Goal: Information Seeking & Learning: Learn about a topic

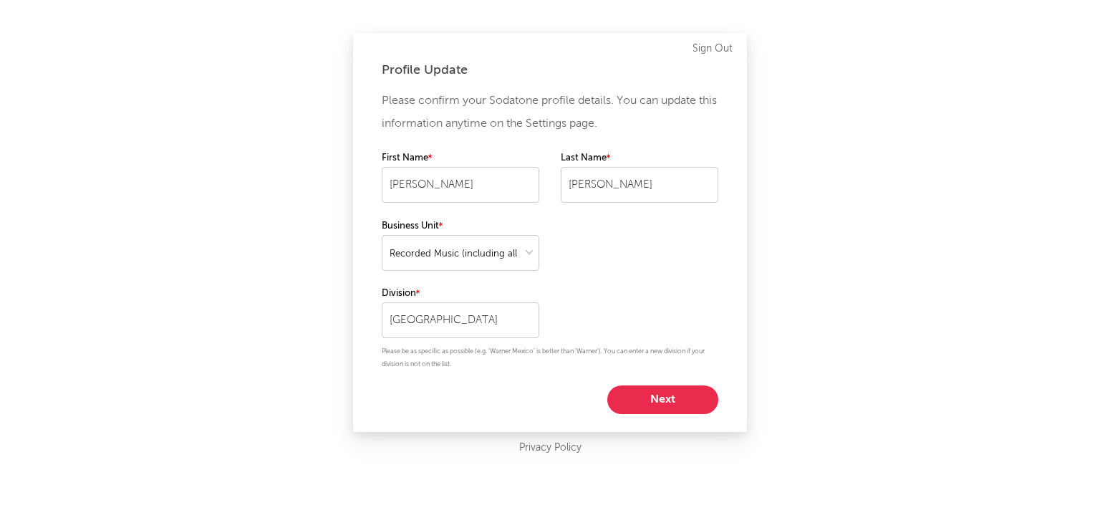
select select "recorded_music"
click at [658, 407] on button "Next" at bounding box center [662, 399] width 111 height 29
select select "other"
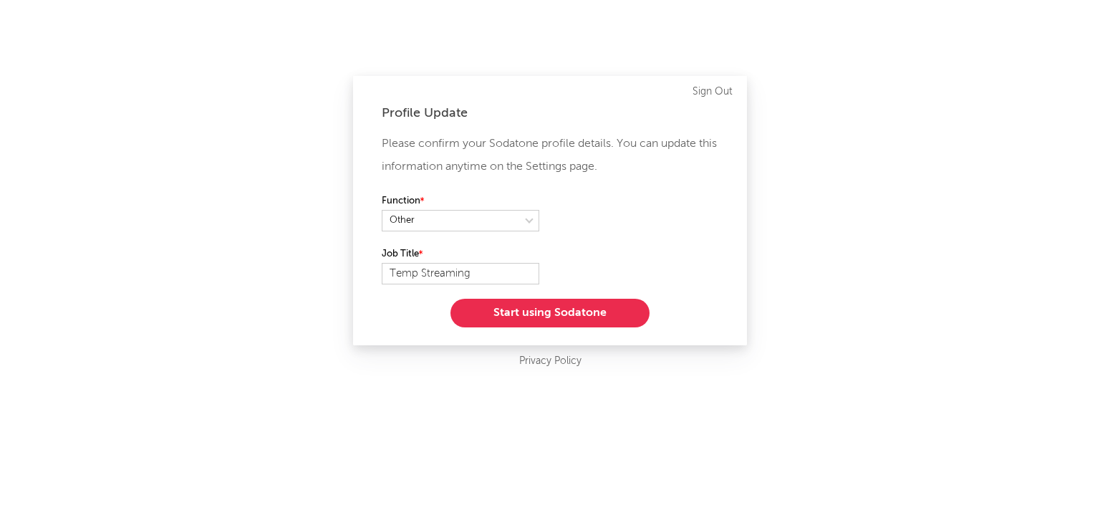
click at [487, 235] on div "Function" at bounding box center [550, 219] width 337 height 53
click at [485, 223] on select at bounding box center [461, 220] width 158 height 21
click at [496, 319] on button "Start using Sodatone" at bounding box center [549, 313] width 199 height 29
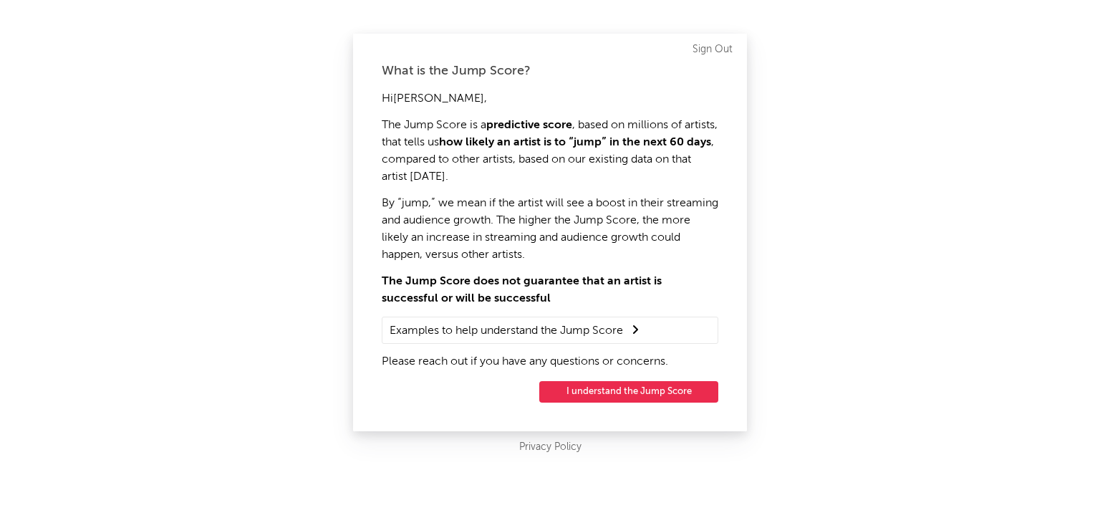
click at [625, 389] on button "I understand the Jump Score" at bounding box center [628, 391] width 179 height 21
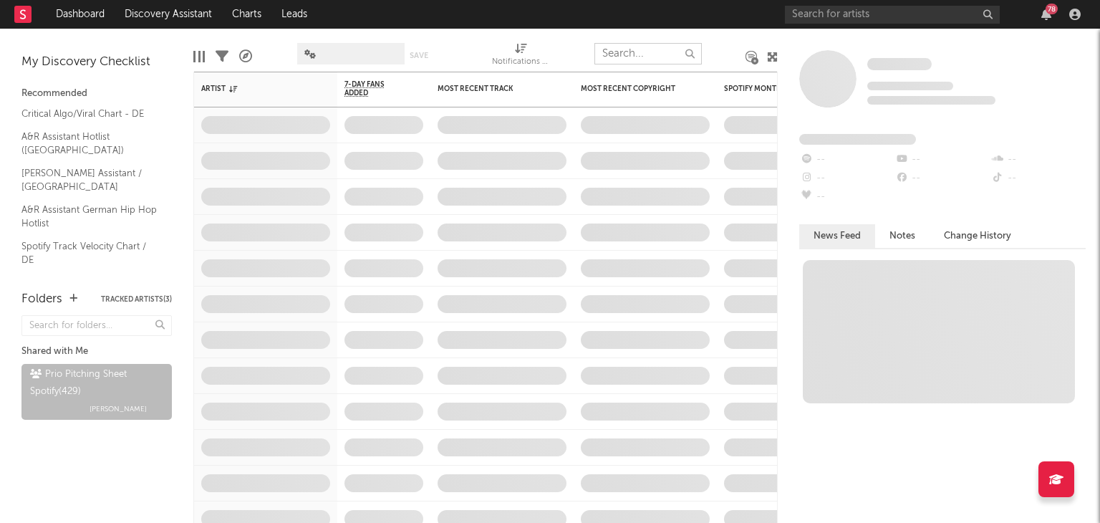
drag, startPoint x: 636, startPoint y: 57, endPoint x: 642, endPoint y: 62, distance: 7.6
click at [635, 57] on input "text" at bounding box center [647, 53] width 107 height 21
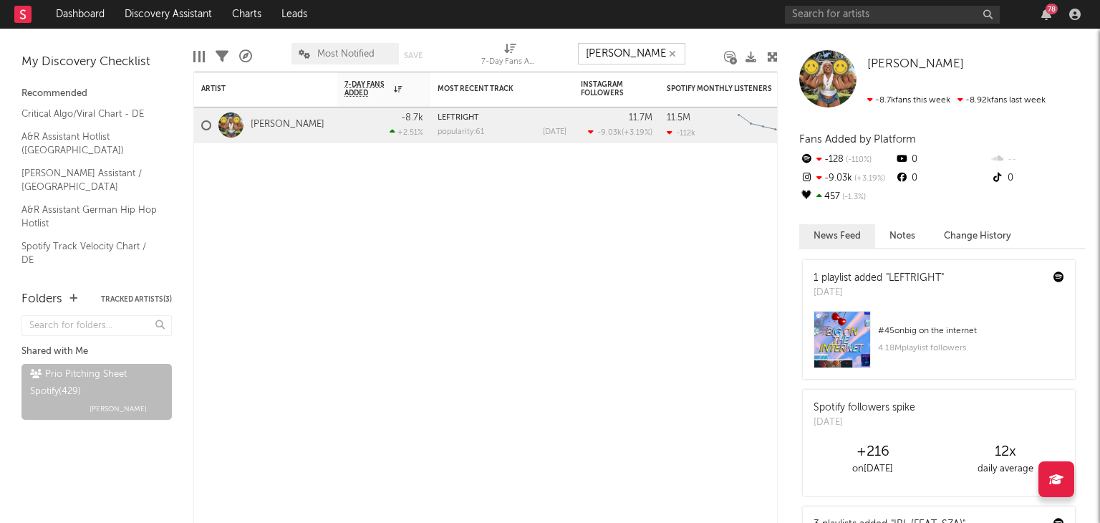
drag, startPoint x: 645, startPoint y: 52, endPoint x: 539, endPoint y: 52, distance: 106.7
click at [562, 51] on div "Edit Columns Filters A&R Pipeline Most Notified Save Save as 7-Day Fans Added (…" at bounding box center [485, 50] width 584 height 43
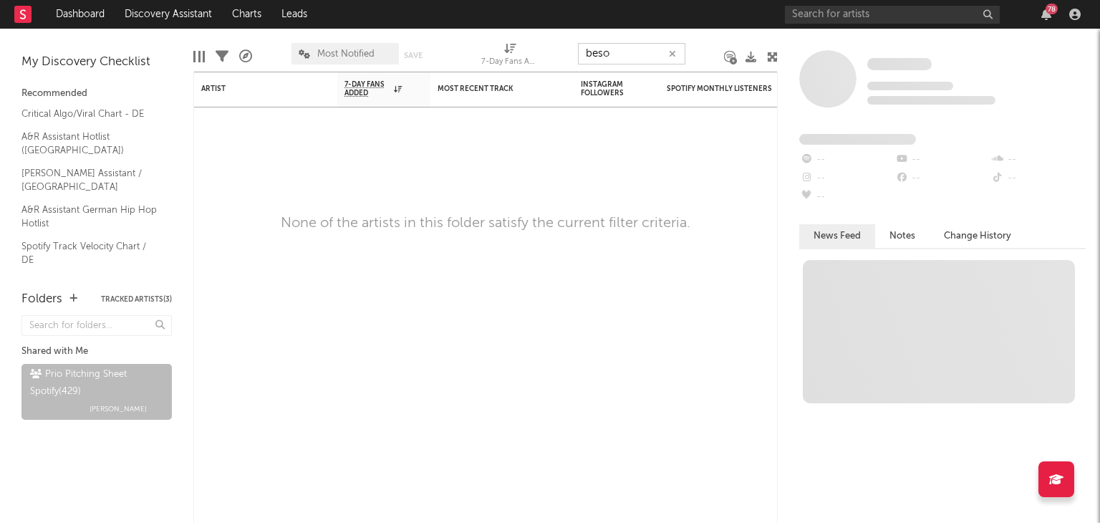
drag, startPoint x: 617, startPoint y: 49, endPoint x: 526, endPoint y: 59, distance: 91.5
click at [526, 59] on div "Edit Columns Filters A&R Pipeline Most Notified Save Save as 7-Day Fans Added (…" at bounding box center [485, 50] width 584 height 43
type input "m"
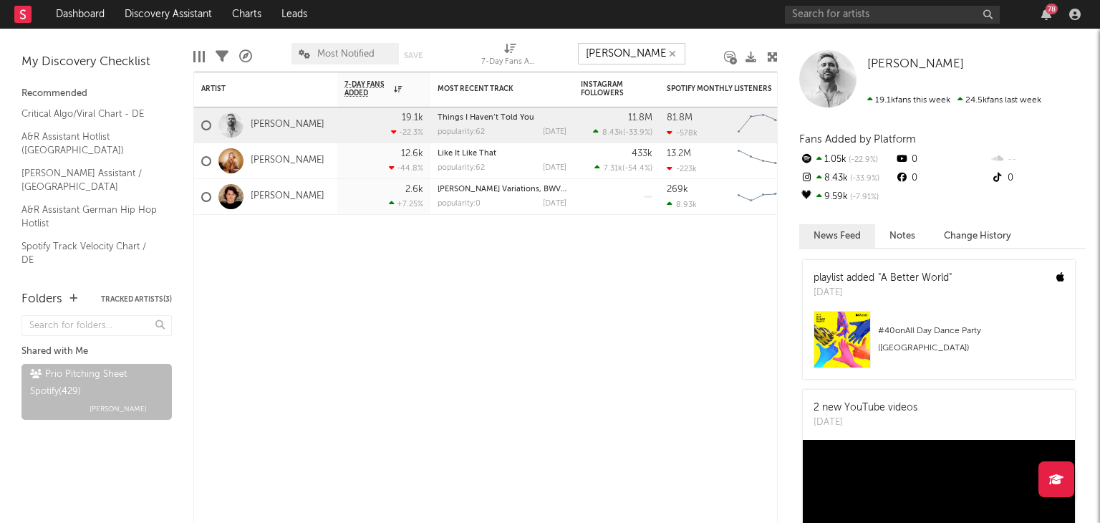
drag, startPoint x: 607, startPoint y: 60, endPoint x: 567, endPoint y: 61, distance: 40.1
click at [576, 61] on div "Edit Columns Filters A&R Pipeline Most Notified Save Save as 7-Day Fans Added (…" at bounding box center [485, 50] width 584 height 43
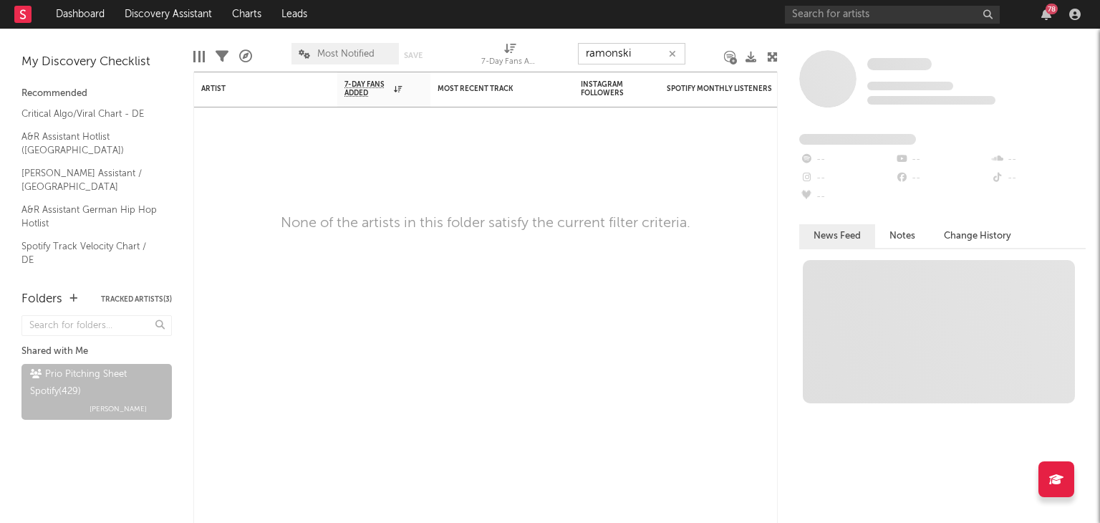
type input "d"
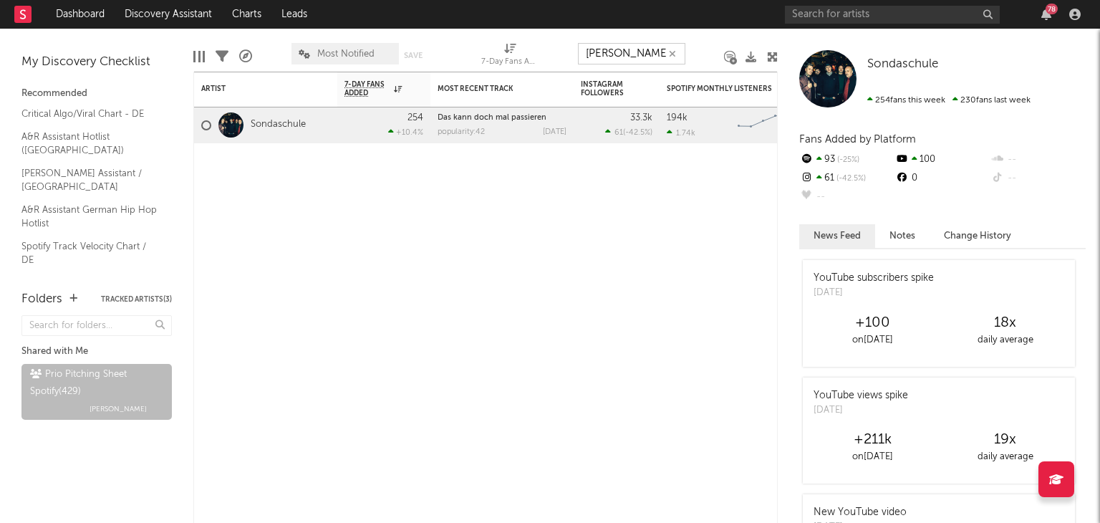
drag, startPoint x: 626, startPoint y: 52, endPoint x: 552, endPoint y: 52, distance: 73.8
click at [552, 52] on div "Edit Columns Filters A&R Pipeline Most Notified Save Save as 7-Day Fans Added (…" at bounding box center [485, 50] width 584 height 43
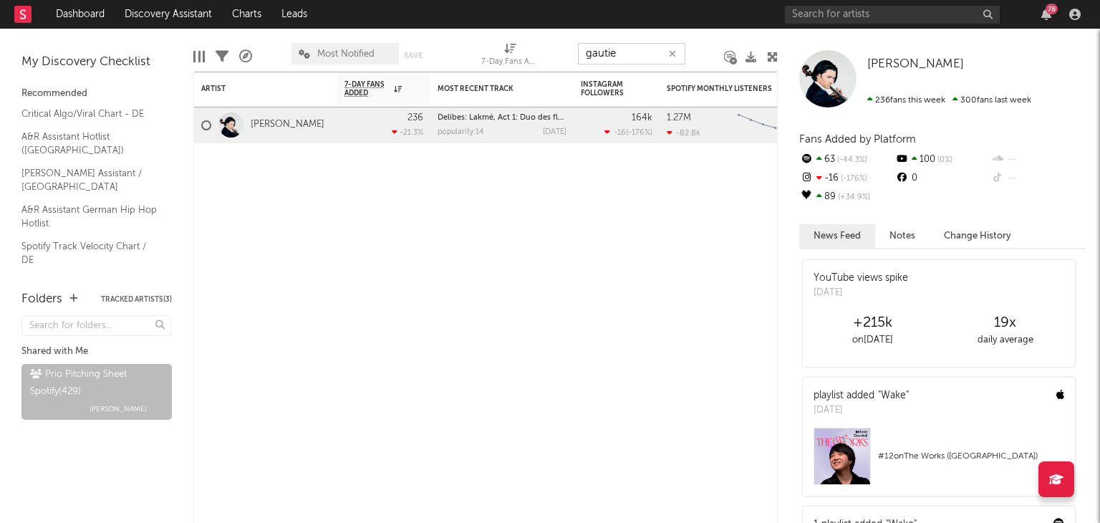
drag, startPoint x: 623, startPoint y: 52, endPoint x: 540, endPoint y: 51, distance: 83.1
click at [546, 51] on div "Edit Columns Filters A&R Pipeline Most Notified Save Save as 7-Day Fans Added (…" at bounding box center [485, 50] width 584 height 43
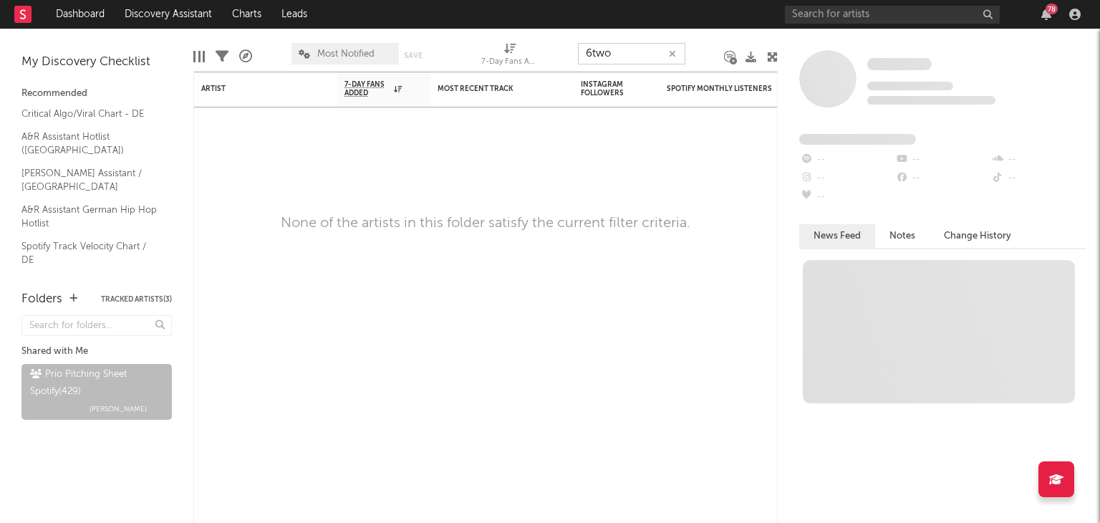
drag, startPoint x: 627, startPoint y: 54, endPoint x: 524, endPoint y: 49, distance: 102.5
click at [536, 51] on div "Edit Columns Filters A&R Pipeline Most Notified Save Save as 7-Day Fans Added (…" at bounding box center [485, 50] width 584 height 43
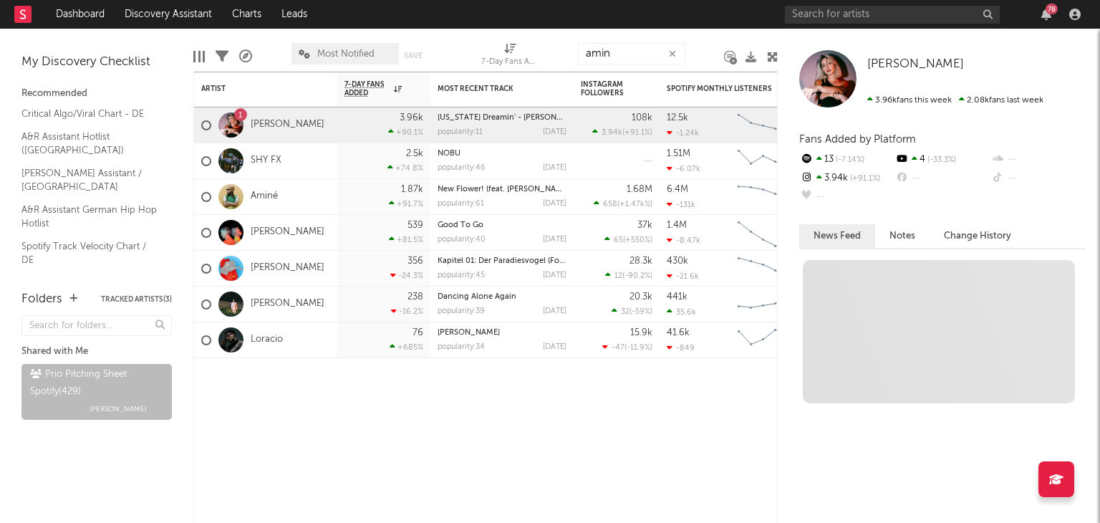
drag, startPoint x: 584, startPoint y: 54, endPoint x: 575, endPoint y: 52, distance: 8.7
click at [575, 52] on div "Edit Columns Filters A&R Pipeline Most Notified Save Save as 7-Day Fans Added (…" at bounding box center [485, 50] width 584 height 43
click at [626, 44] on input "amin" at bounding box center [631, 53] width 107 height 21
drag, startPoint x: 574, startPoint y: 51, endPoint x: 553, endPoint y: 50, distance: 20.8
click at [563, 51] on div "Edit Columns Filters A&R Pipeline Most Notified Save Save as 7-Day Fans Added (…" at bounding box center [485, 50] width 584 height 43
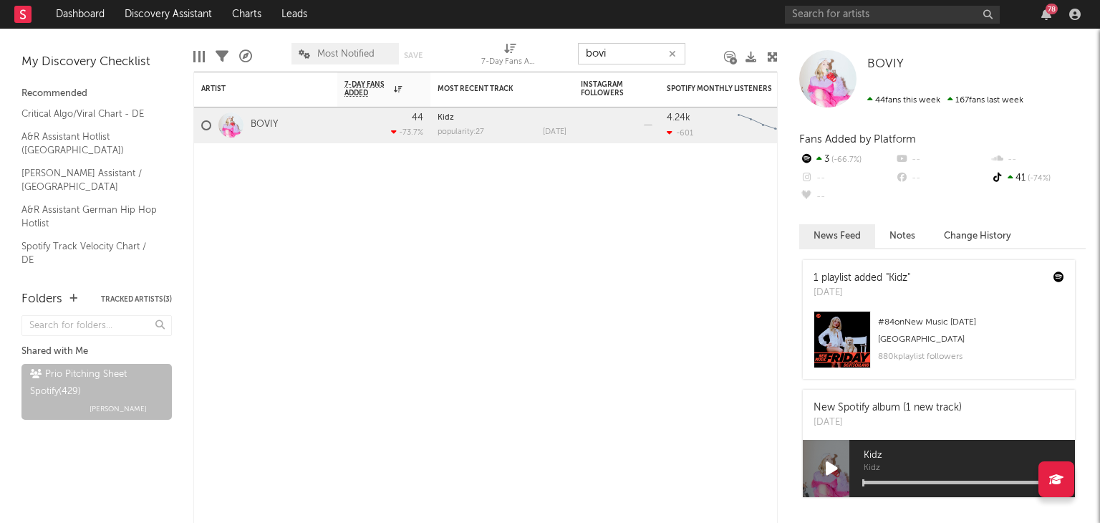
drag, startPoint x: 610, startPoint y: 58, endPoint x: 527, endPoint y: 47, distance: 83.8
click at [550, 55] on div "Edit Columns Filters A&R Pipeline Most Notified Save Save as 7-Day Fans Added (…" at bounding box center [485, 50] width 584 height 43
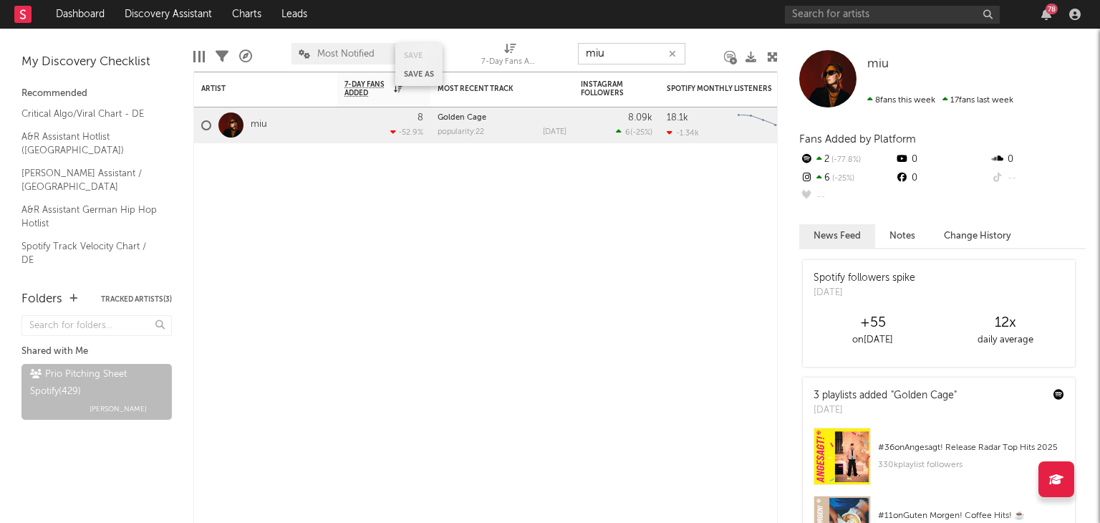
drag, startPoint x: 607, startPoint y: 54, endPoint x: 406, endPoint y: 47, distance: 201.4
click at [531, 56] on div "Edit Columns Filters A&R Pipeline Most Notified Save Save as 7-Day Fans Added (…" at bounding box center [485, 50] width 584 height 43
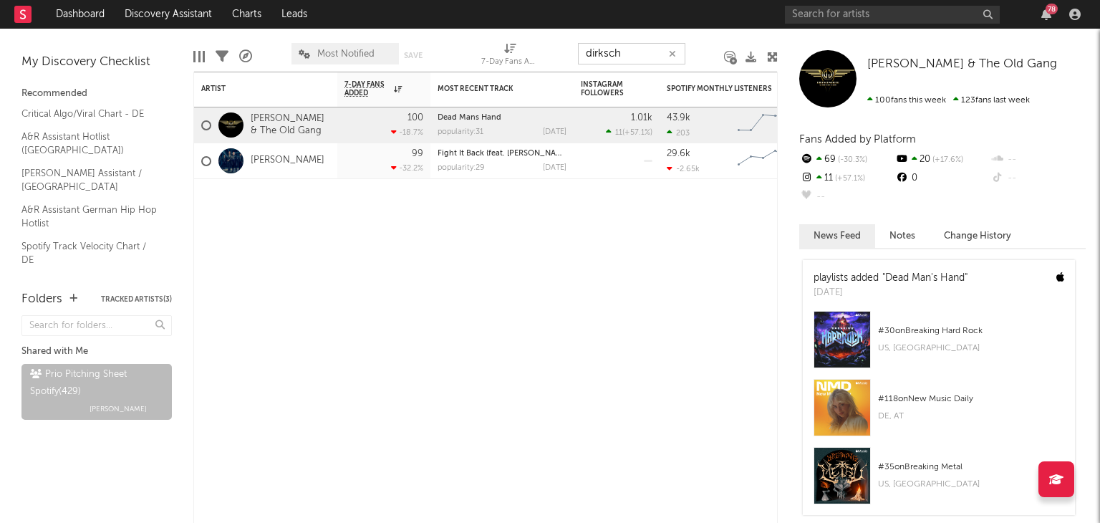
drag, startPoint x: 603, startPoint y: 47, endPoint x: 487, endPoint y: 52, distance: 116.1
click at [508, 49] on div "Edit Columns Filters A&R Pipeline Most Notified Save Save as 7-Day Fans Added (…" at bounding box center [485, 50] width 584 height 43
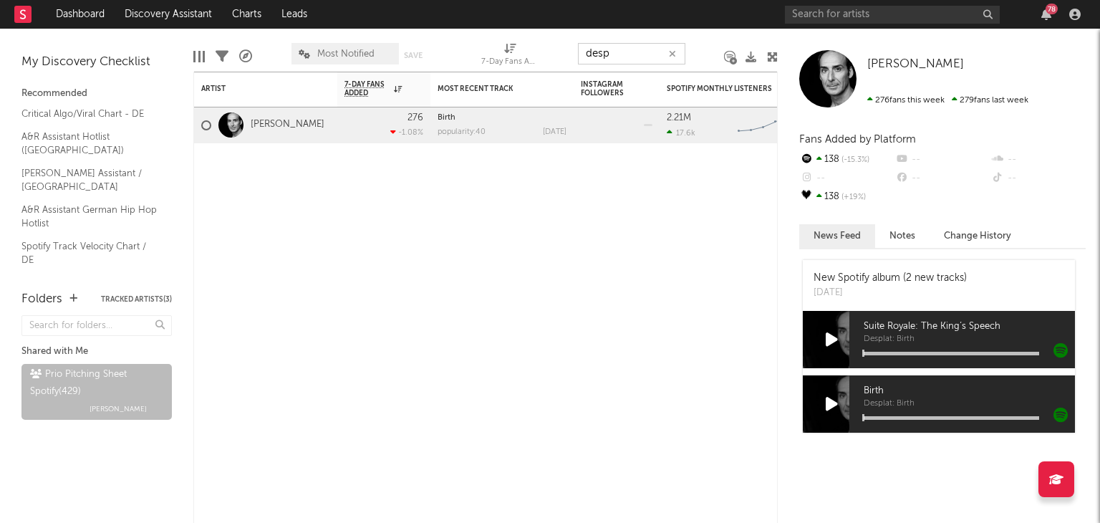
drag, startPoint x: 606, startPoint y: 56, endPoint x: 453, endPoint y: 52, distance: 152.6
click at [519, 60] on div "Edit Columns Filters A&R Pipeline Most Notified Save Save as 7-Day Fans Added (…" at bounding box center [485, 50] width 584 height 43
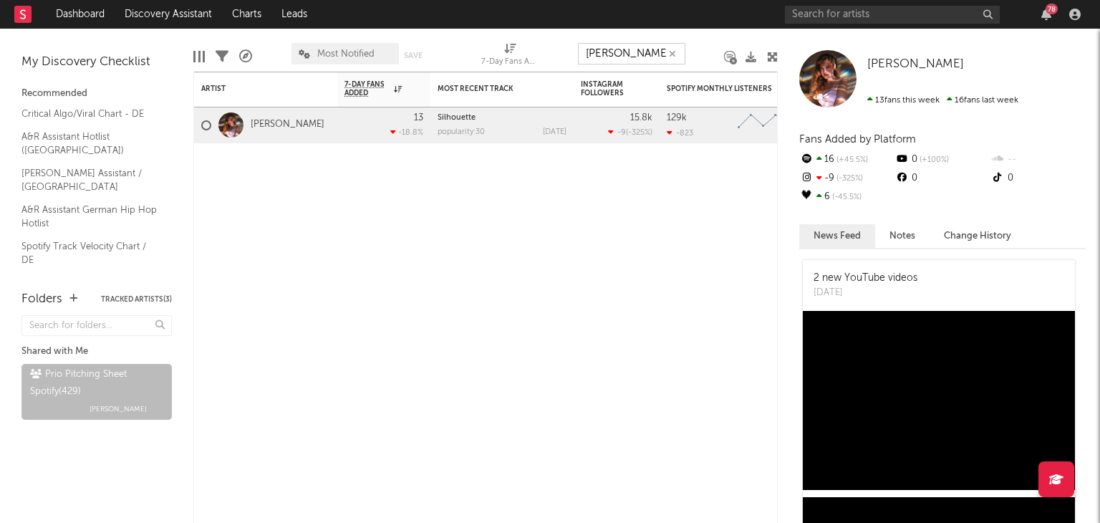
click at [623, 44] on input "dalal" at bounding box center [631, 53] width 107 height 21
drag, startPoint x: 624, startPoint y: 47, endPoint x: 579, endPoint y: 47, distance: 45.1
click at [579, 47] on input "dalal" at bounding box center [631, 53] width 107 height 21
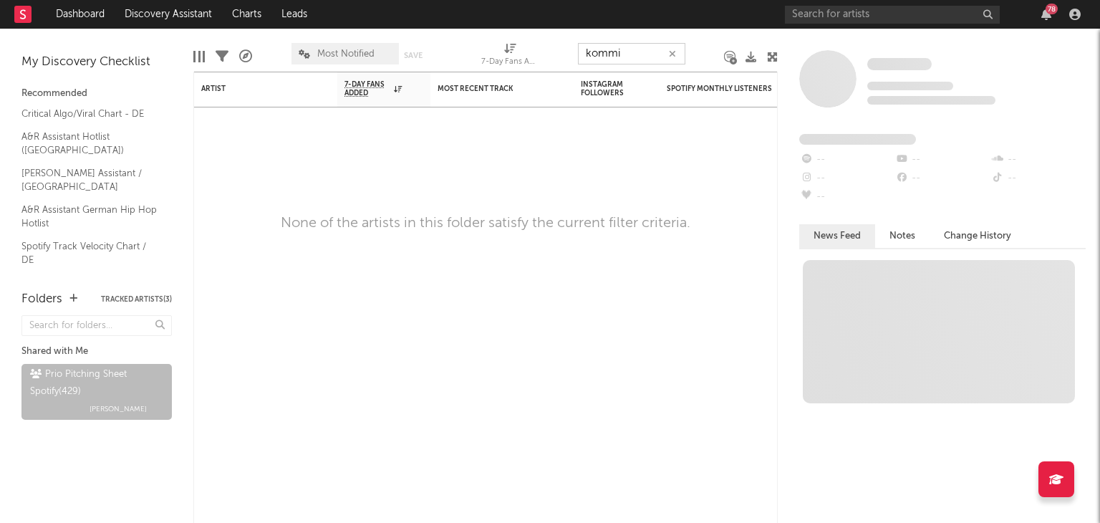
click at [534, 57] on div "Edit Columns Filters A&R Pipeline Most Notified Save Save as 7-Day Fans Added (…" at bounding box center [485, 50] width 584 height 43
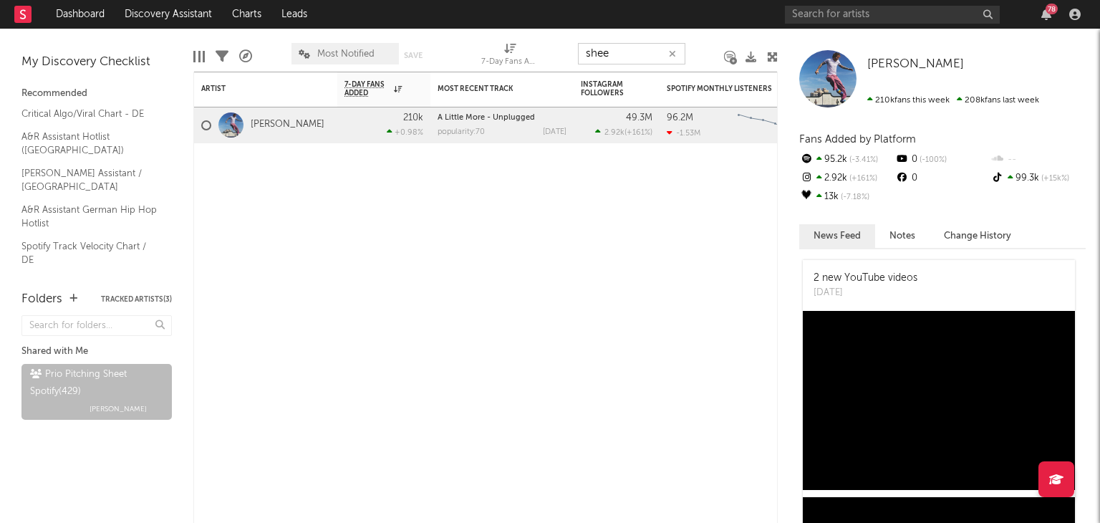
drag, startPoint x: 633, startPoint y: 56, endPoint x: 536, endPoint y: 48, distance: 97.7
click at [536, 48] on div "Edit Columns Filters A&R Pipeline Most Notified Save Save as 7-Day Fans Added (…" at bounding box center [485, 50] width 584 height 43
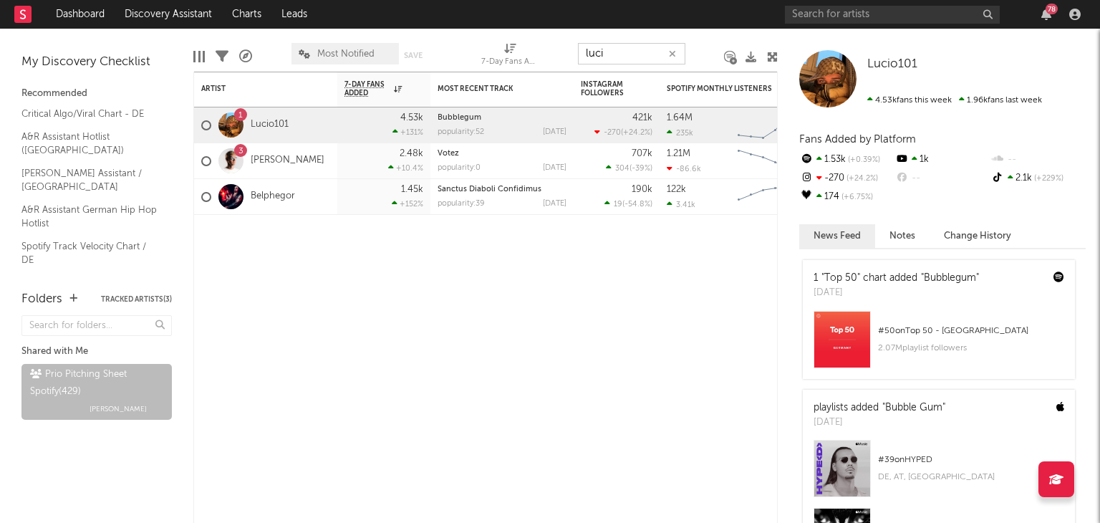
drag, startPoint x: 572, startPoint y: 54, endPoint x: 562, endPoint y: 55, distance: 10.1
click at [562, 55] on div "Edit Columns Filters A&R Pipeline Most Notified Save Save as 7-Day Fans Added (…" at bounding box center [485, 50] width 584 height 43
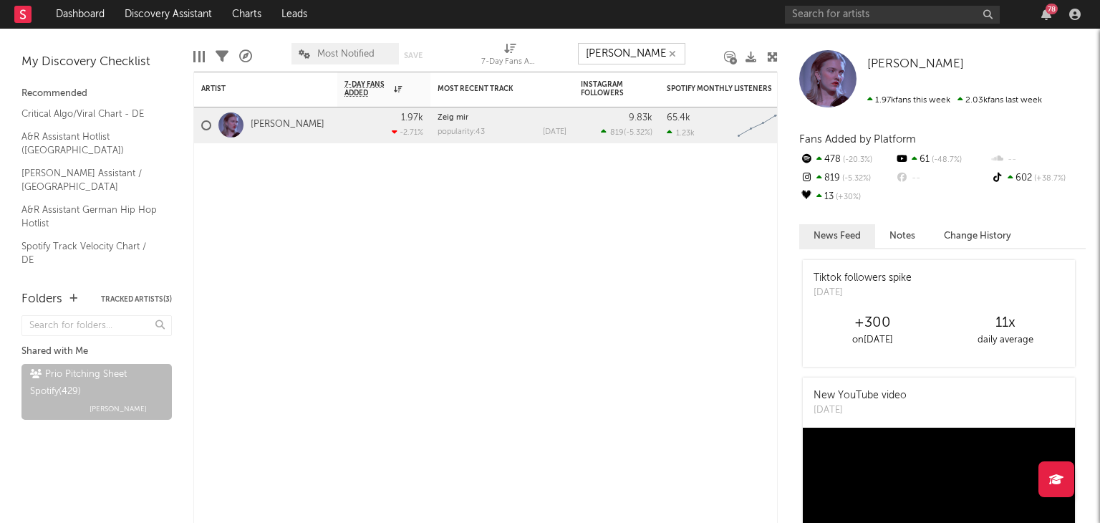
drag, startPoint x: 643, startPoint y: 50, endPoint x: 508, endPoint y: 40, distance: 135.7
click at [513, 41] on div "Edit Columns Filters A&R Pipeline Most Notified Save Save as 7-Day Fans Added (…" at bounding box center [485, 50] width 584 height 43
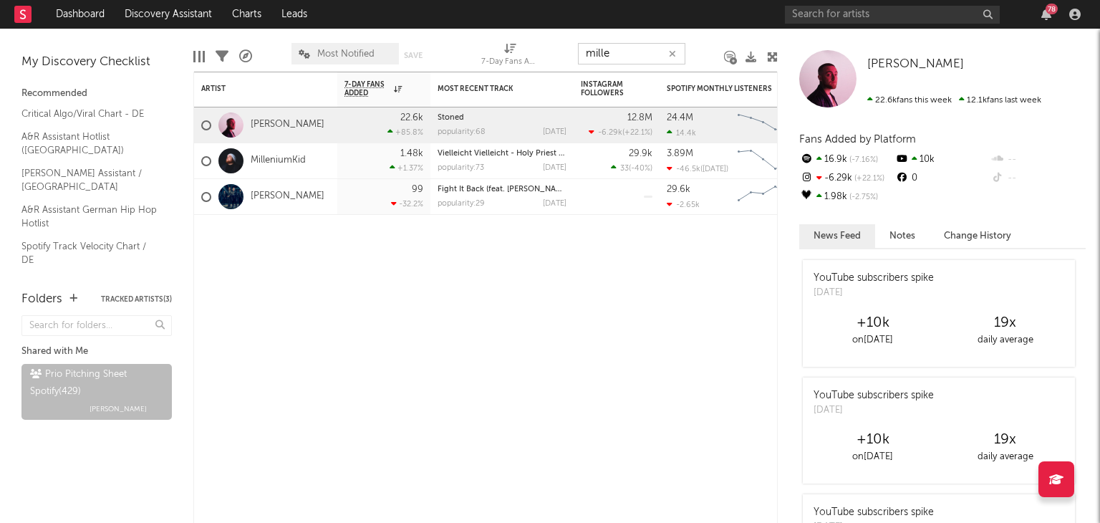
drag, startPoint x: 627, startPoint y: 54, endPoint x: 468, endPoint y: 47, distance: 159.9
click at [501, 49] on div "Edit Columns Filters A&R Pipeline Most Notified Save Save as 7-Day Fans Added (…" at bounding box center [485, 50] width 584 height 43
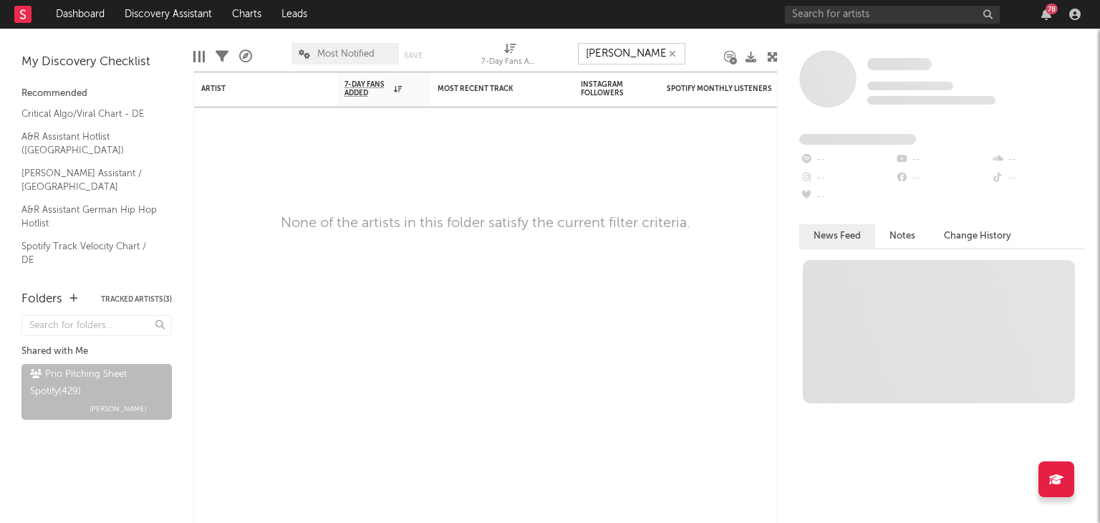
drag, startPoint x: 609, startPoint y: 52, endPoint x: 531, endPoint y: 59, distance: 78.4
click at [531, 59] on div "Edit Columns Filters A&R Pipeline Most Notified Save Save as 7-Day Fans Added (…" at bounding box center [485, 50] width 584 height 43
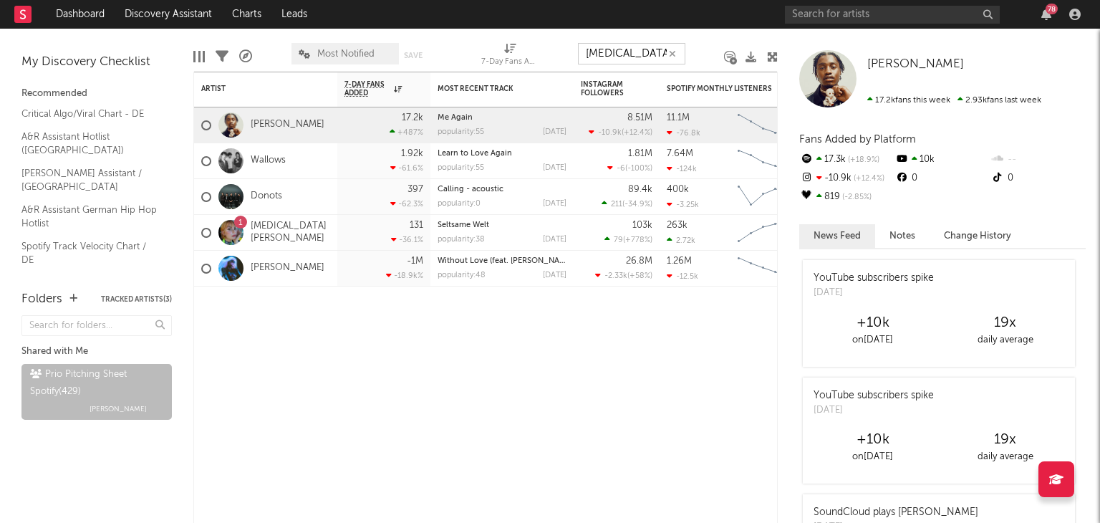
drag, startPoint x: 606, startPoint y: 61, endPoint x: 503, endPoint y: 61, distance: 103.1
click at [526, 61] on div "Edit Columns Filters A&R Pipeline Most Notified Save Save as 7-Day Fans Added (…" at bounding box center [485, 50] width 584 height 43
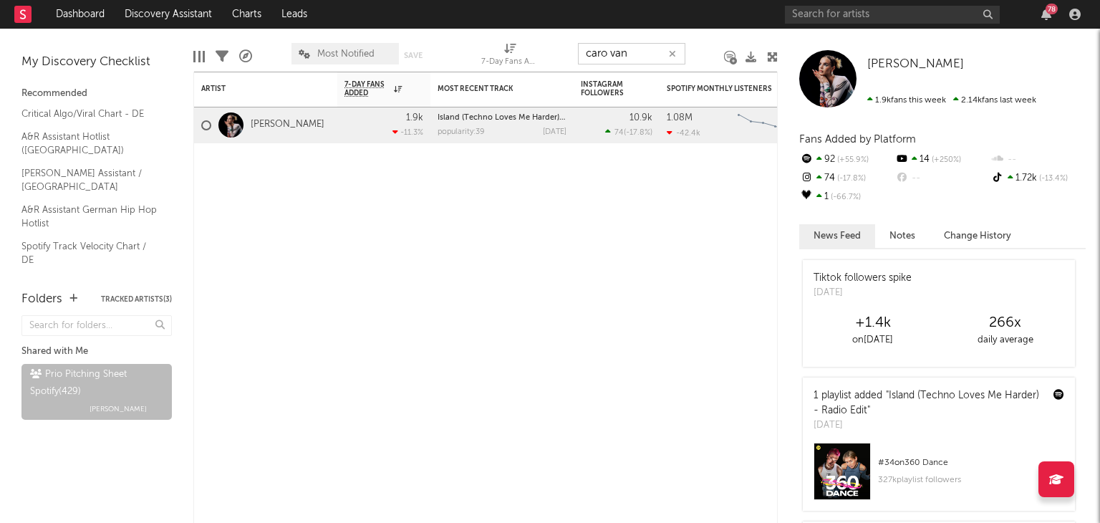
drag, startPoint x: 641, startPoint y: 53, endPoint x: 264, endPoint y: 1, distance: 381.0
click at [513, 54] on div "Edit Columns Filters A&R Pipeline Most Notified Save Save as 7-Day Fans Added (…" at bounding box center [485, 50] width 584 height 43
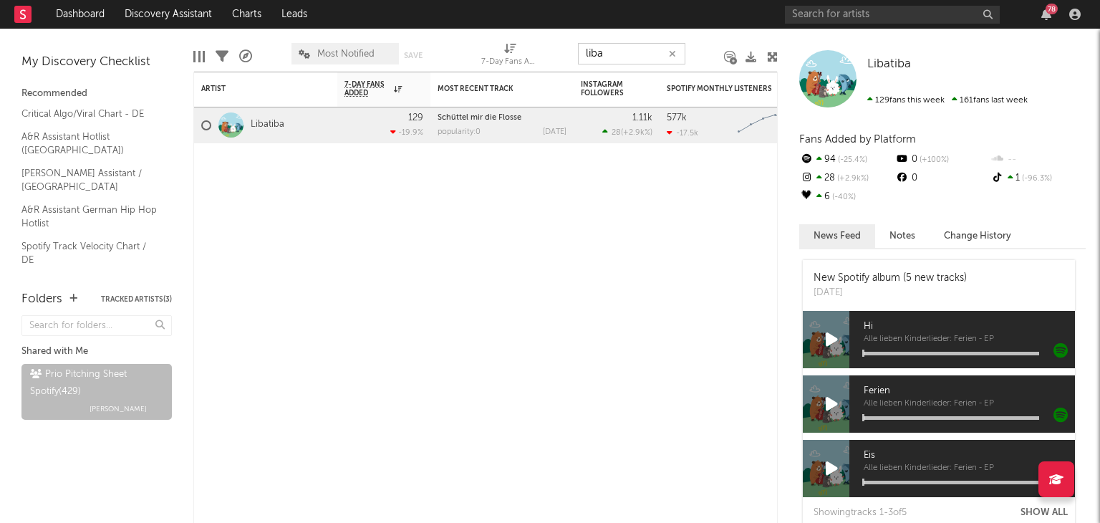
drag, startPoint x: 640, startPoint y: 63, endPoint x: 577, endPoint y: 55, distance: 63.5
click at [582, 56] on input "liba" at bounding box center [631, 53] width 107 height 21
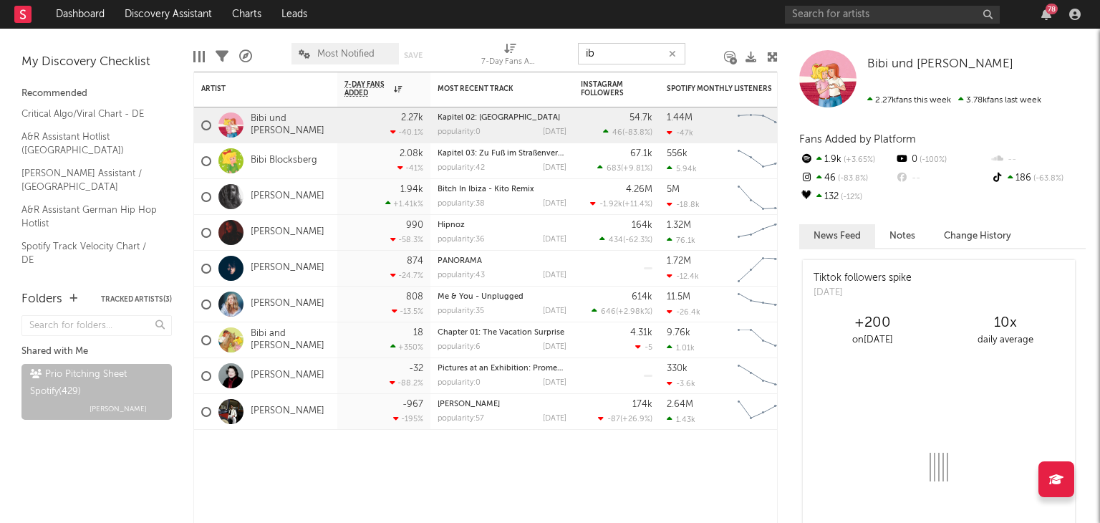
type input "i"
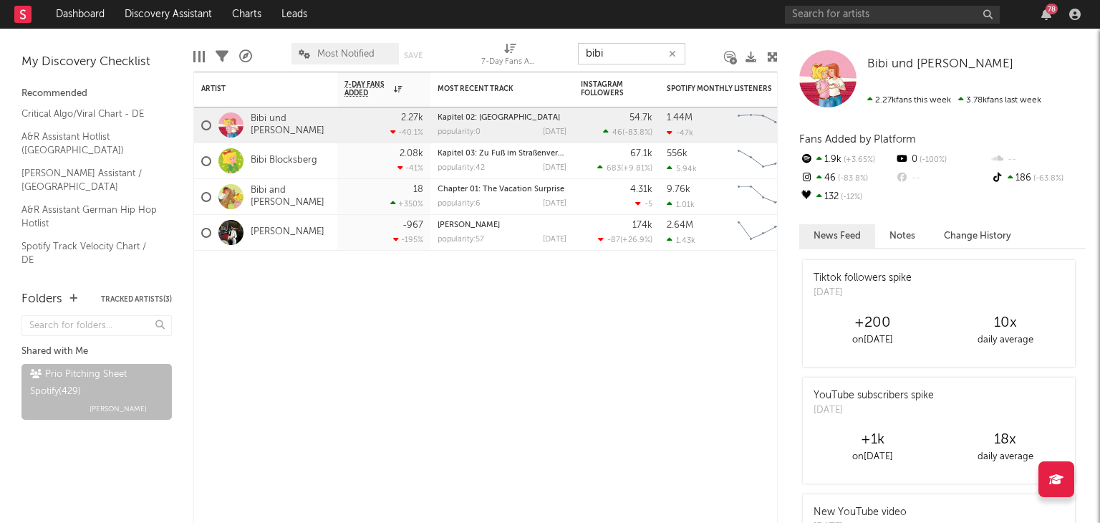
click at [559, 62] on div "Edit Columns Filters A&R Pipeline Most Notified Save Save as 7-Day Fans Added (…" at bounding box center [485, 50] width 584 height 43
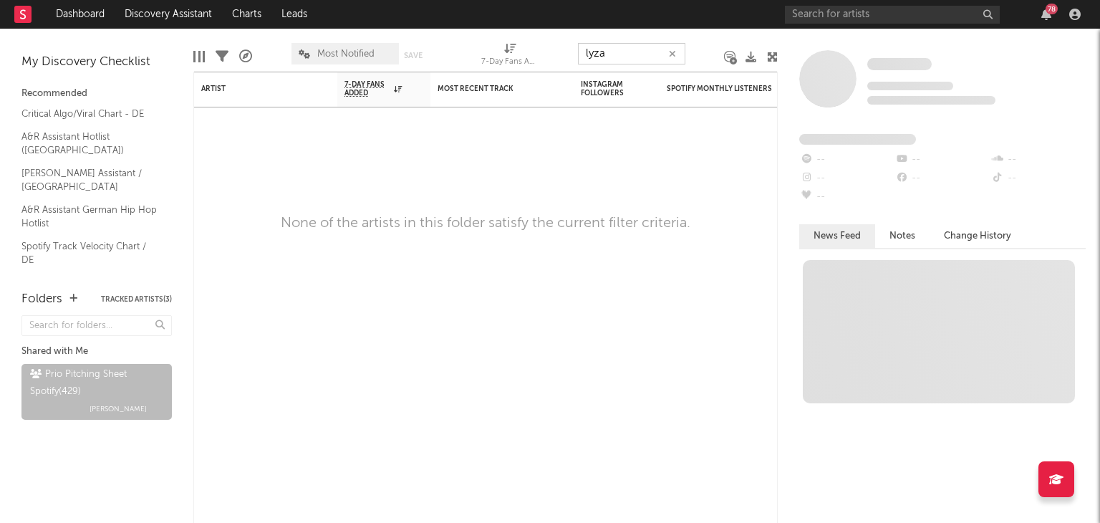
drag, startPoint x: 620, startPoint y: 56, endPoint x: 461, endPoint y: 44, distance: 160.1
click at [519, 47] on div "Edit Columns Filters A&R Pipeline Most Notified Save Save as 7-Day Fans Added (…" at bounding box center [485, 50] width 584 height 43
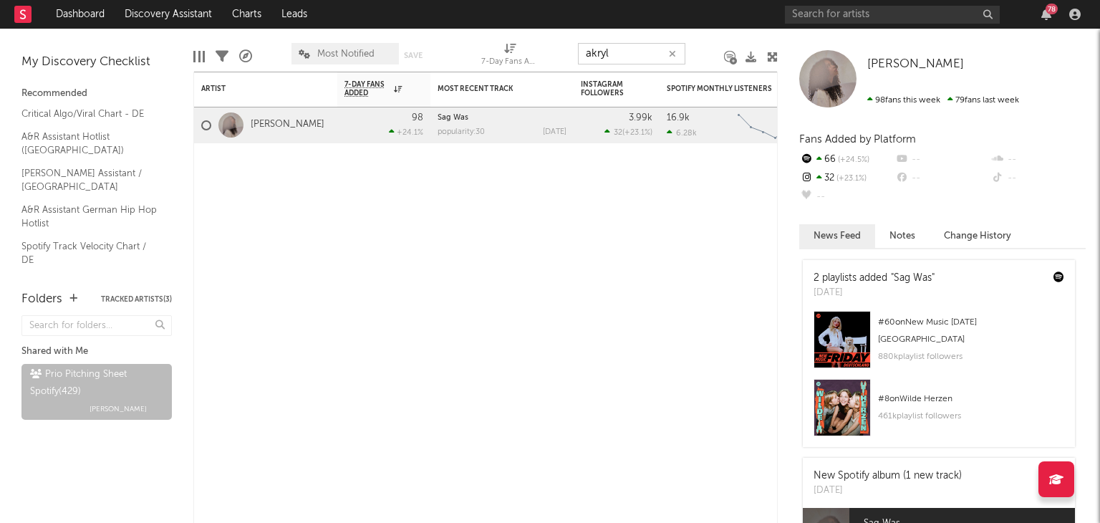
drag, startPoint x: 614, startPoint y: 52, endPoint x: 520, endPoint y: 32, distance: 96.8
click at [544, 41] on div "Edit Columns Filters A&R Pipeline Most Notified Save Save as 7-Day Fans Added (…" at bounding box center [485, 50] width 584 height 43
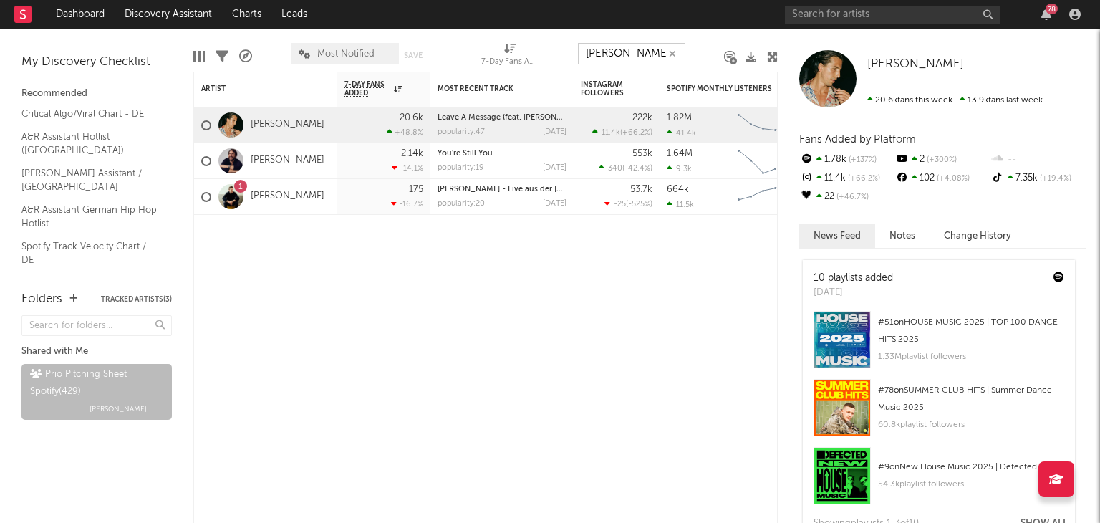
drag, startPoint x: 629, startPoint y: 44, endPoint x: 530, endPoint y: 36, distance: 99.2
click at [533, 37] on div "Edit Columns Filters A&R Pipeline Most Notified Save Save as 7-Day Fans Added (…" at bounding box center [485, 50] width 584 height 43
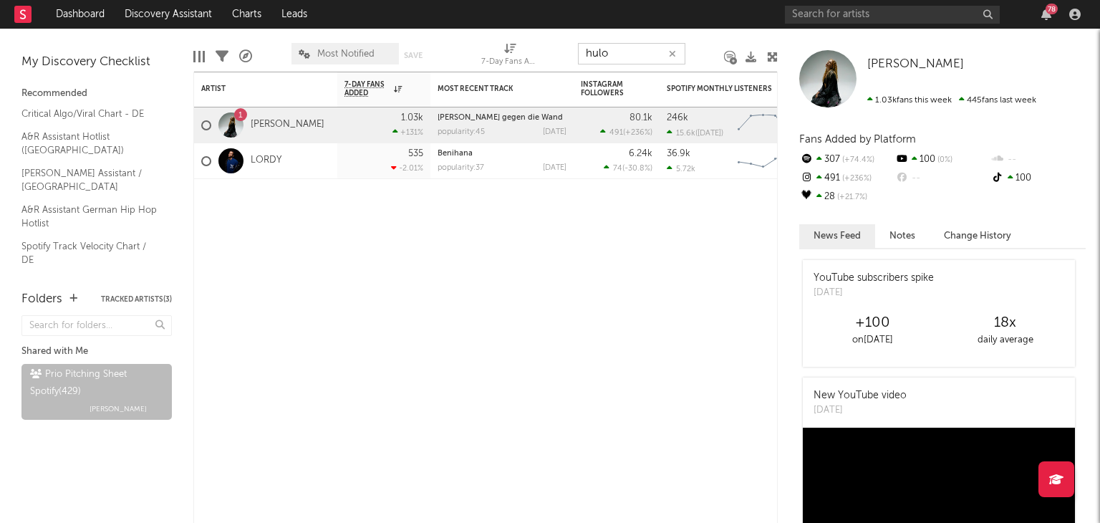
drag, startPoint x: 628, startPoint y: 52, endPoint x: 556, endPoint y: 50, distance: 72.3
click at [570, 50] on div "Edit Columns Filters A&R Pipeline Most Notified Save Save as 7-Day Fans Added (…" at bounding box center [485, 50] width 584 height 43
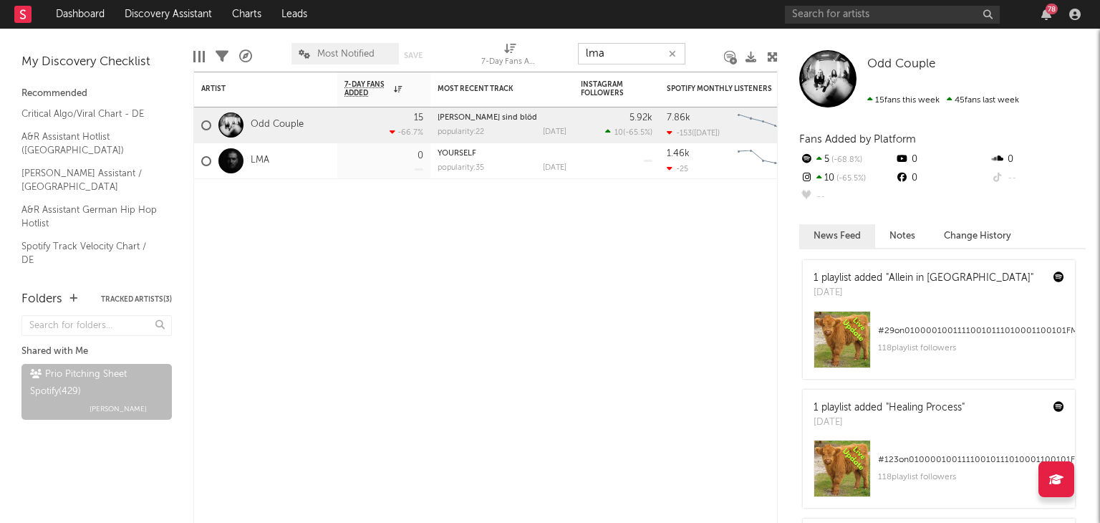
drag, startPoint x: 647, startPoint y: 53, endPoint x: 480, endPoint y: 34, distance: 168.7
click at [554, 43] on div "Edit Columns Filters A&R Pipeline Most Notified Save Save as 7-Day Fans Added (…" at bounding box center [485, 50] width 584 height 43
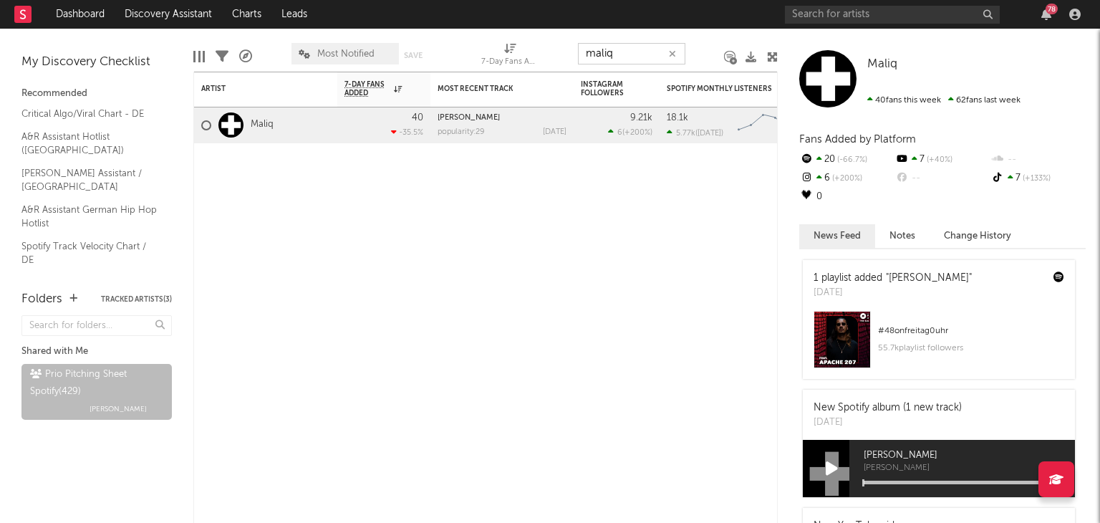
drag, startPoint x: 633, startPoint y: 54, endPoint x: 493, endPoint y: 49, distance: 139.8
click at [540, 55] on div "Edit Columns Filters A&R Pipeline Most Notified Save Save as 7-Day Fans Added (…" at bounding box center [485, 50] width 584 height 43
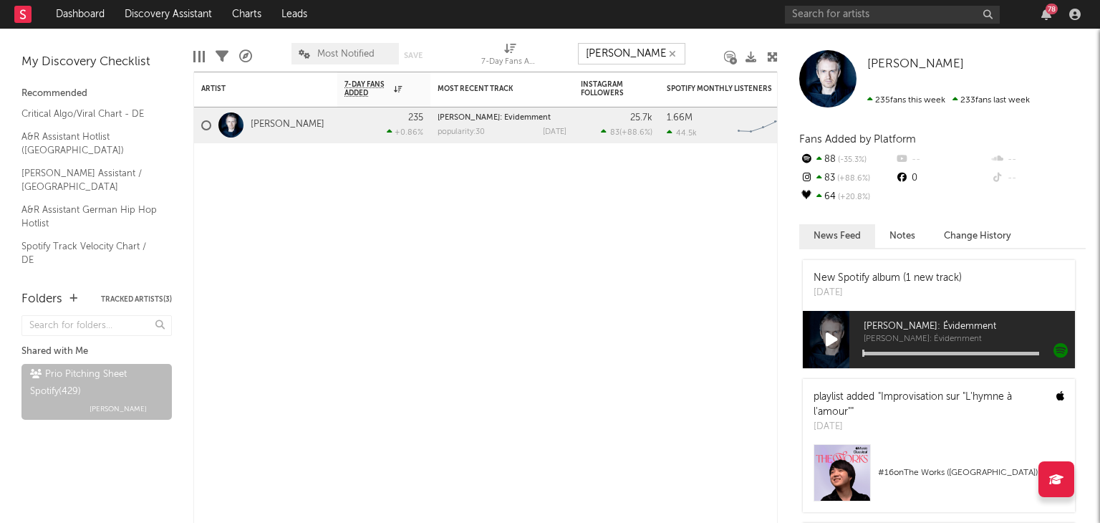
drag, startPoint x: 629, startPoint y: 53, endPoint x: 443, endPoint y: 48, distance: 185.6
click at [525, 55] on div "Edit Columns Filters A&R Pipeline Most Notified Save Save as 7-Day Fans Added (…" at bounding box center [485, 50] width 584 height 43
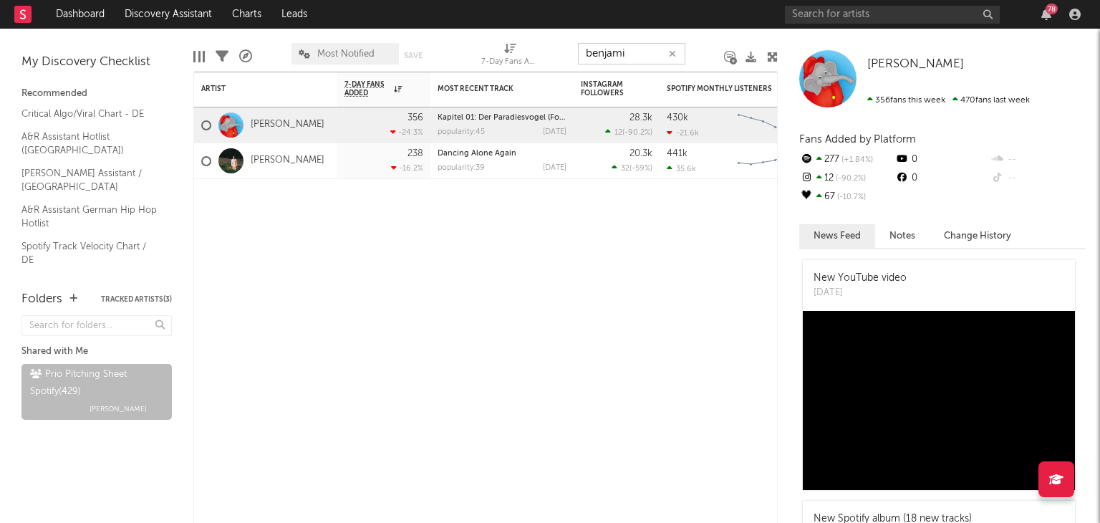
drag, startPoint x: 632, startPoint y: 57, endPoint x: 469, endPoint y: 57, distance: 162.6
click at [498, 57] on div "Edit Columns Filters A&R Pipeline Most Notified Save Save as 7-Day Fans Added (…" at bounding box center [485, 50] width 584 height 43
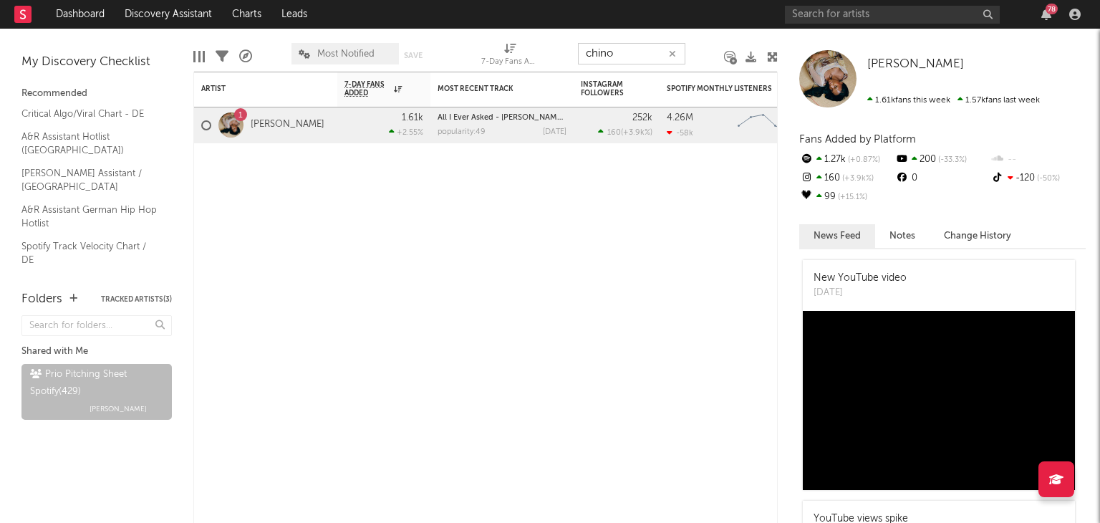
drag, startPoint x: 626, startPoint y: 53, endPoint x: 433, endPoint y: 50, distance: 192.7
click at [540, 54] on div "Edit Columns Filters A&R Pipeline Most Notified Save Save as 7-Day Fans Added (…" at bounding box center [485, 50] width 584 height 43
drag, startPoint x: 637, startPoint y: 52, endPoint x: 385, endPoint y: 15, distance: 254.8
click at [534, 52] on div "Edit Columns Filters A&R Pipeline Most Notified Save Save as 7-Day Fans Added (…" at bounding box center [485, 50] width 584 height 43
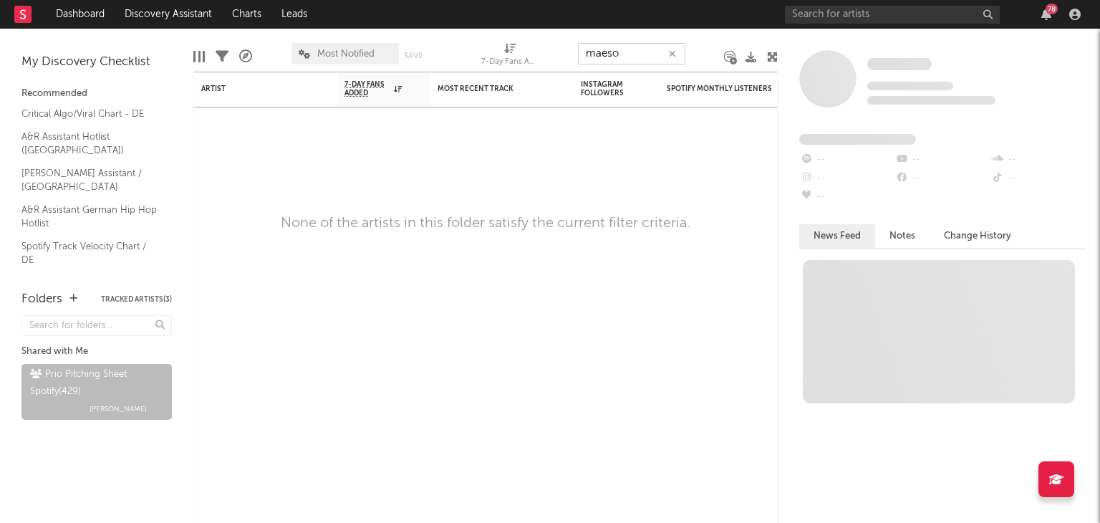
drag, startPoint x: 625, startPoint y: 51, endPoint x: 434, endPoint y: 38, distance: 191.7
click at [471, 45] on div "Edit Columns Filters A&R Pipeline Most Notified Save Save as 7-Day Fans Added (…" at bounding box center [485, 50] width 584 height 43
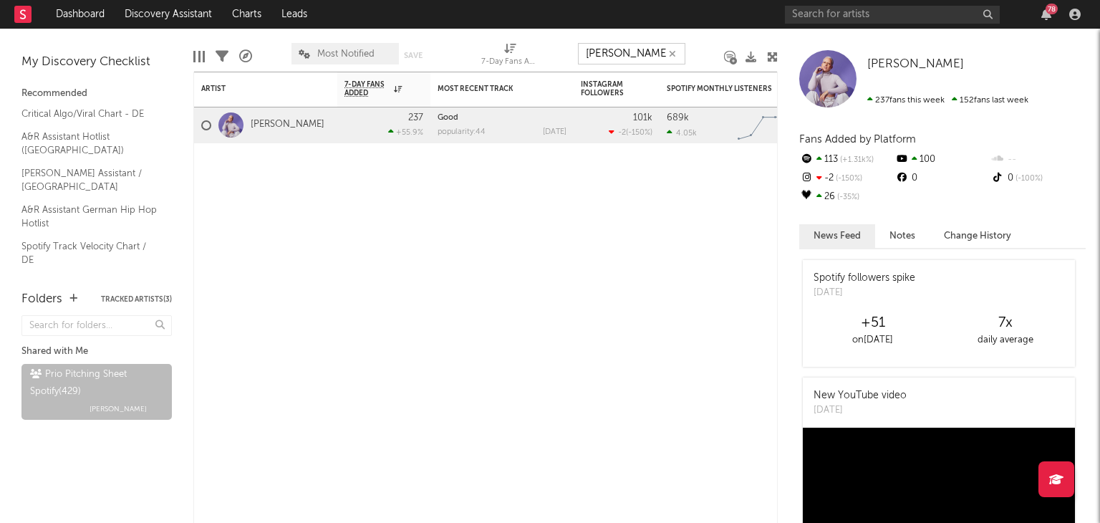
drag, startPoint x: 636, startPoint y: 54, endPoint x: 545, endPoint y: 64, distance: 91.4
click at [545, 64] on div "Edit Columns Filters A&R Pipeline Most Notified Save Save as 7-Day Fans Added (…" at bounding box center [485, 50] width 584 height 43
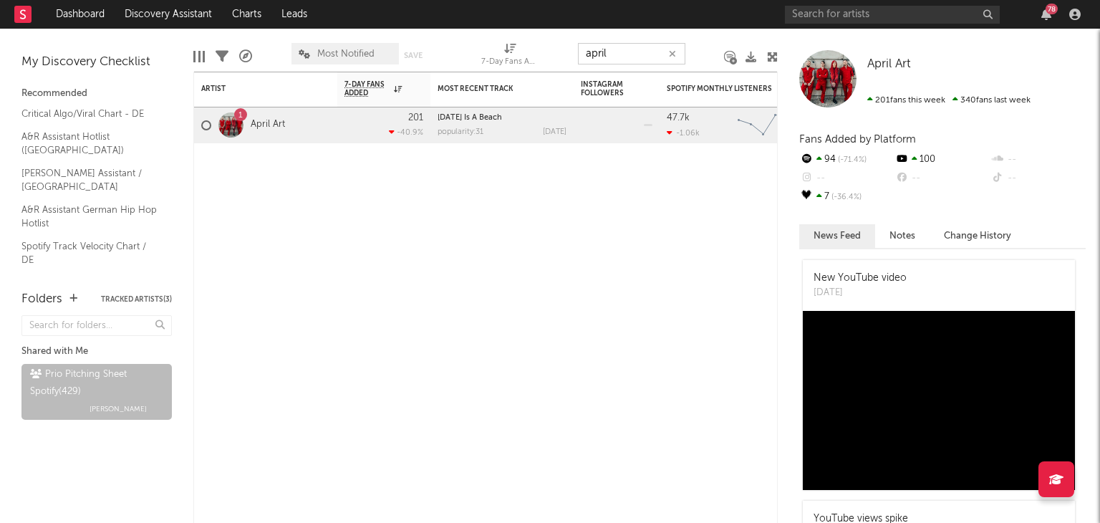
drag, startPoint x: 635, startPoint y: 55, endPoint x: 507, endPoint y: 59, distance: 128.2
click at [527, 59] on div "Edit Columns Filters A&R Pipeline Most Notified Save Save as 7-Day Fans Added (…" at bounding box center [485, 50] width 584 height 43
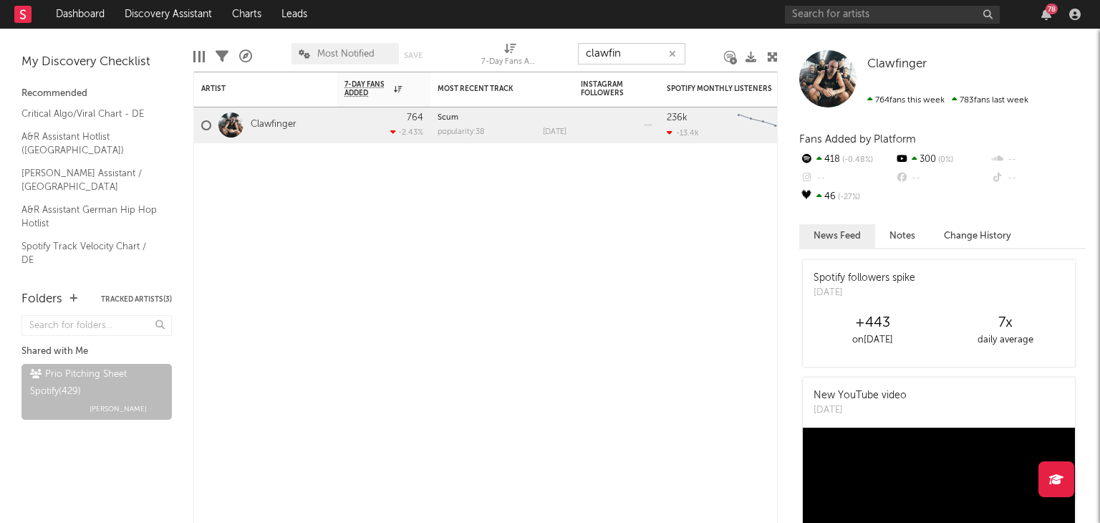
drag, startPoint x: 624, startPoint y: 55, endPoint x: 440, endPoint y: 64, distance: 183.6
click at [506, 62] on div "Edit Columns Filters A&R Pipeline Most Notified Save Save as 7-Day Fans Added (…" at bounding box center [485, 50] width 584 height 43
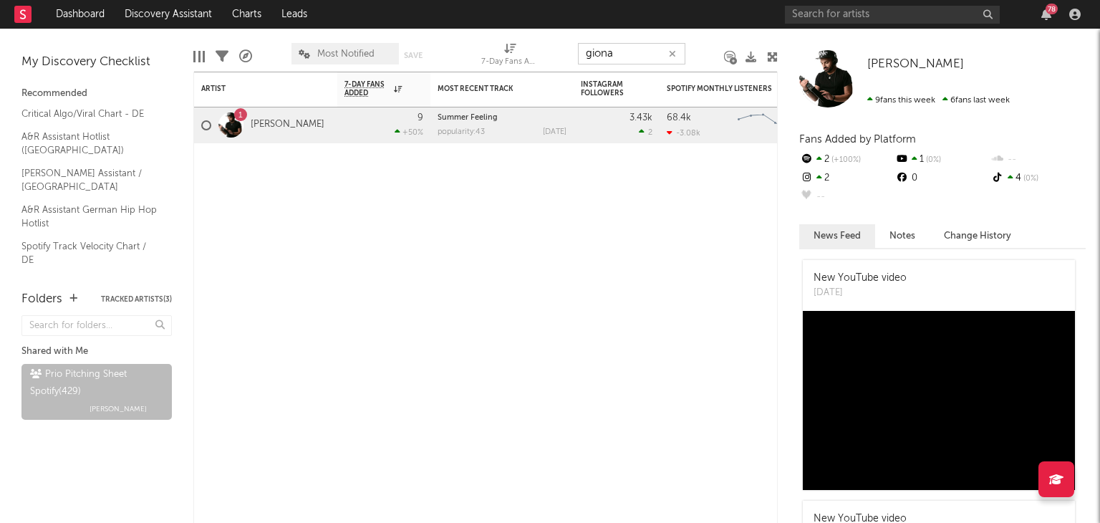
drag, startPoint x: 650, startPoint y: 57, endPoint x: 378, endPoint y: 65, distance: 272.3
click at [505, 63] on div "Edit Columns Filters A&R Pipeline Most Notified Save Save as 7-Day Fans Added (…" at bounding box center [485, 50] width 584 height 43
type input "o"
drag, startPoint x: 642, startPoint y: 53, endPoint x: 235, endPoint y: 32, distance: 408.0
click at [490, 58] on div "Edit Columns Filters A&R Pipeline Most Notified Save Save as 7-Day Fans Added (…" at bounding box center [485, 50] width 584 height 43
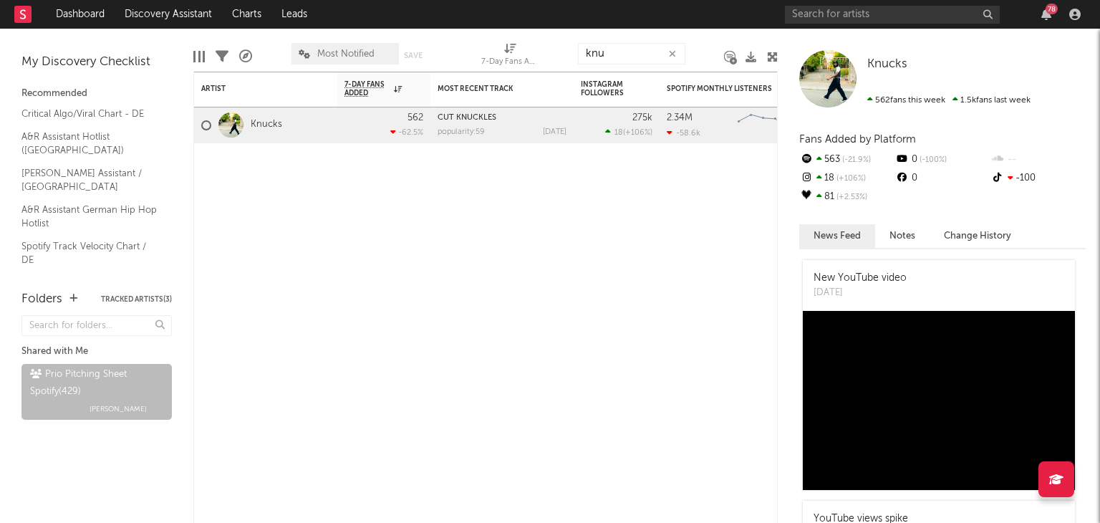
click at [622, 69] on div "knu" at bounding box center [631, 54] width 107 height 36
drag, startPoint x: 610, startPoint y: 63, endPoint x: 519, endPoint y: 60, distance: 91.7
click at [529, 61] on div "Edit Columns Filters A&R Pipeline Most Notified Save Save as 7-Day Fans Added (…" at bounding box center [485, 50] width 584 height 43
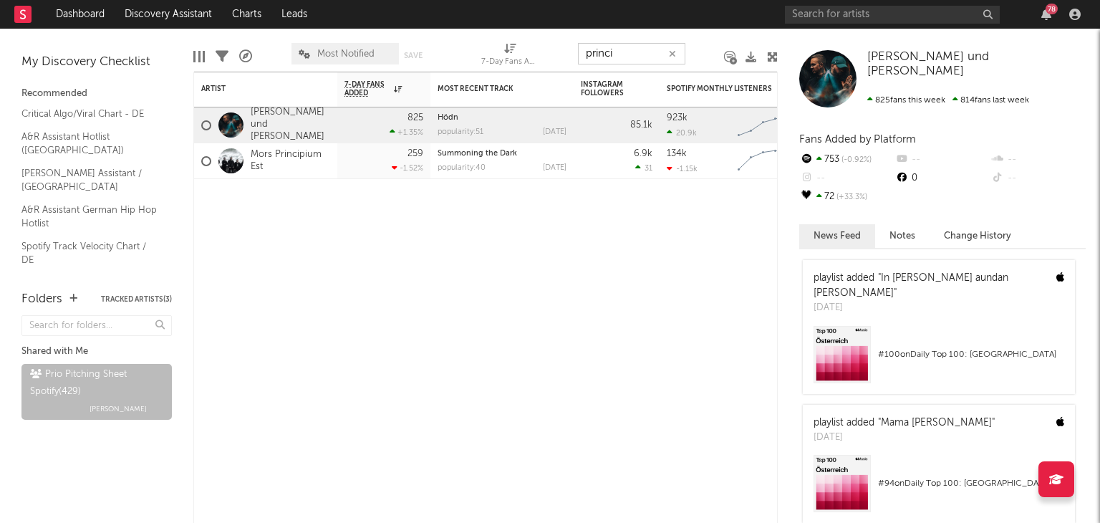
drag, startPoint x: 627, startPoint y: 58, endPoint x: 534, endPoint y: 54, distance: 93.9
click at [534, 54] on div "Edit Columns Filters A&R Pipeline Most Notified Save Save as 7-Day Fans Added (…" at bounding box center [485, 50] width 584 height 43
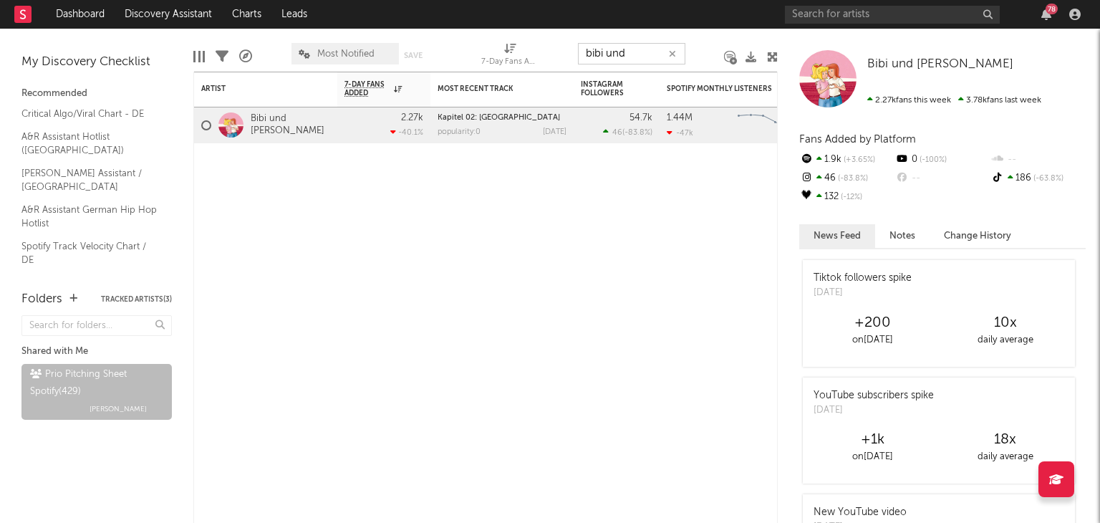
drag, startPoint x: 630, startPoint y: 51, endPoint x: 347, endPoint y: 49, distance: 282.9
click at [450, 54] on div "Edit Columns Filters A&R Pipeline Most Notified Save Save as 7-Day Fans Added (…" at bounding box center [485, 50] width 584 height 43
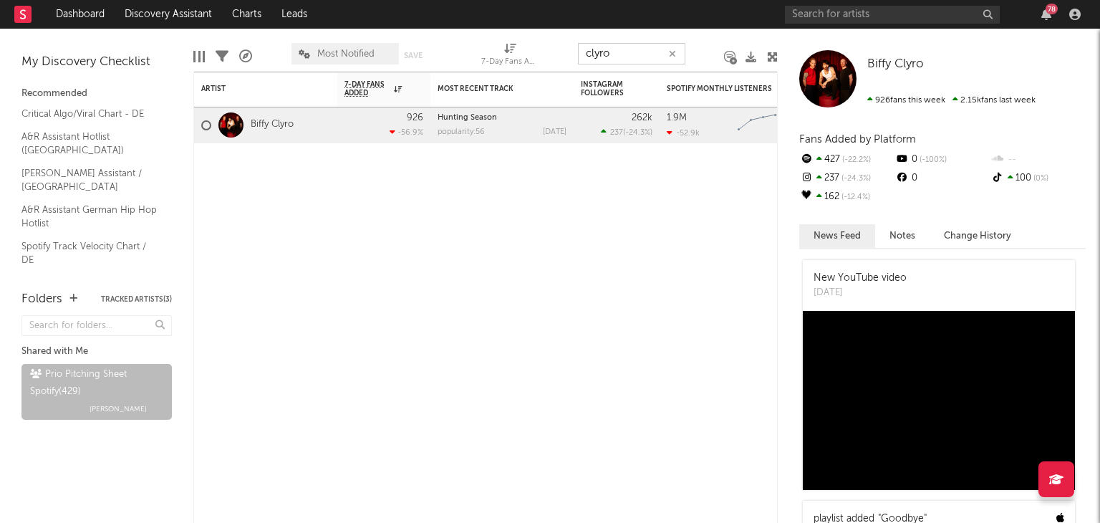
drag, startPoint x: 642, startPoint y: 45, endPoint x: 446, endPoint y: 15, distance: 197.8
click at [495, 36] on div "Edit Columns Filters A&R Pipeline Most Notified Save Save as 7-Day Fans Added (…" at bounding box center [485, 50] width 584 height 43
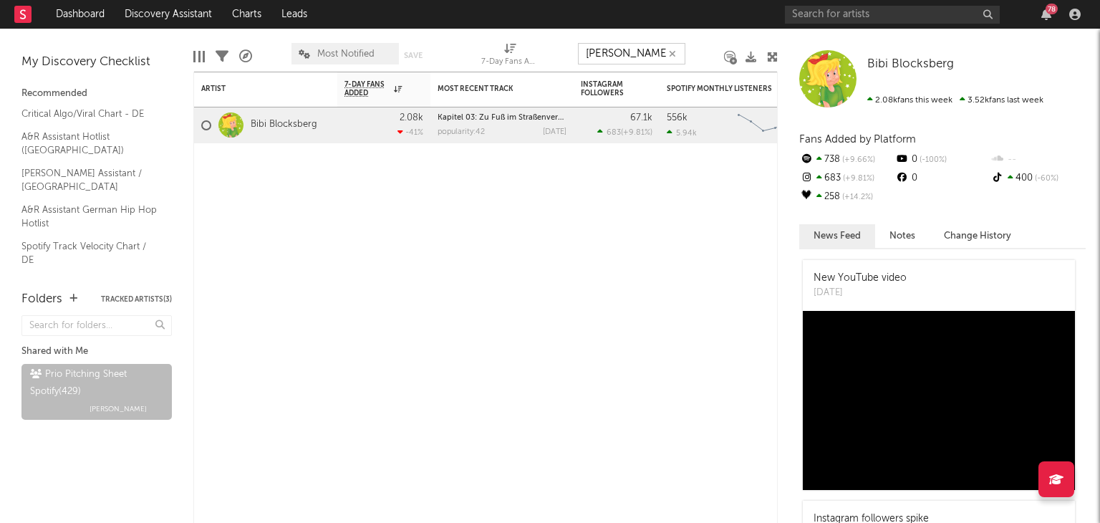
drag, startPoint x: 623, startPoint y: 44, endPoint x: 395, endPoint y: 25, distance: 228.5
click at [488, 41] on div "Edit Columns Filters A&R Pipeline Most Notified Save Save as 7-Day Fans Added (…" at bounding box center [485, 50] width 584 height 43
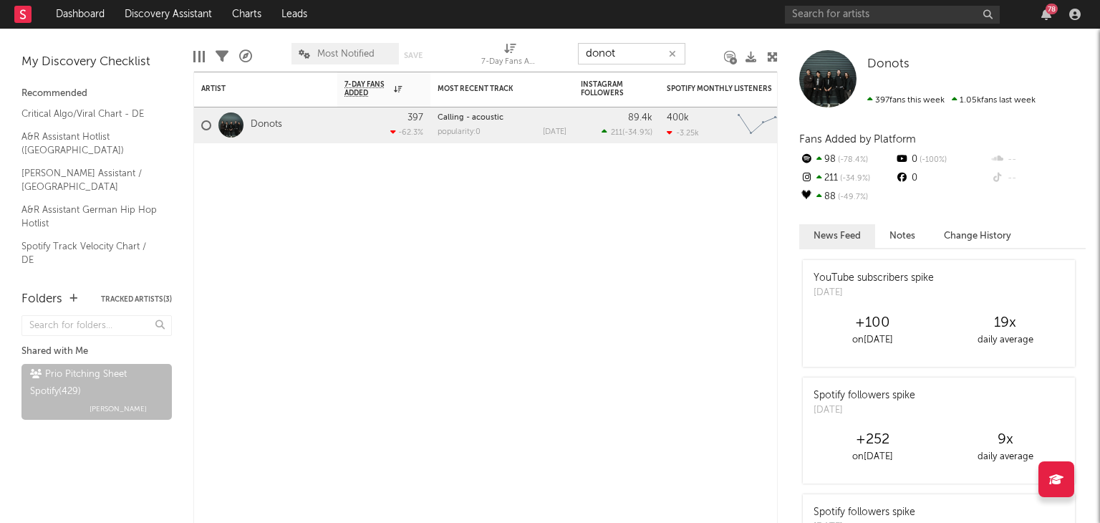
drag, startPoint x: 503, startPoint y: 49, endPoint x: 405, endPoint y: 25, distance: 101.1
click at [484, 47] on div "Edit Columns Filters A&R Pipeline Most Notified Save Save as 7-Day Fans Added (…" at bounding box center [485, 50] width 584 height 43
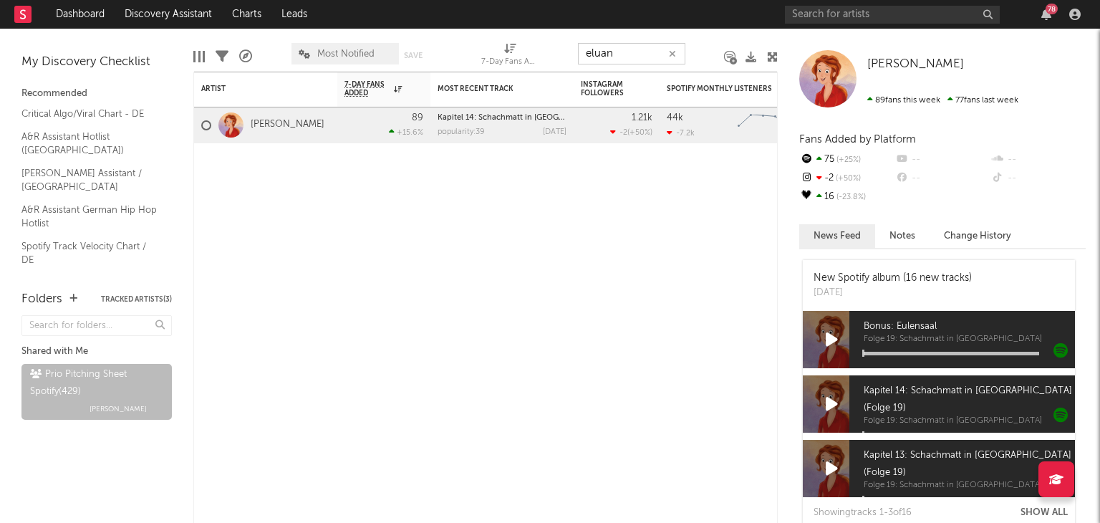
click at [527, 41] on div "Edit Columns Filters A&R Pipeline Most Notified Save Save as 7-Day Fans Added (…" at bounding box center [485, 50] width 584 height 43
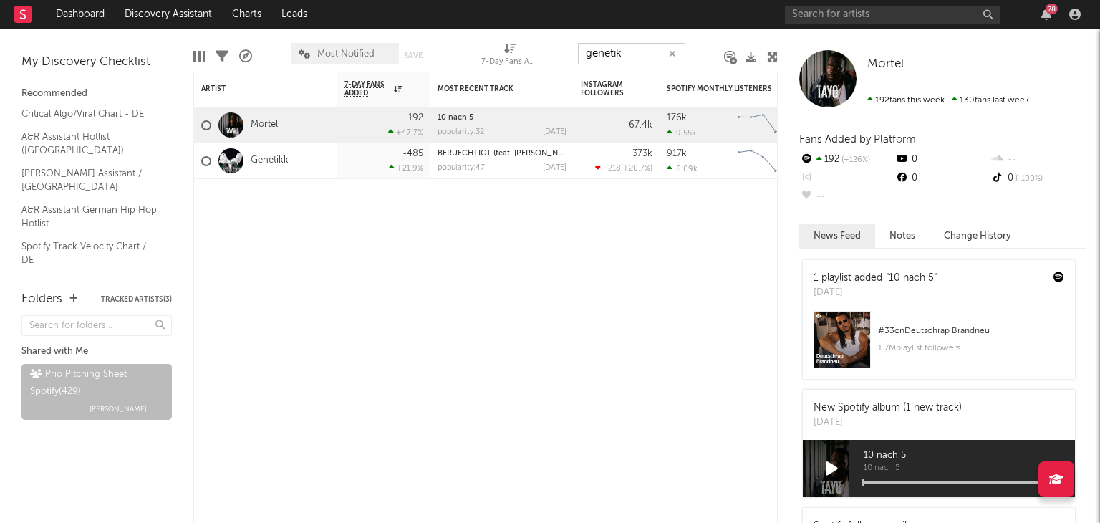
drag, startPoint x: 636, startPoint y: 53, endPoint x: 452, endPoint y: 49, distance: 184.1
click at [467, 52] on div "Edit Columns Filters A&R Pipeline Most Notified Save Save as 7-Day Fans Added (…" at bounding box center [485, 50] width 584 height 43
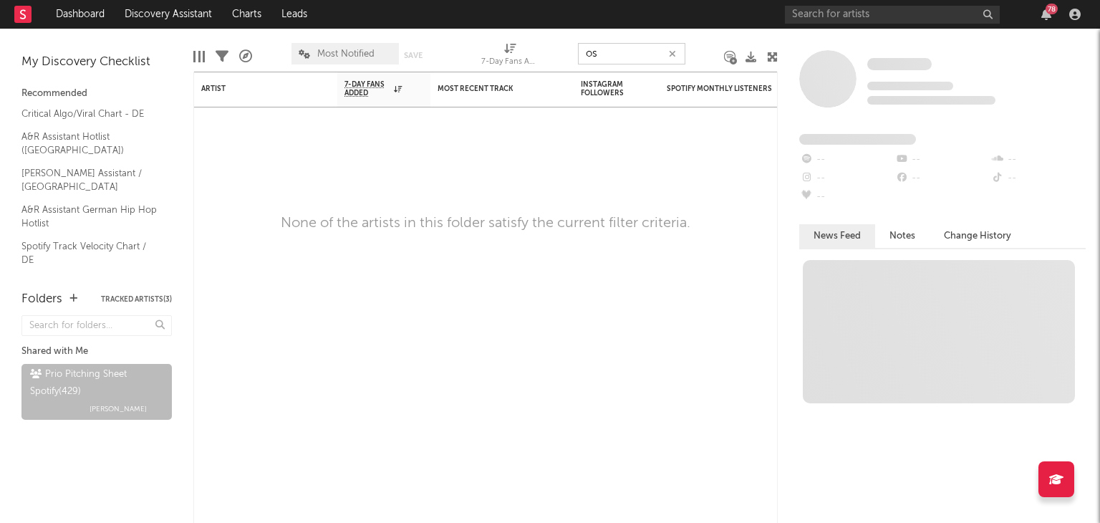
type input "o"
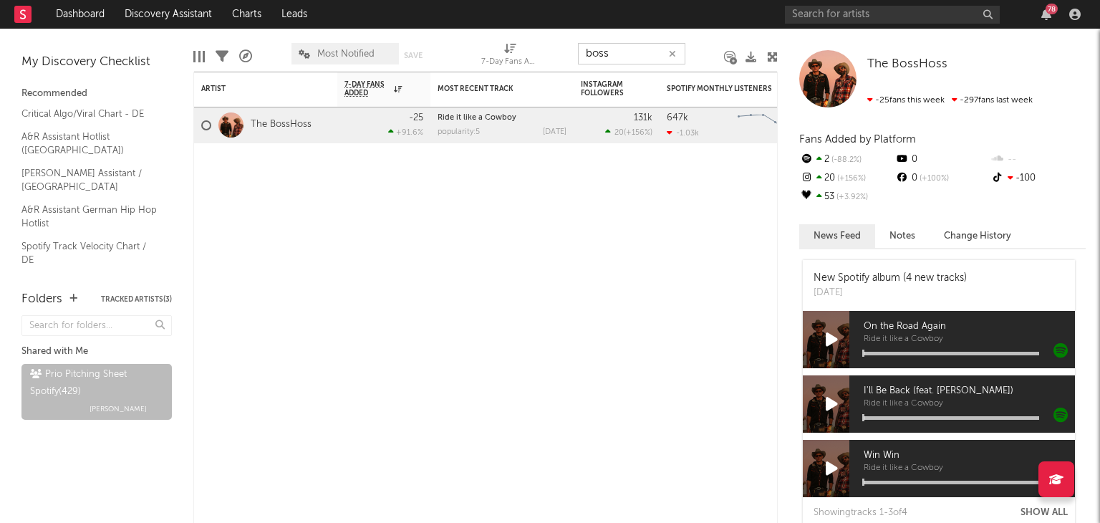
drag, startPoint x: 612, startPoint y: 56, endPoint x: 512, endPoint y: 64, distance: 99.9
click at [539, 63] on div "Edit Columns Filters A&R Pipeline Most Notified Save Save as 7-Day Fans Added (…" at bounding box center [485, 50] width 584 height 43
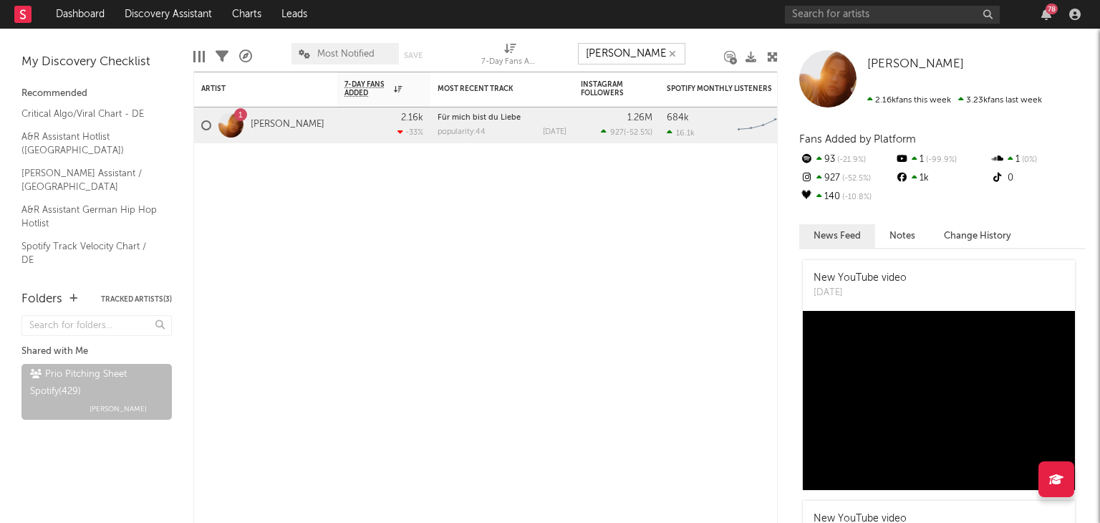
drag, startPoint x: 635, startPoint y: 58, endPoint x: 505, endPoint y: 45, distance: 130.3
click at [541, 49] on div "Edit Columns Filters A&R Pipeline Most Notified Save Save as 7-Day Fans Added (…" at bounding box center [485, 50] width 584 height 43
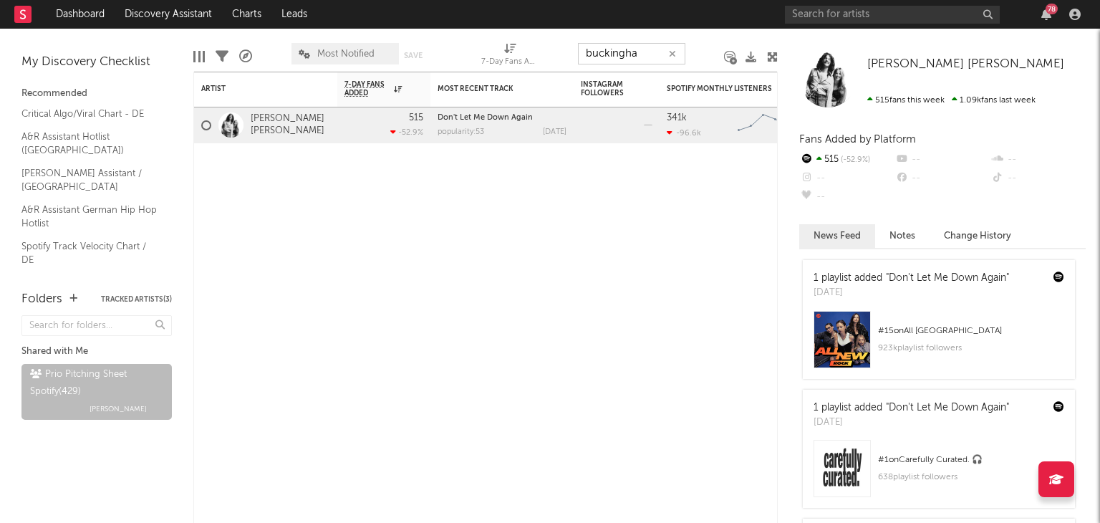
click at [537, 52] on div "Edit Columns Filters A&R Pipeline Most Notified Save Save as 7-Day Fans Added (…" at bounding box center [485, 50] width 584 height 43
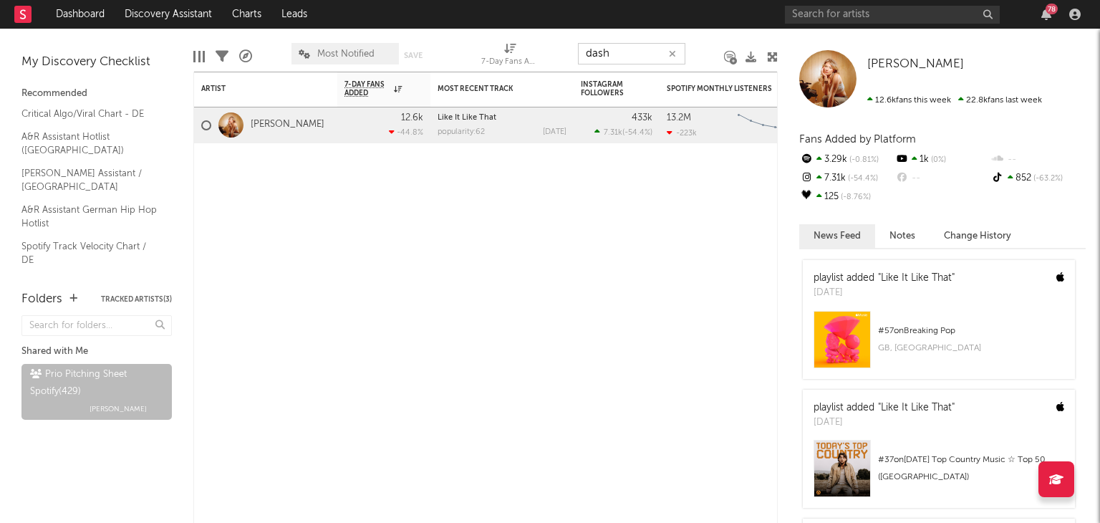
drag, startPoint x: 617, startPoint y: 49, endPoint x: 526, endPoint y: 40, distance: 92.1
click at [549, 44] on div "Edit Columns Filters A&R Pipeline Most Notified Save Save as 7-Day Fans Added (…" at bounding box center [485, 50] width 584 height 43
type input "a"
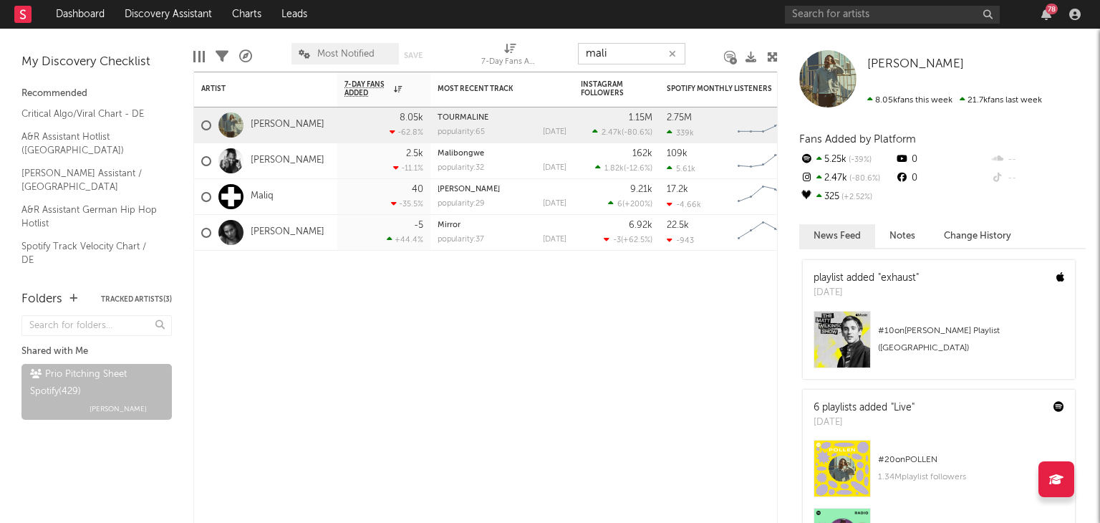
drag, startPoint x: 617, startPoint y: 47, endPoint x: 334, endPoint y: 58, distance: 283.1
click at [529, 55] on div "Edit Columns Filters A&R Pipeline Most Notified Save Save as 7-Day Fans Added (…" at bounding box center [485, 50] width 584 height 43
type input "e"
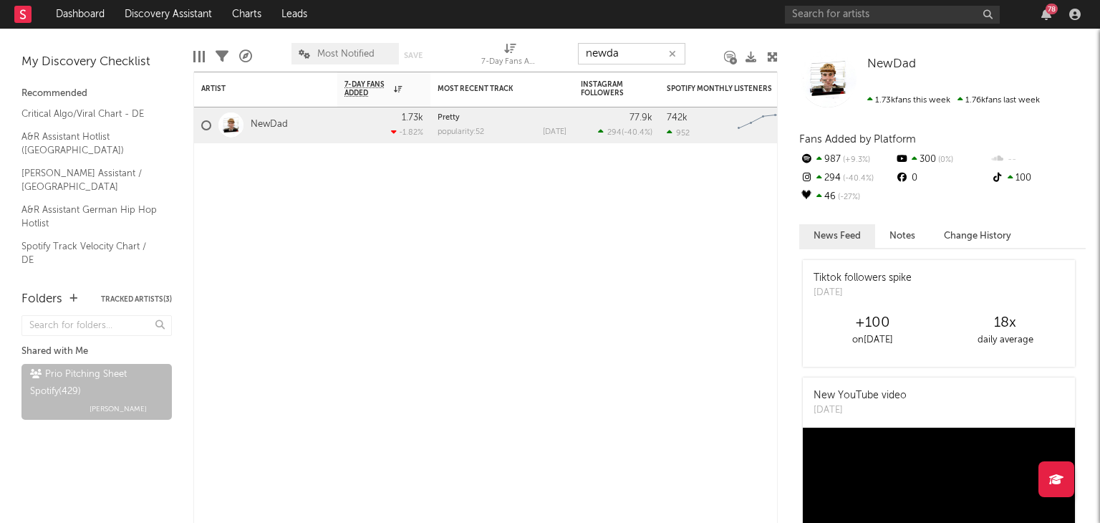
drag, startPoint x: 626, startPoint y: 52, endPoint x: 463, endPoint y: 49, distance: 163.3
click at [564, 58] on div "Edit Columns Filters A&R Pipeline Most Notified Save Save as 7-Day Fans Added (…" at bounding box center [485, 50] width 584 height 43
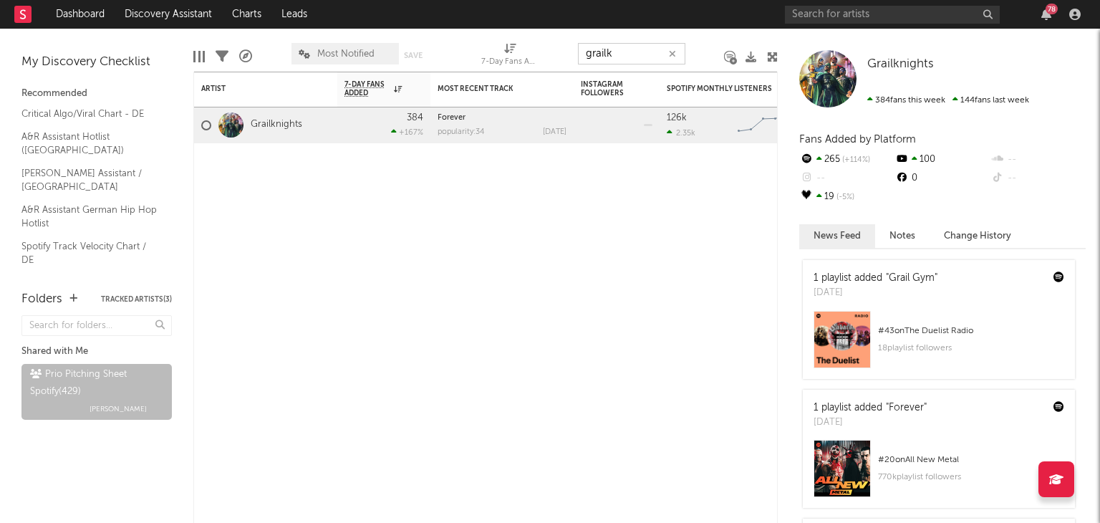
drag, startPoint x: 631, startPoint y: 59, endPoint x: 512, endPoint y: 54, distance: 119.0
click at [525, 58] on div "Edit Columns Filters A&R Pipeline Most Notified Save Save as 7-Day Fans Added (…" at bounding box center [485, 50] width 584 height 43
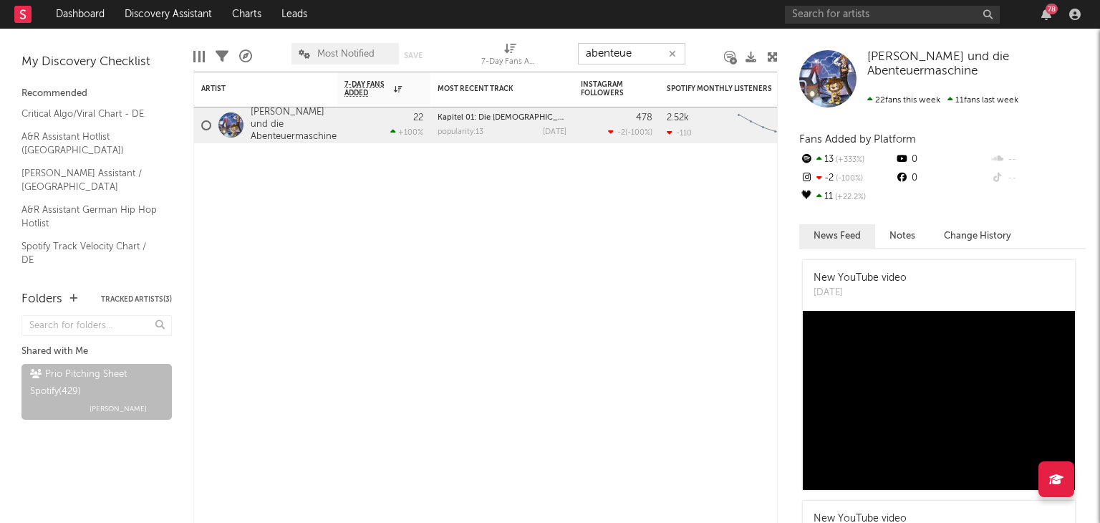
drag, startPoint x: 648, startPoint y: 55, endPoint x: 514, endPoint y: 58, distance: 134.7
click at [521, 55] on div "Edit Columns Filters A&R Pipeline Most Notified Save Save as 7-Day Fans Added (…" at bounding box center [485, 50] width 584 height 43
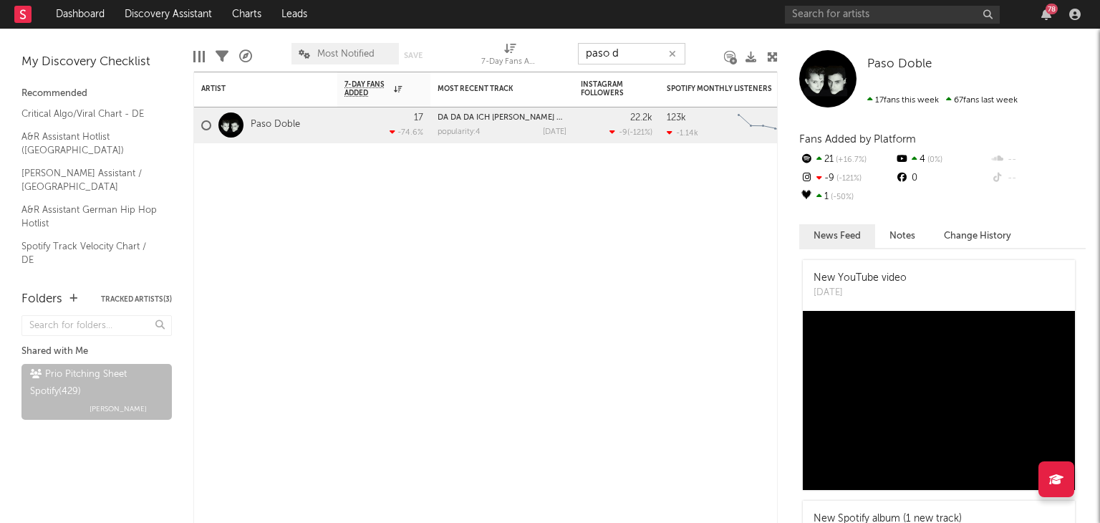
drag, startPoint x: 623, startPoint y: 52, endPoint x: 459, endPoint y: 55, distance: 164.0
click at [521, 53] on div "Edit Columns Filters A&R Pipeline Most Notified Save Save as 7-Day Fans Added (…" at bounding box center [485, 50] width 584 height 43
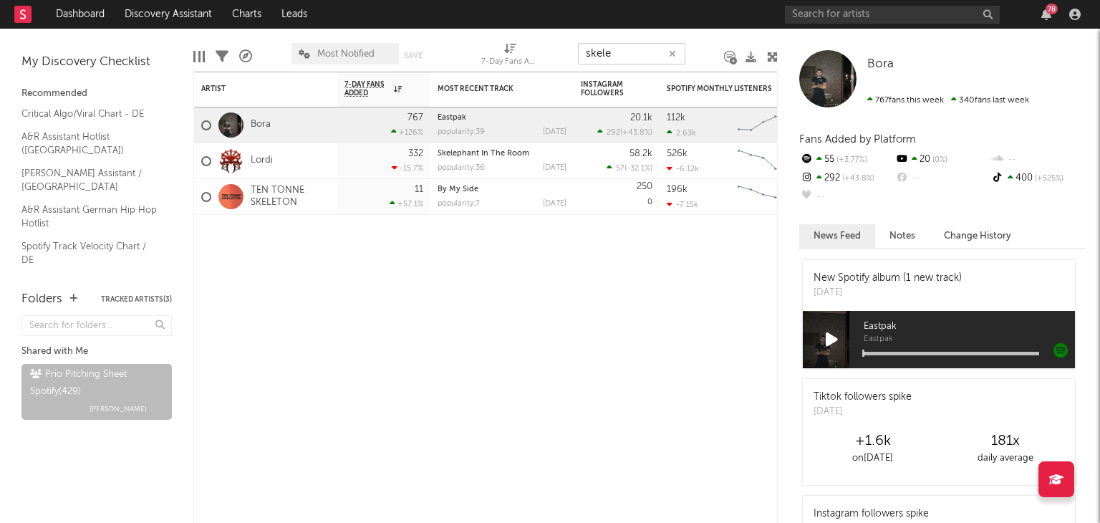
drag, startPoint x: 592, startPoint y: 59, endPoint x: 338, endPoint y: 43, distance: 254.7
click at [522, 58] on div "Edit Columns Filters A&R Pipeline Most Notified Save Save as 7-Day Fans Added (…" at bounding box center [485, 50] width 584 height 43
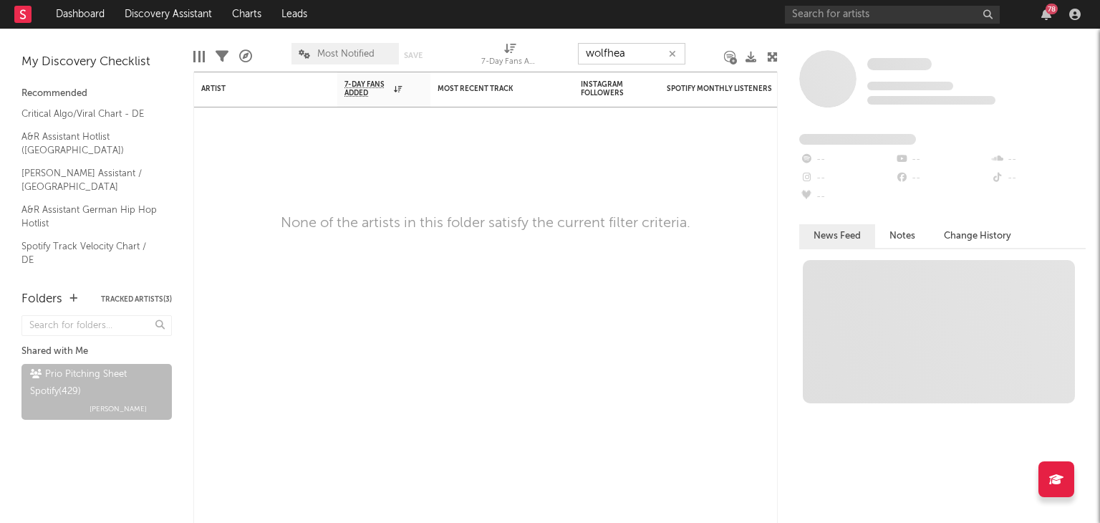
type input "wolfhea"
click at [834, 20] on input "text" at bounding box center [892, 15] width 215 height 18
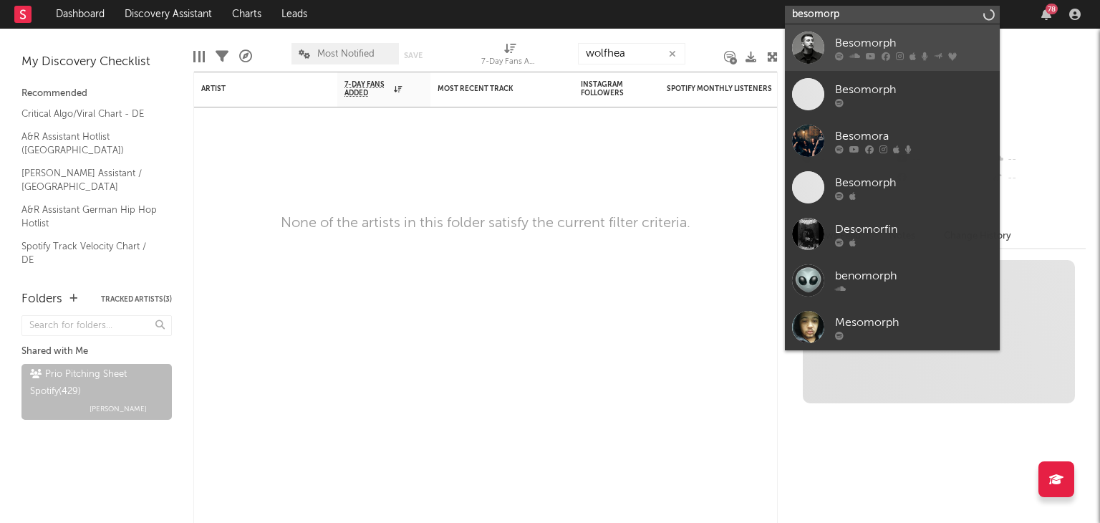
type input "besomorp"
click at [857, 52] on icon at bounding box center [854, 56] width 11 height 9
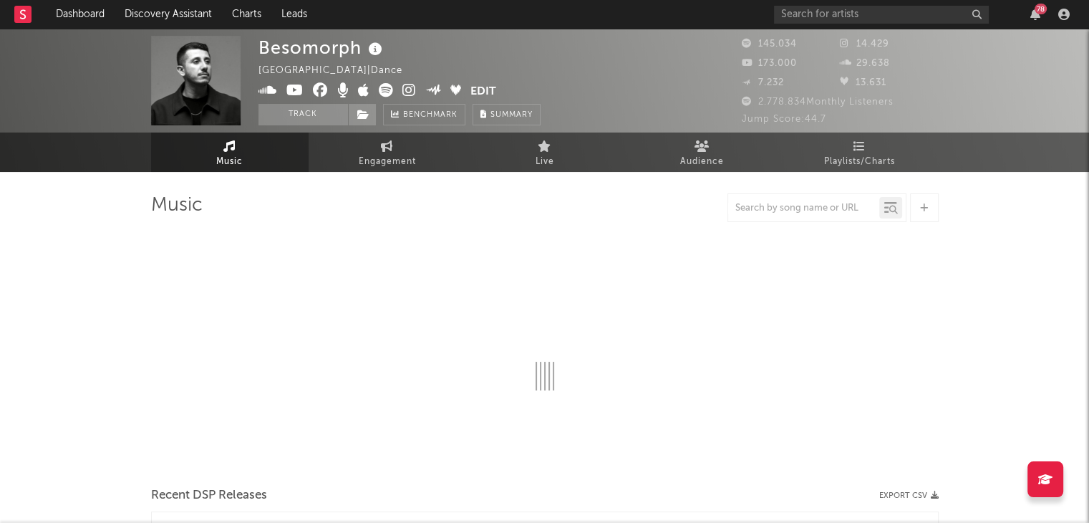
select select "6m"
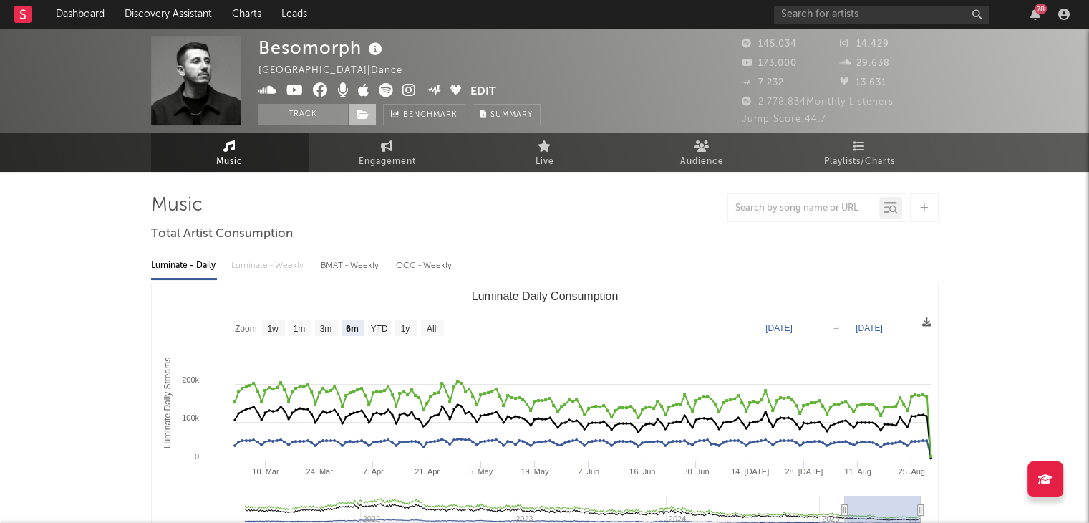
click at [361, 115] on icon at bounding box center [363, 115] width 12 height 10
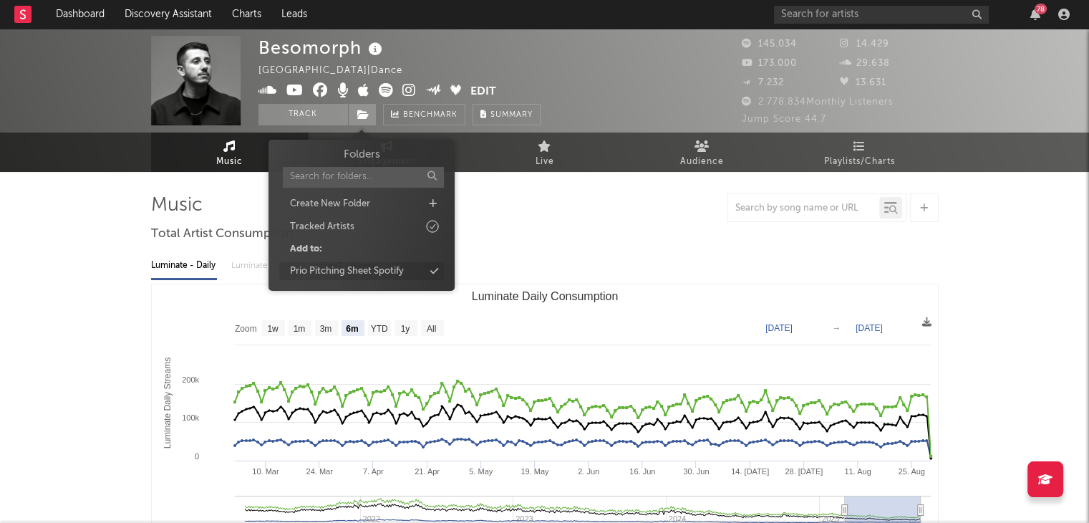
click at [381, 266] on div "Prio Pitching Sheet Spotify" at bounding box center [347, 271] width 114 height 14
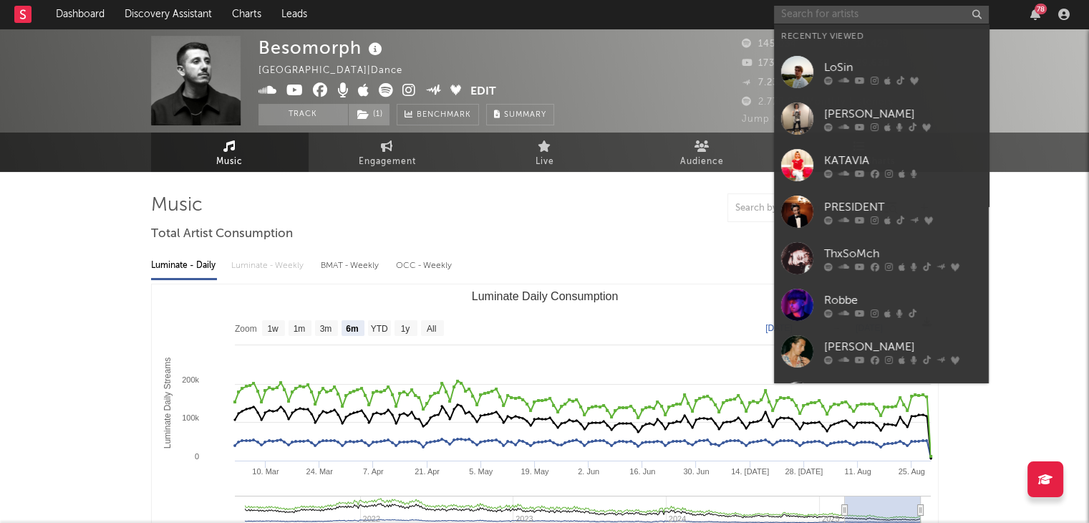
click at [894, 19] on input "text" at bounding box center [881, 15] width 215 height 18
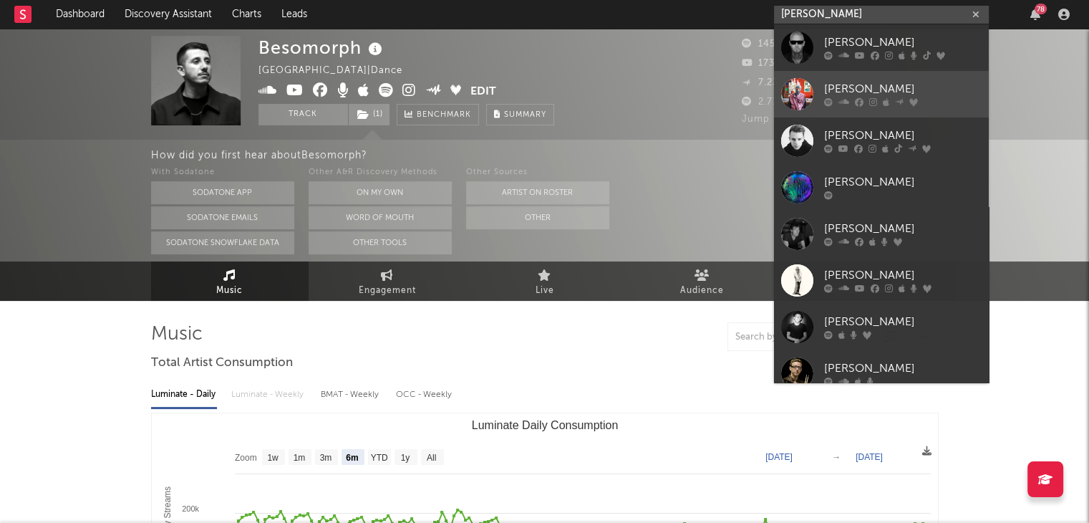
type input "morten"
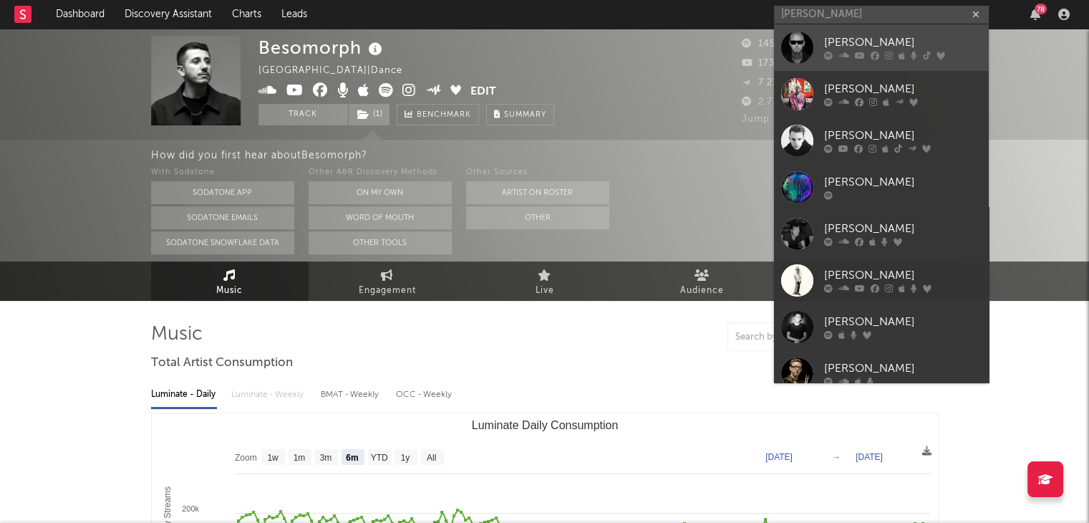
click at [829, 36] on div "MORTEN" at bounding box center [903, 42] width 158 height 17
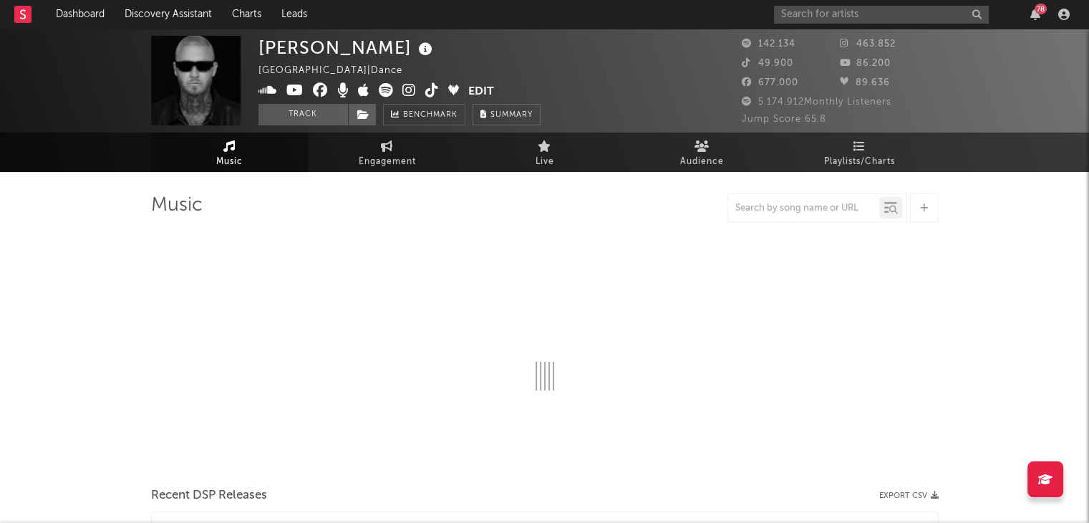
select select "6m"
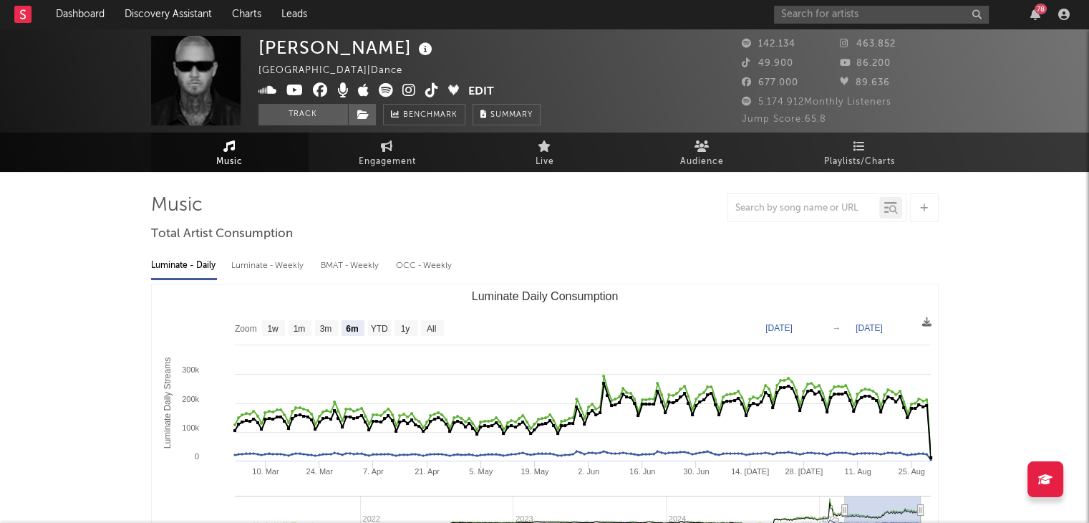
click at [889, 24] on div "78" at bounding box center [924, 14] width 301 height 29
click at [884, 20] on input "text" at bounding box center [881, 15] width 215 height 18
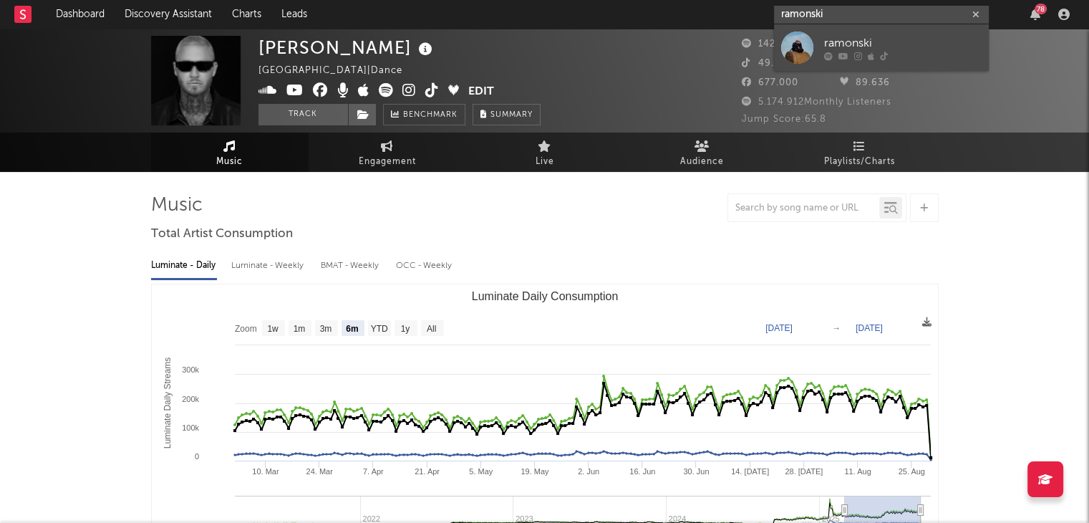
type input "ramonski"
click at [834, 35] on div "ramonski" at bounding box center [903, 42] width 158 height 17
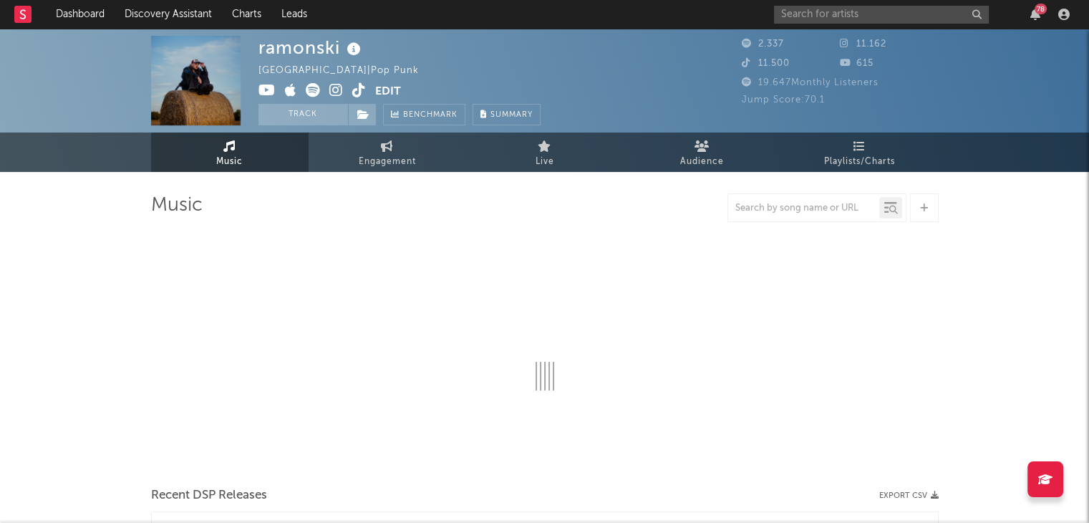
select select "6m"
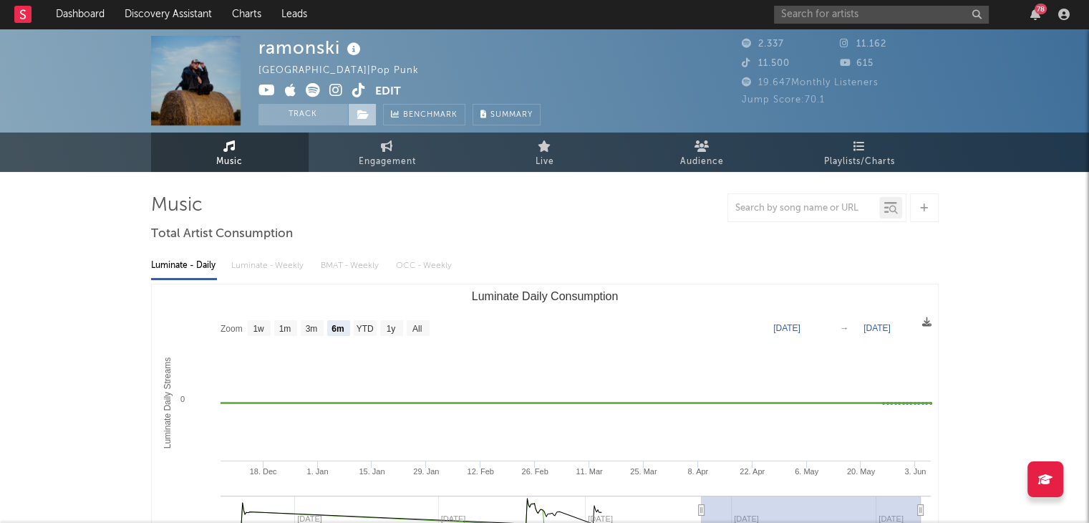
click at [357, 115] on icon at bounding box center [363, 115] width 12 height 10
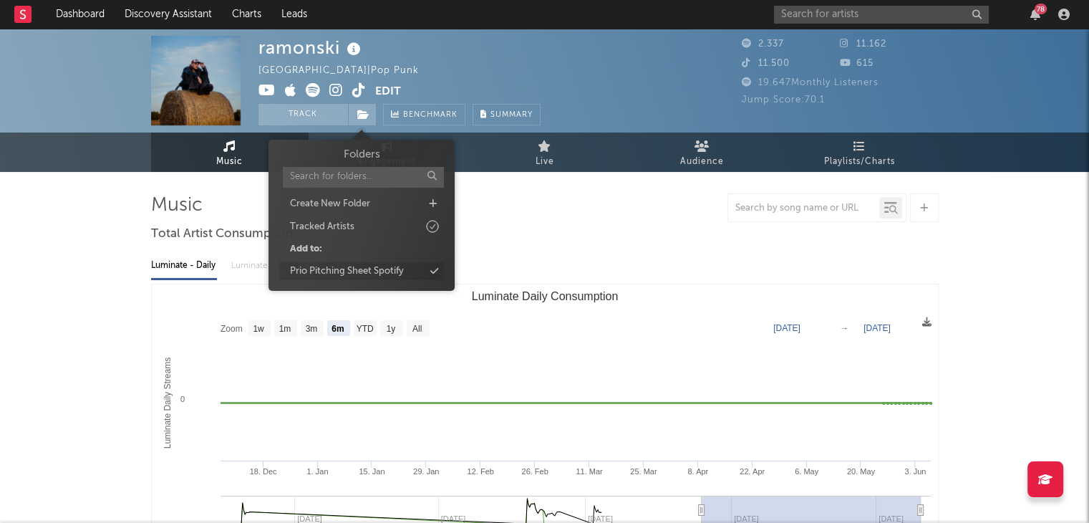
click at [360, 266] on div "Prio Pitching Sheet Spotify" at bounding box center [347, 271] width 114 height 14
click at [877, 16] on input "text" at bounding box center [881, 15] width 215 height 18
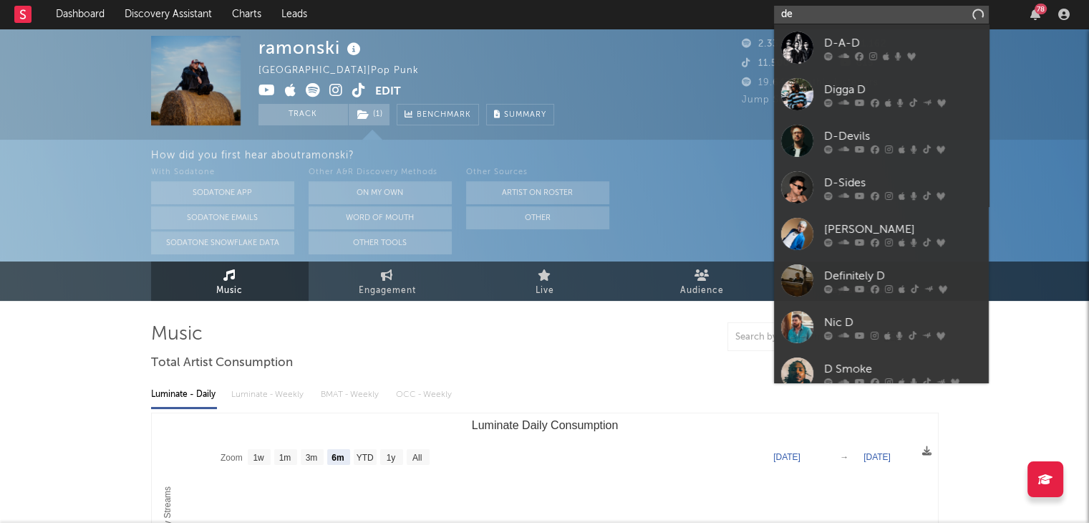
type input "d"
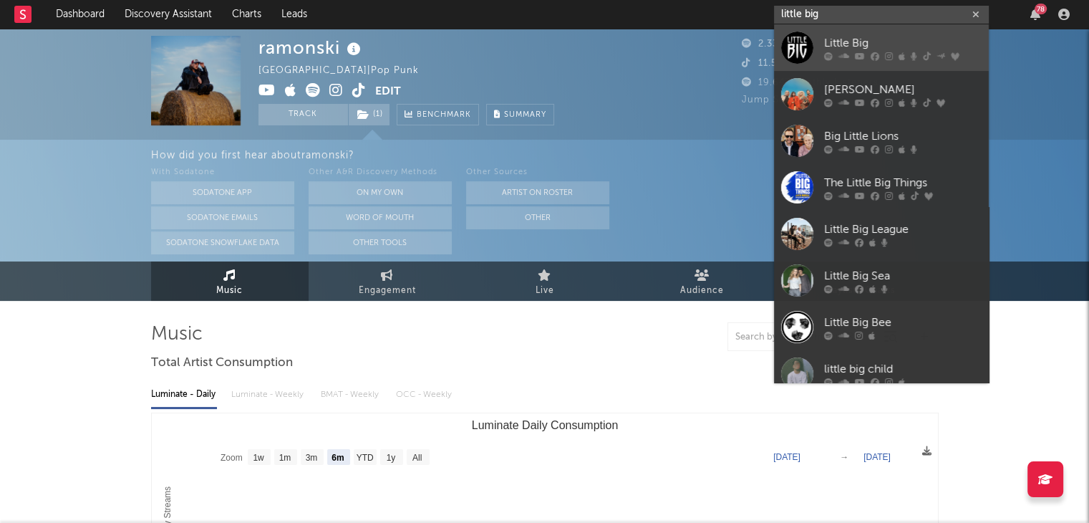
type input "little big"
click at [855, 26] on link "Little Big" at bounding box center [881, 47] width 215 height 47
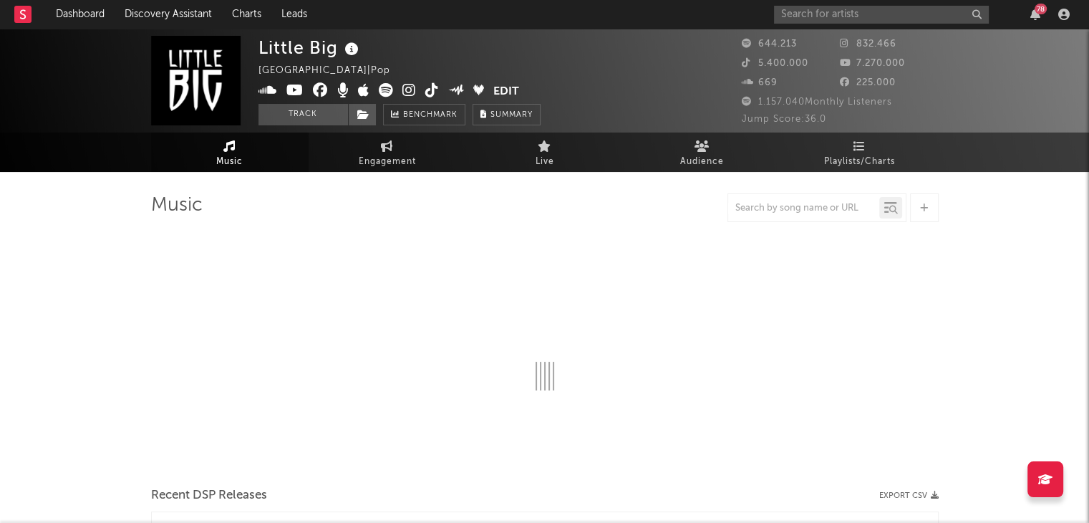
select select "6m"
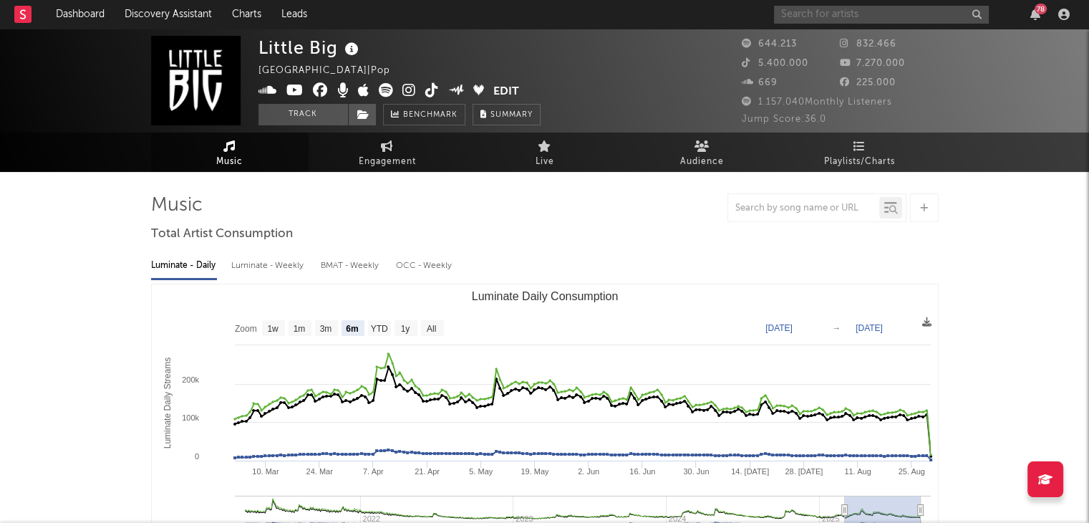
click at [902, 19] on input "text" at bounding box center [881, 15] width 215 height 18
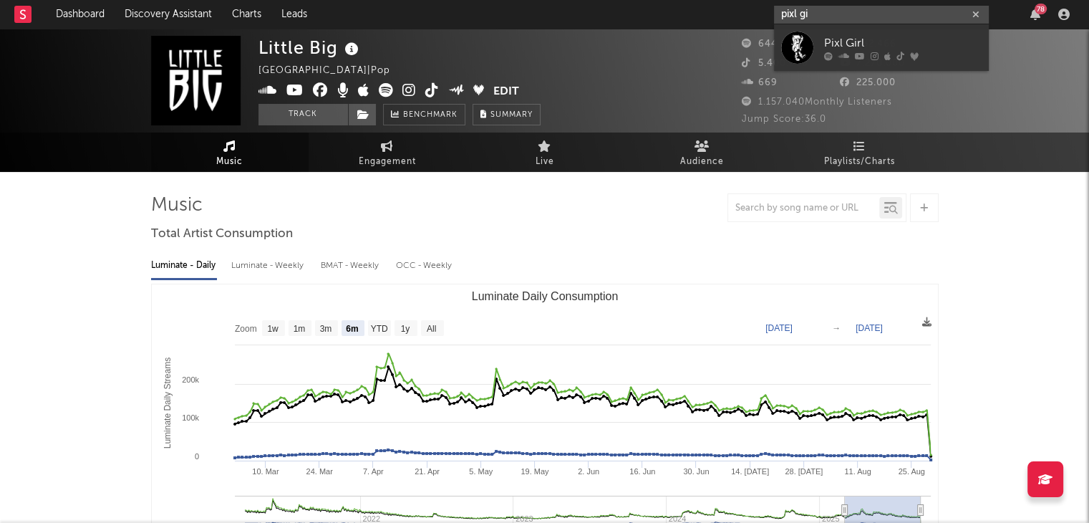
type input "pixl gi"
click at [837, 39] on div "Pixl Girl" at bounding box center [903, 42] width 158 height 17
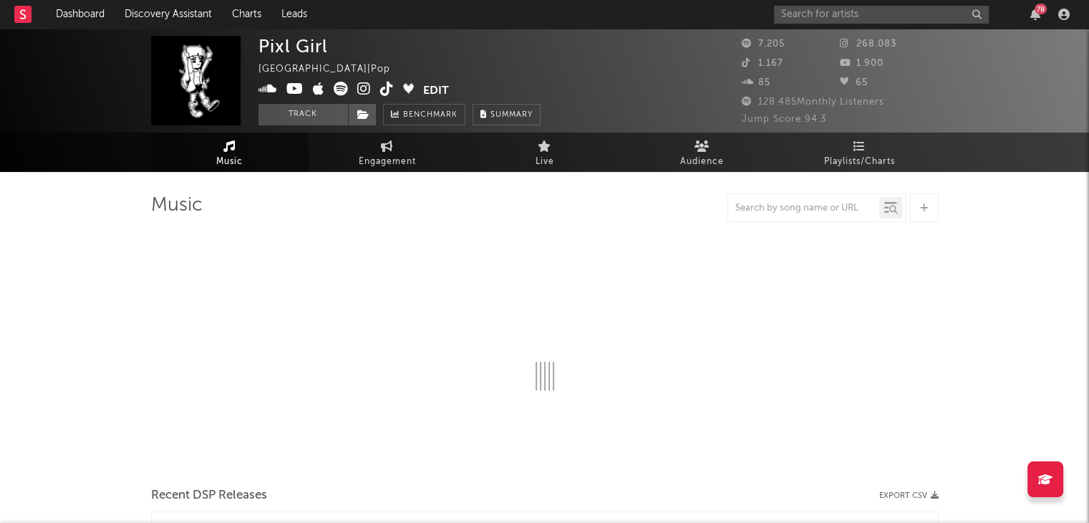
select select "1w"
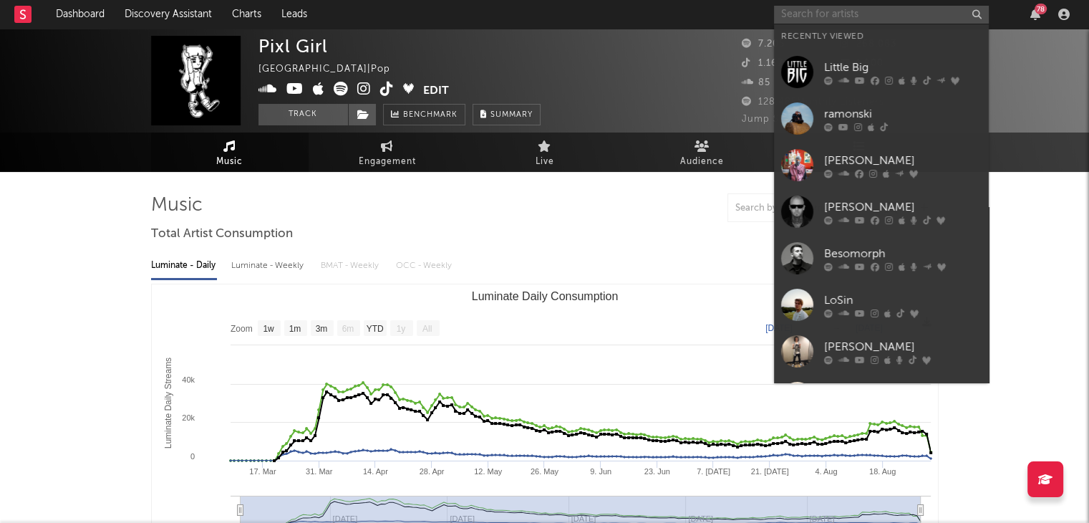
click at [839, 18] on input "text" at bounding box center [881, 15] width 215 height 18
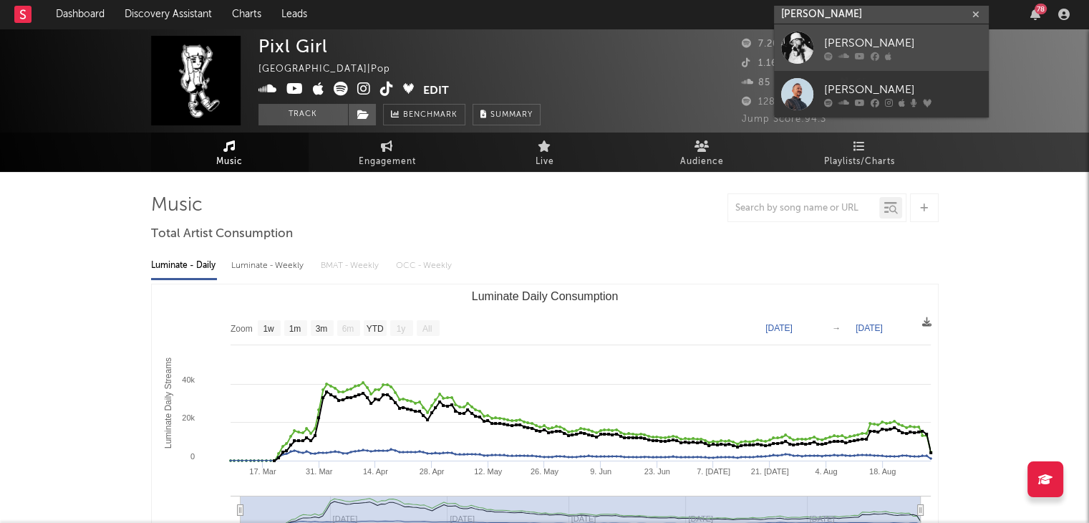
type input "philip stra"
click at [842, 48] on div "Philip Strand" at bounding box center [903, 42] width 158 height 17
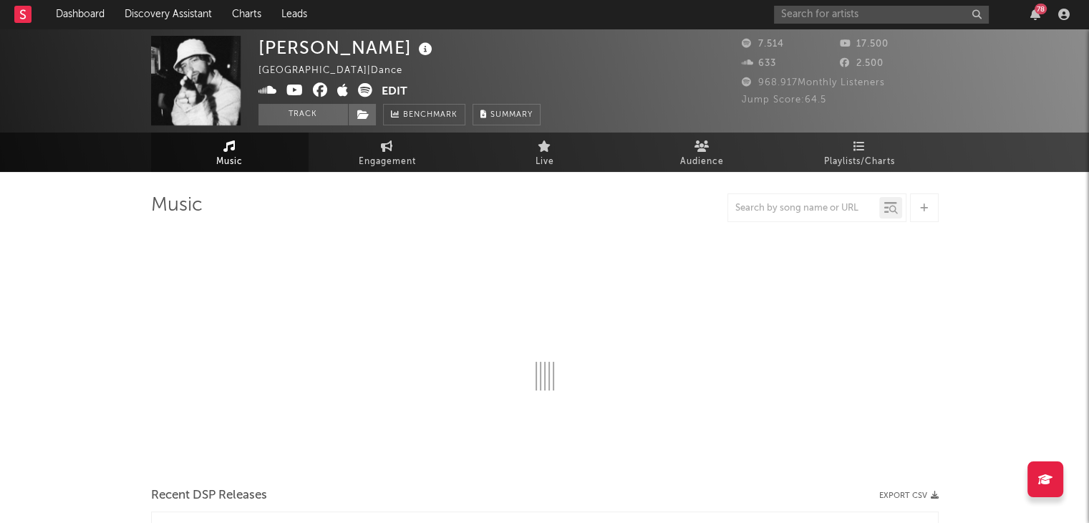
select select "1w"
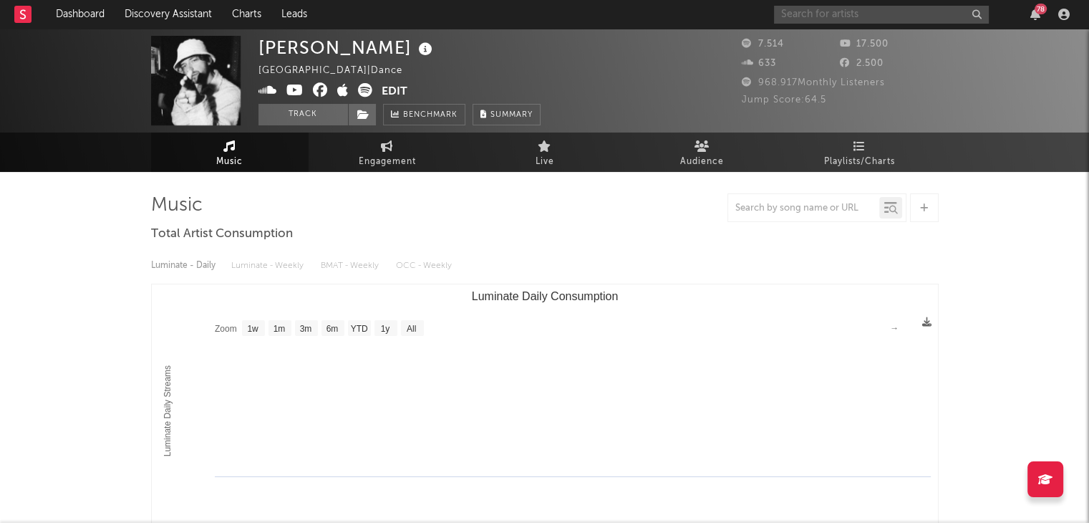
click at [869, 8] on input "text" at bounding box center [881, 15] width 215 height 18
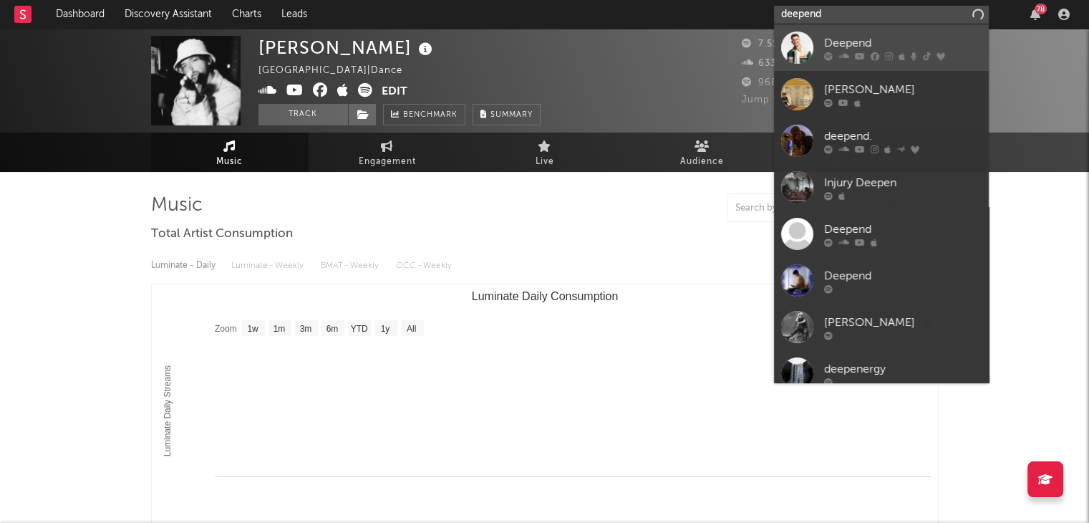
type input "deepend"
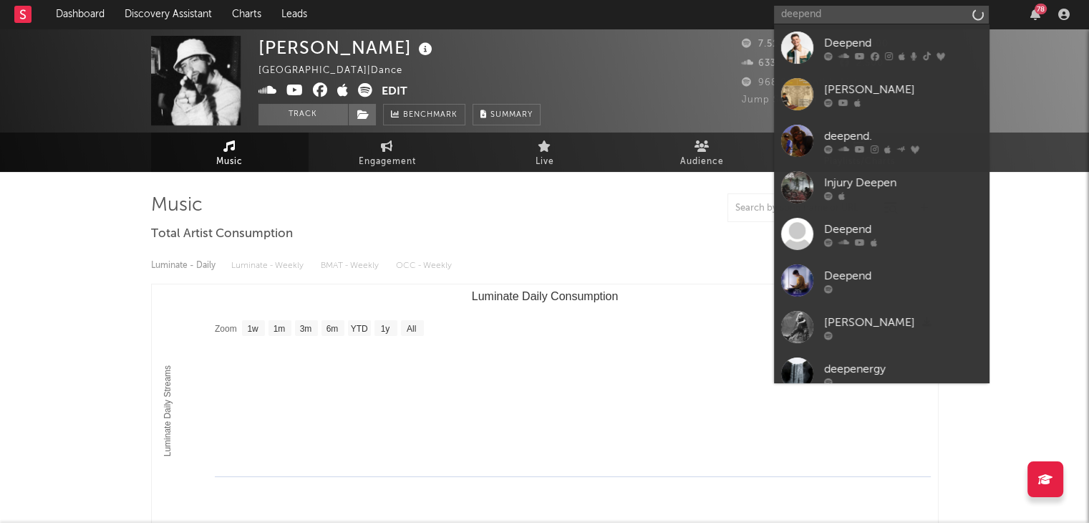
click at [859, 37] on div "Deepend" at bounding box center [903, 42] width 158 height 17
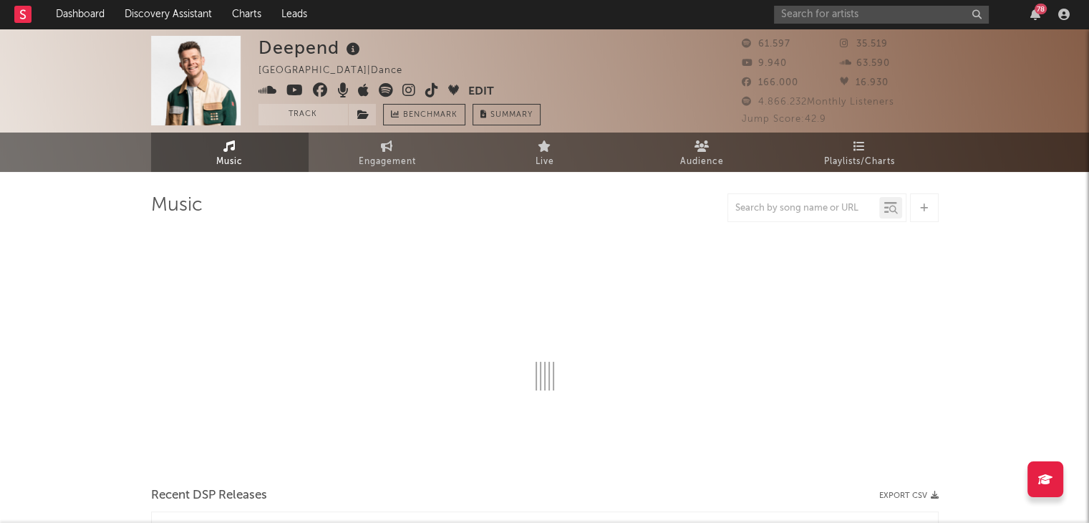
select select "6m"
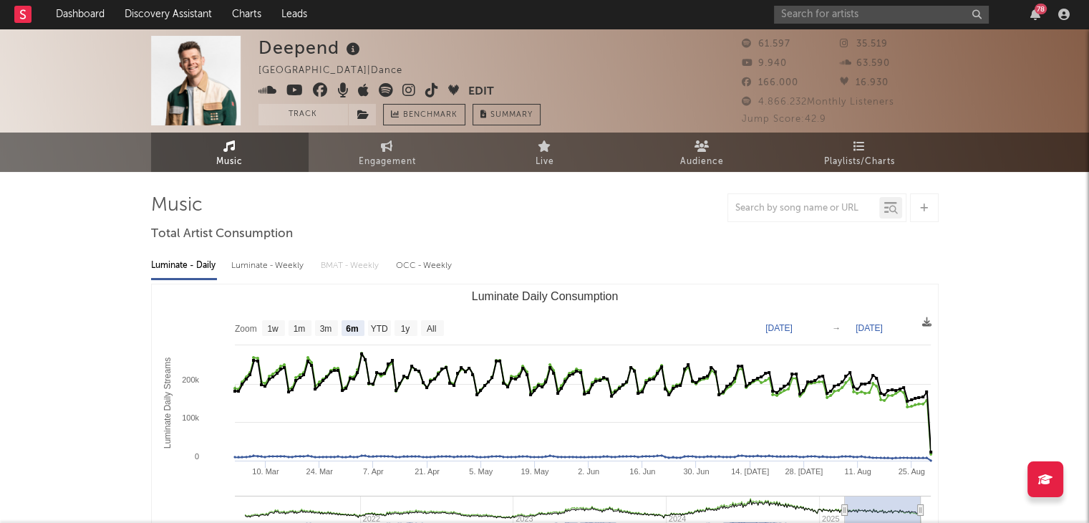
click at [616, 264] on div "Luminate - Daily Luminate - Weekly BMAT - Weekly OCC - Weekly" at bounding box center [545, 266] width 788 height 24
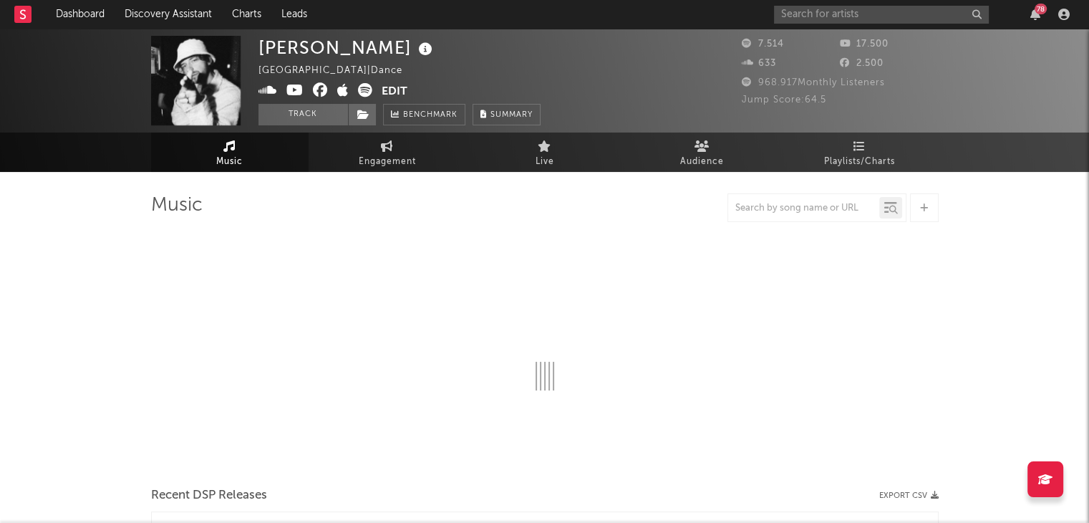
select select "1w"
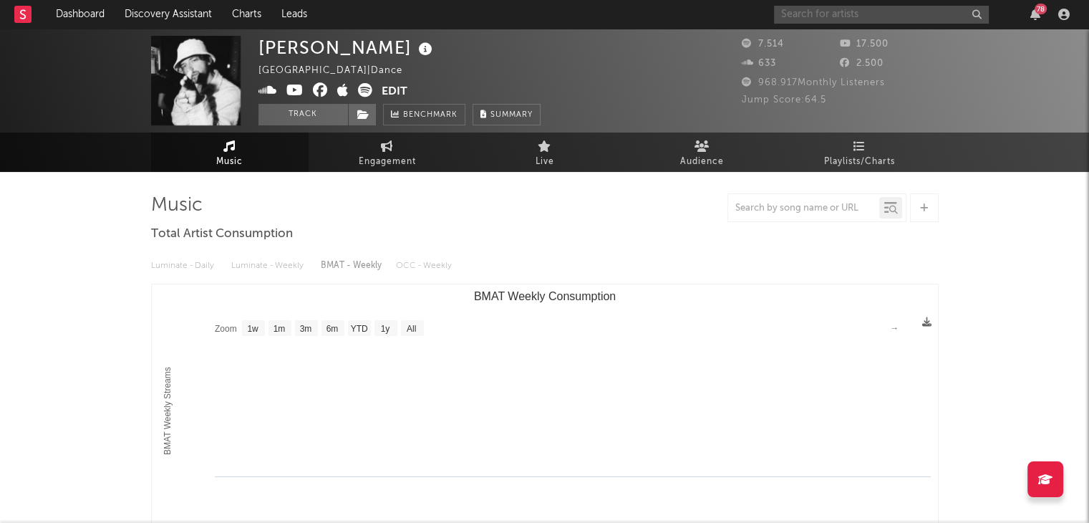
click at [814, 19] on input "text" at bounding box center [881, 15] width 215 height 18
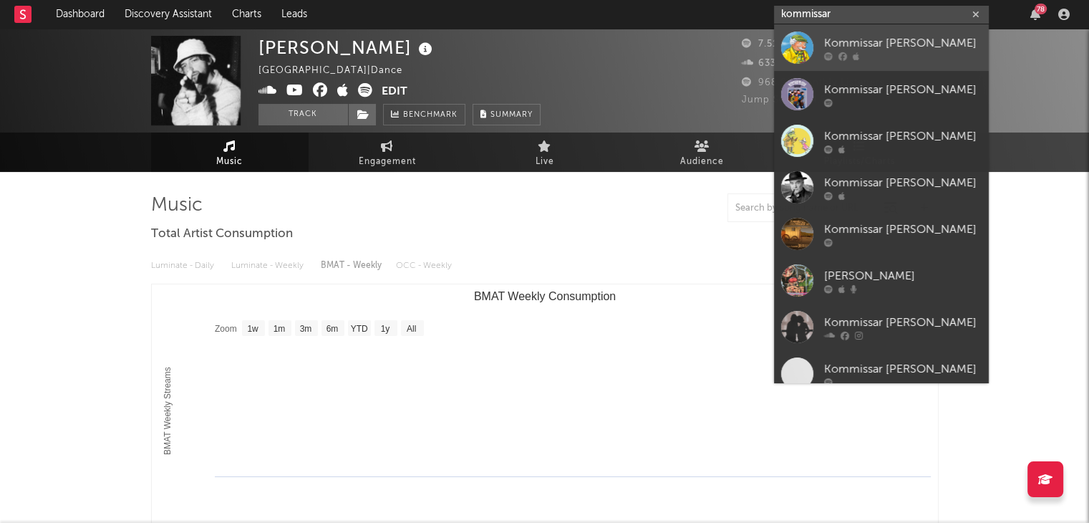
type input "kommissar"
click at [866, 49] on div "Kommissar Kugelblitz" at bounding box center [903, 42] width 158 height 17
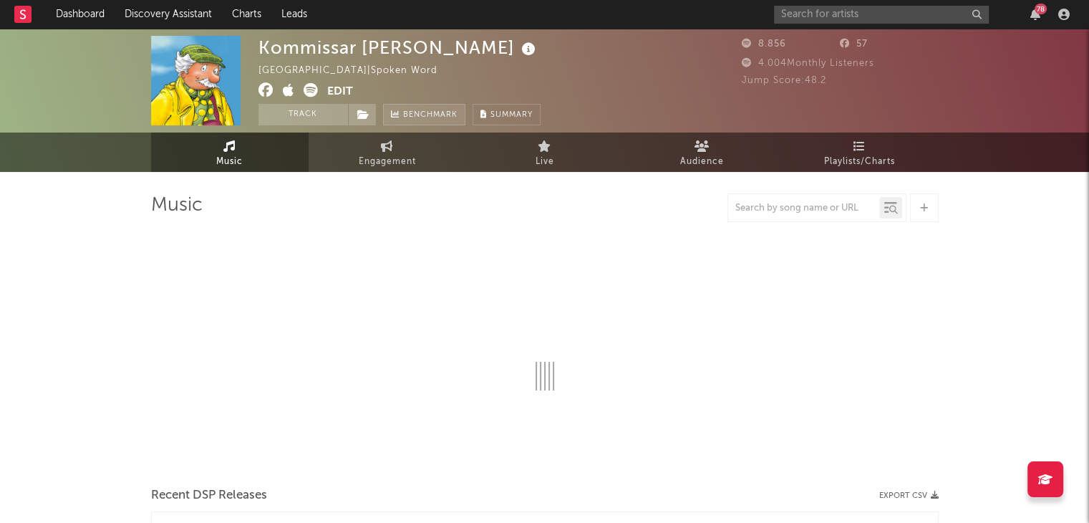
select select "1w"
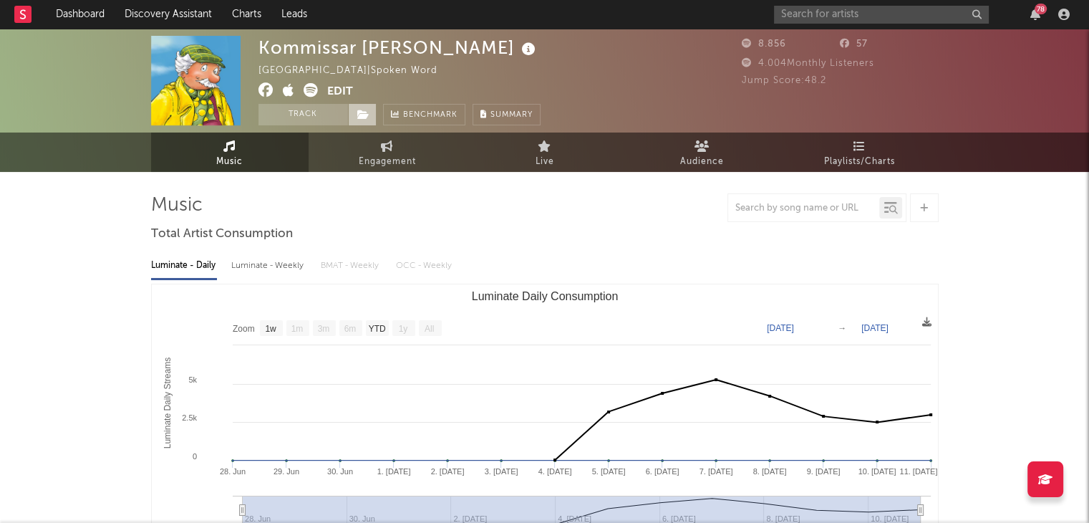
click at [371, 115] on span at bounding box center [362, 114] width 29 height 21
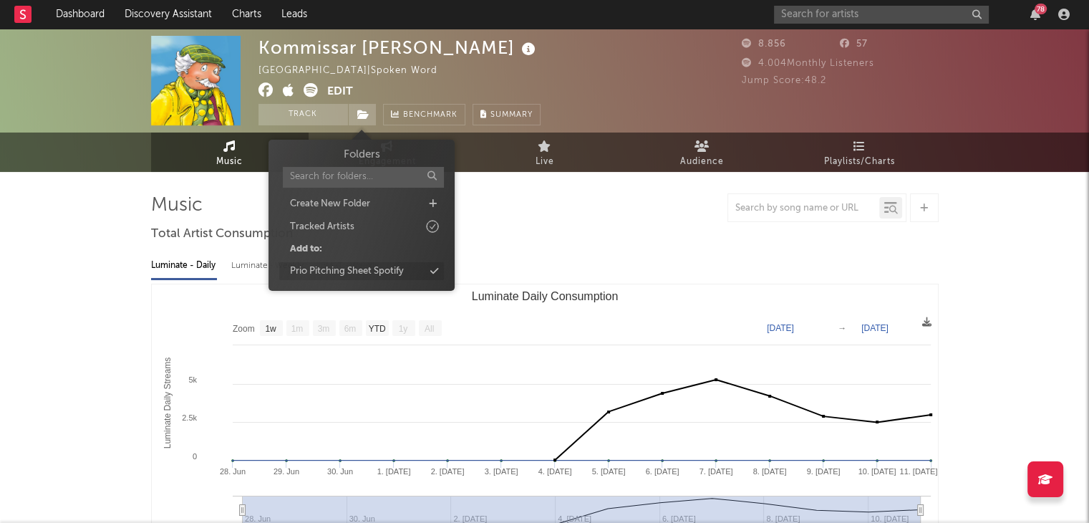
click at [375, 267] on div "Prio Pitching Sheet Spotify" at bounding box center [347, 271] width 114 height 14
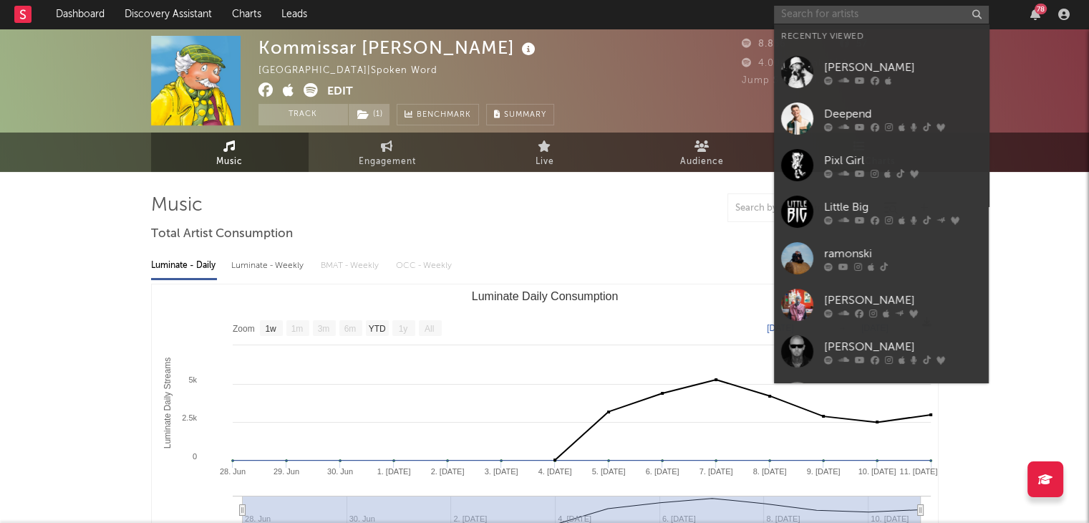
click at [859, 14] on input "text" at bounding box center [881, 15] width 215 height 18
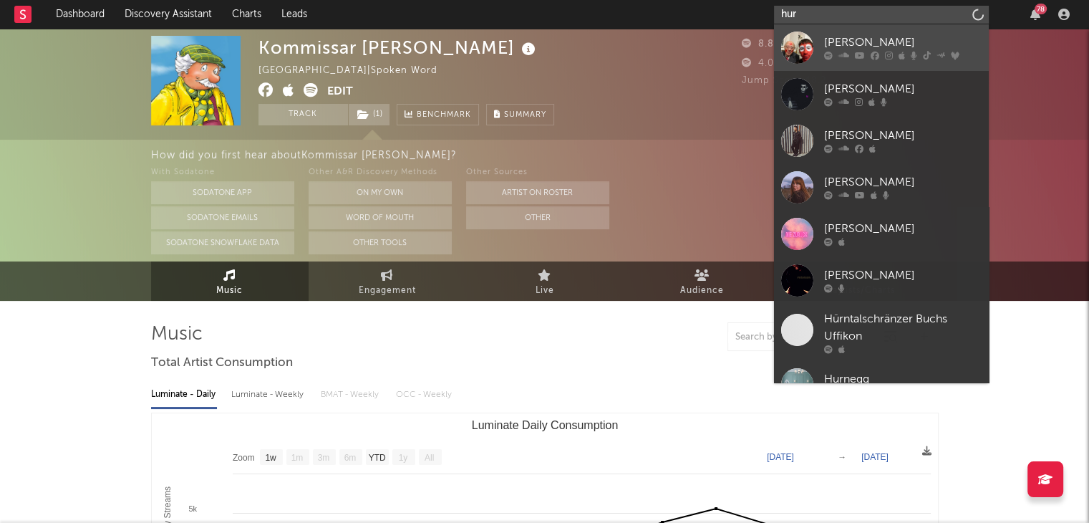
type input "hur"
click at [862, 32] on link "Yung Hurn" at bounding box center [881, 47] width 215 height 47
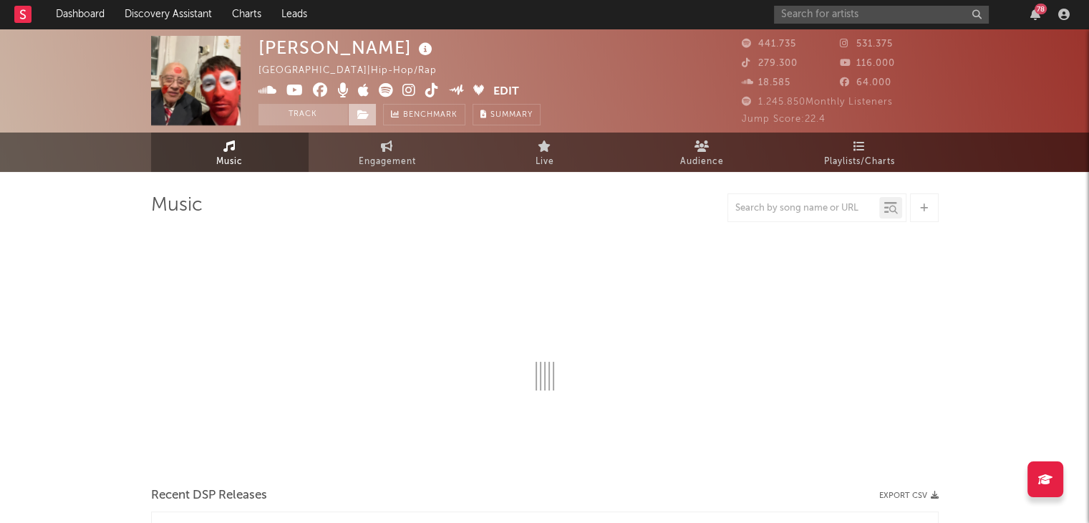
click at [358, 116] on icon at bounding box center [363, 115] width 12 height 10
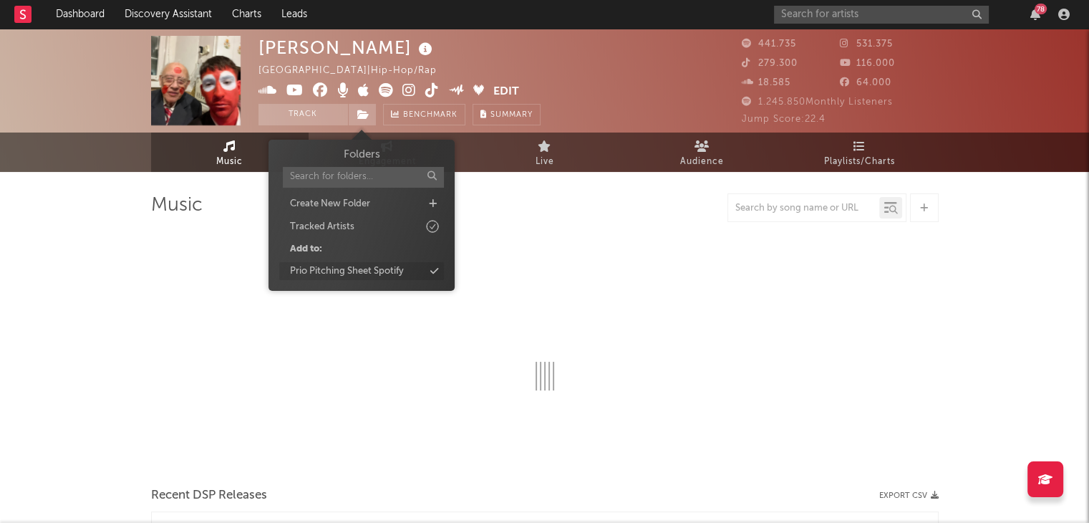
click at [376, 271] on div "Prio Pitching Sheet Spotify" at bounding box center [347, 271] width 114 height 14
select select "6m"
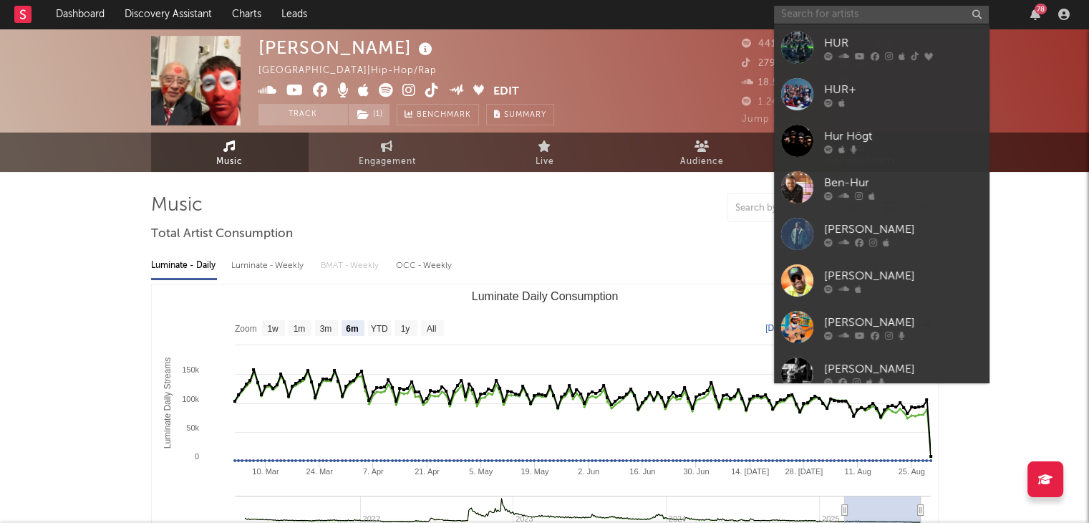
click at [828, 13] on input "text" at bounding box center [881, 15] width 215 height 18
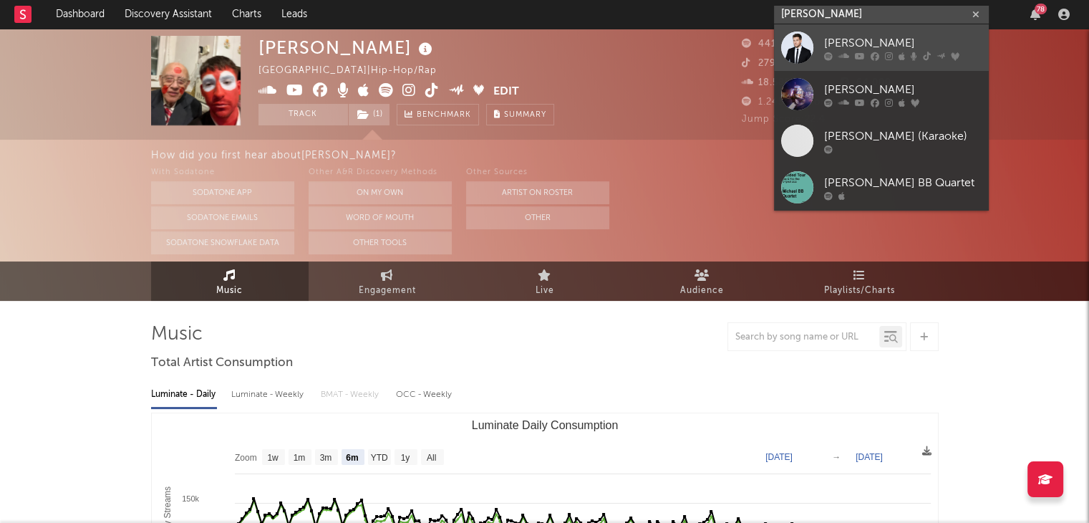
type input "michael bub"
click at [872, 49] on div "Michael Bublé" at bounding box center [903, 42] width 158 height 17
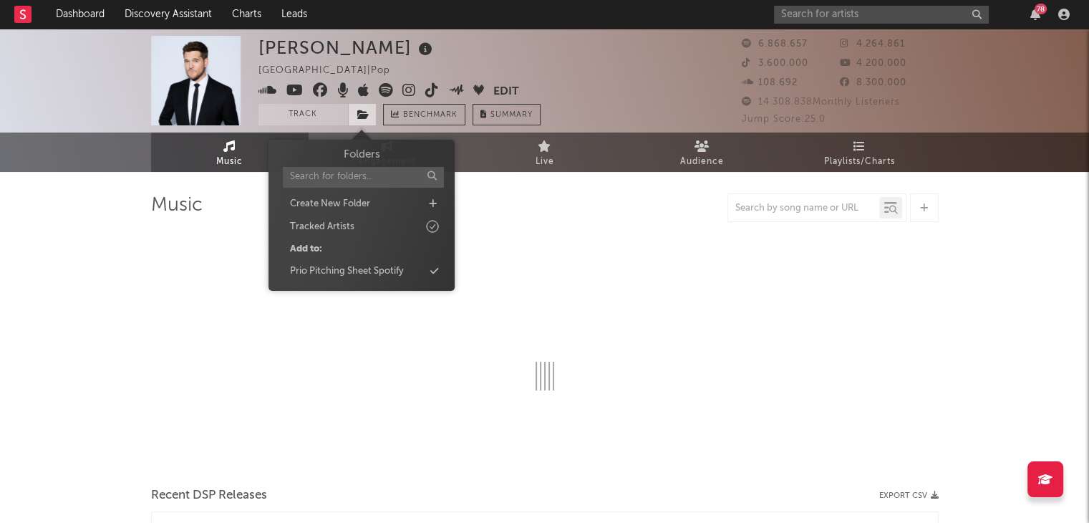
click at [365, 110] on icon at bounding box center [363, 115] width 12 height 10
click at [404, 265] on div "Prio Pitching Sheet Spotify" at bounding box center [347, 271] width 114 height 14
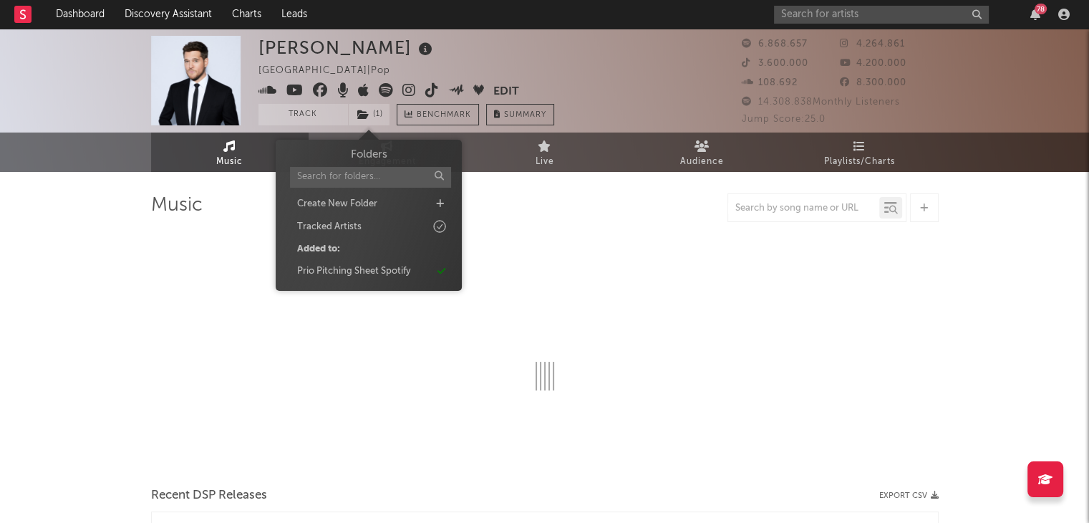
select select "6m"
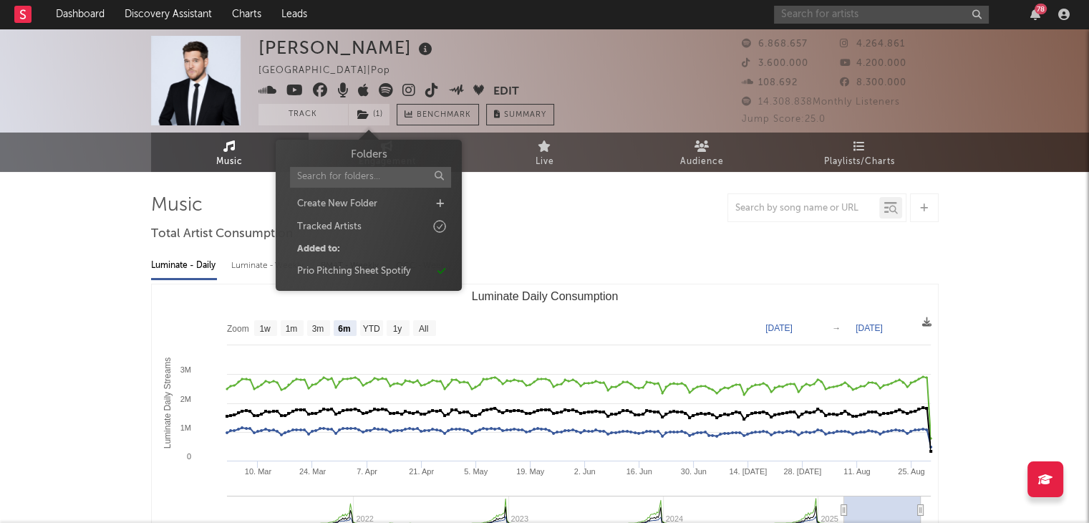
click at [849, 16] on input "text" at bounding box center [881, 15] width 215 height 18
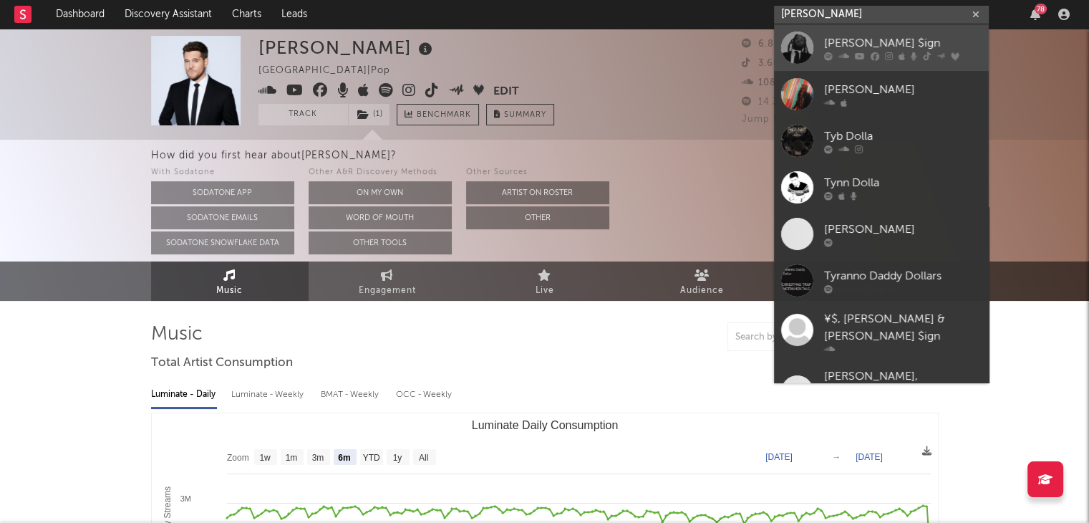
type input "ty doll"
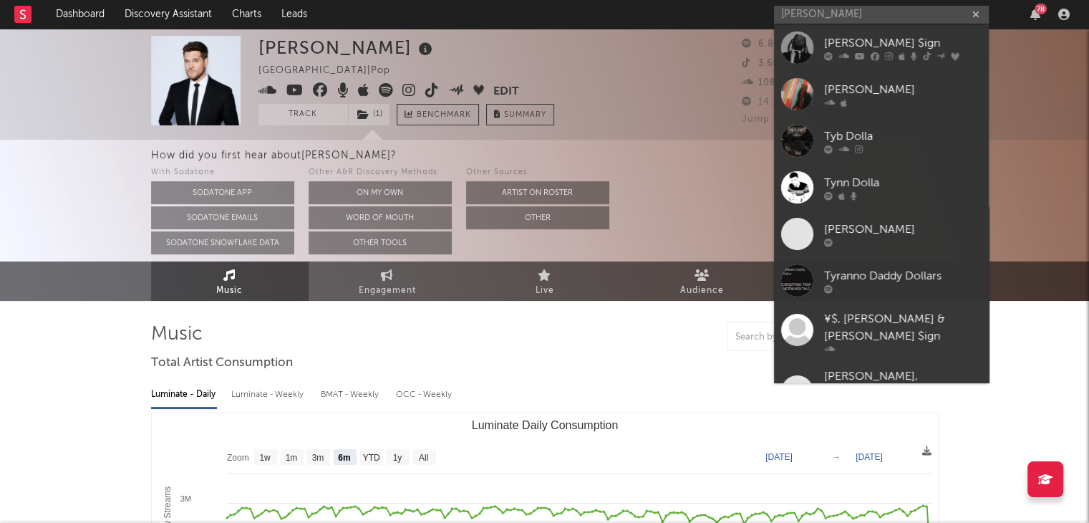
click at [865, 40] on div "[PERSON_NAME] $ign" at bounding box center [903, 42] width 158 height 17
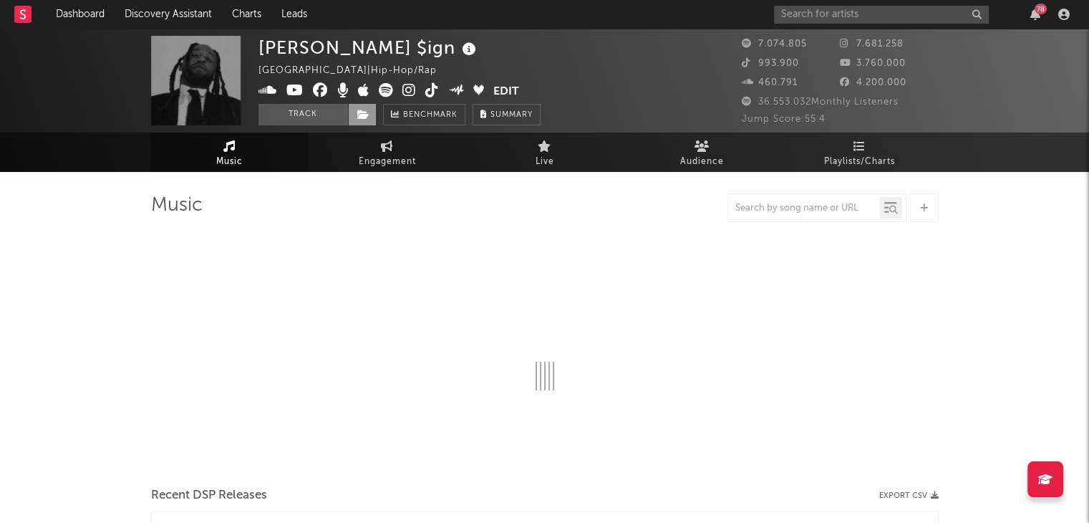
click at [366, 115] on icon at bounding box center [363, 115] width 12 height 10
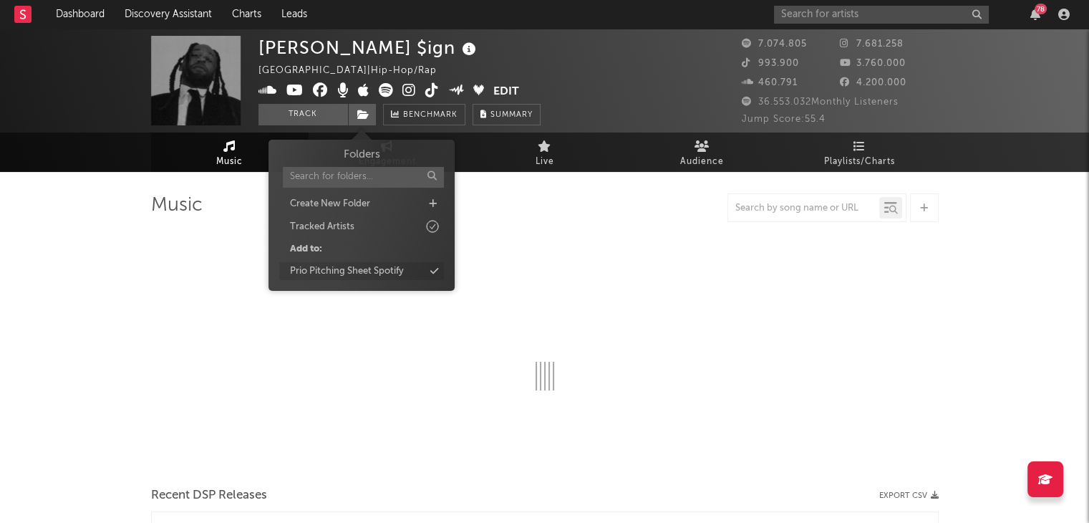
click at [428, 263] on div "Prio Pitching Sheet Spotify" at bounding box center [361, 271] width 165 height 19
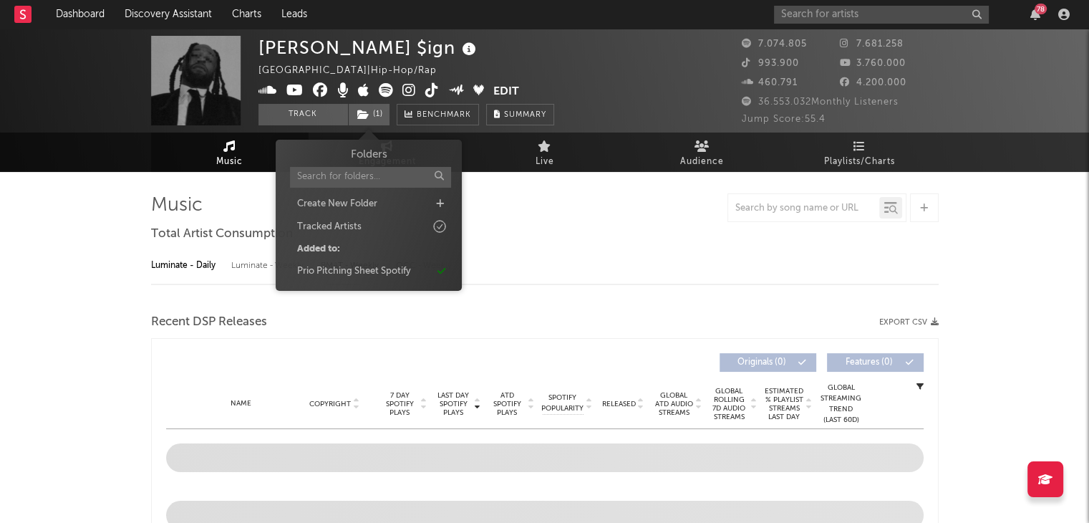
select select "6m"
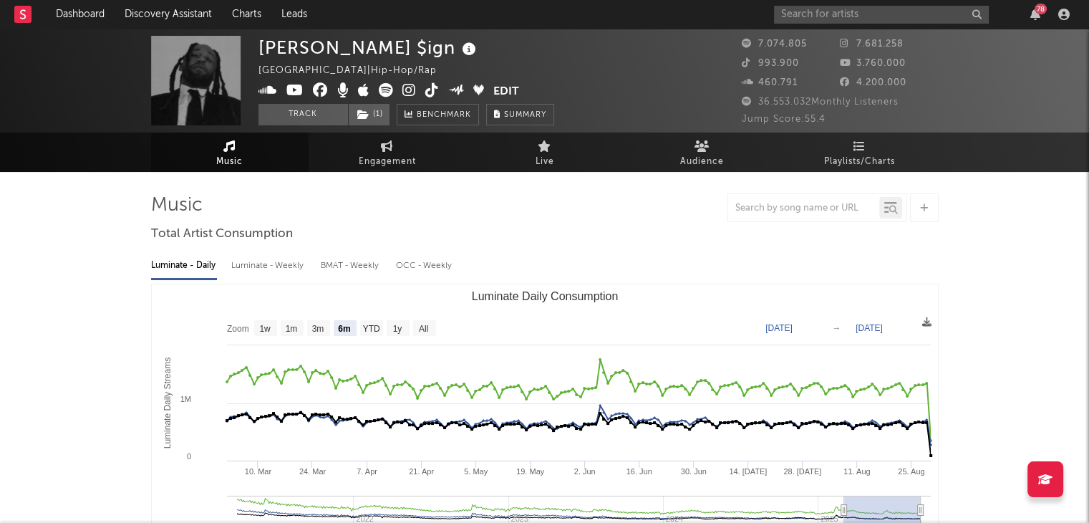
click at [804, 4] on div "78" at bounding box center [924, 14] width 301 height 29
click at [808, 8] on input "text" at bounding box center [881, 15] width 215 height 18
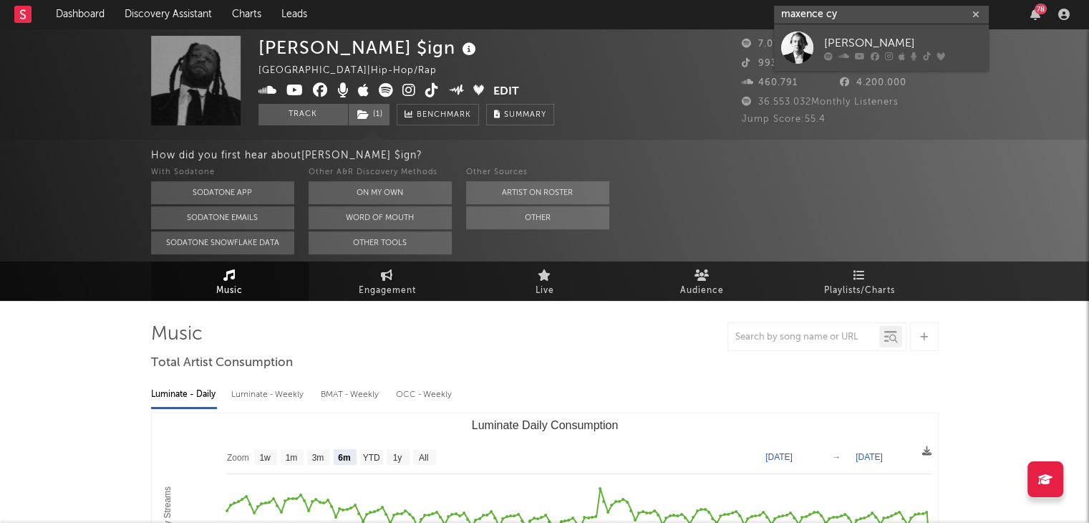
type input "maxence cy"
click at [859, 54] on icon at bounding box center [860, 56] width 10 height 9
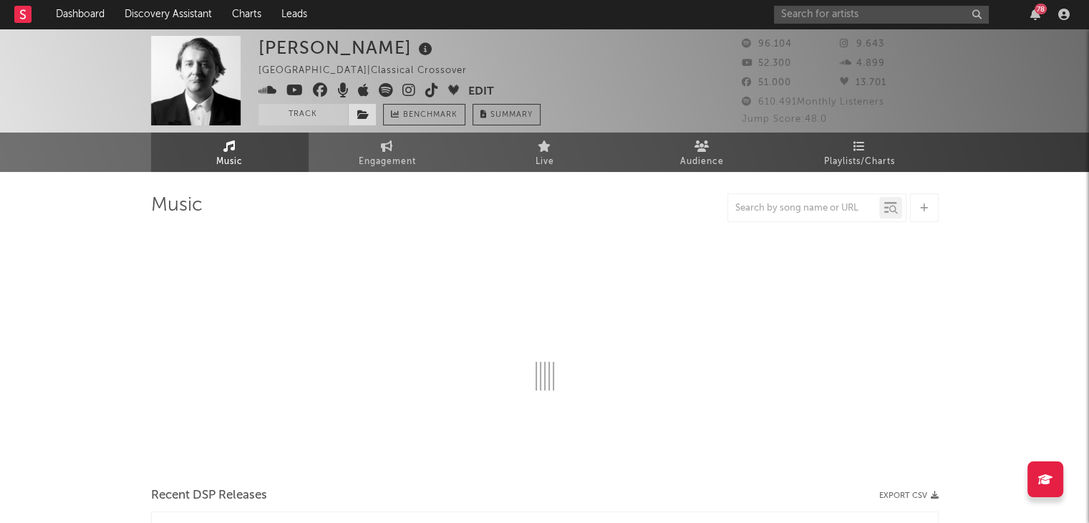
click at [365, 117] on icon at bounding box center [363, 115] width 12 height 10
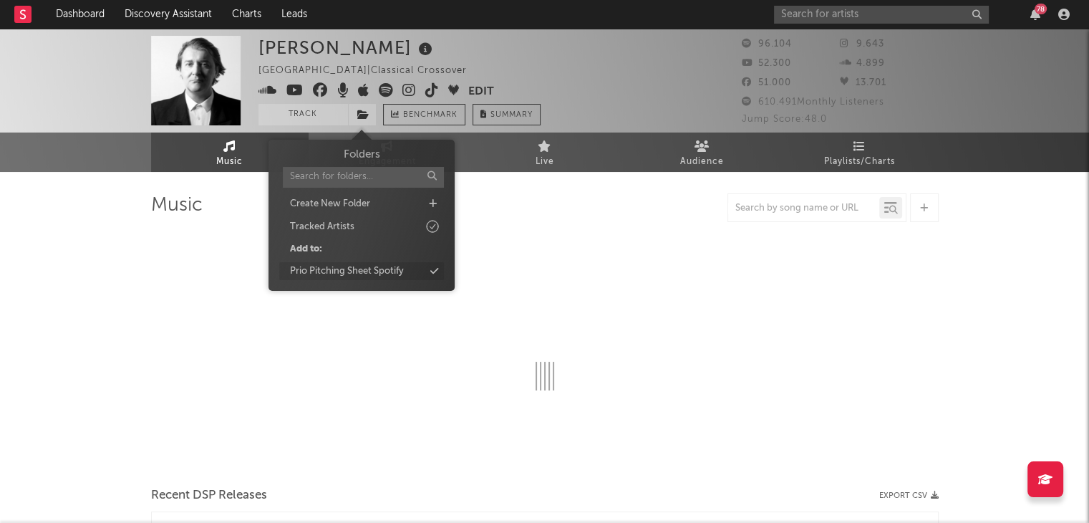
click at [408, 270] on div "Prio Pitching Sheet Spotify" at bounding box center [361, 271] width 165 height 19
select select "6m"
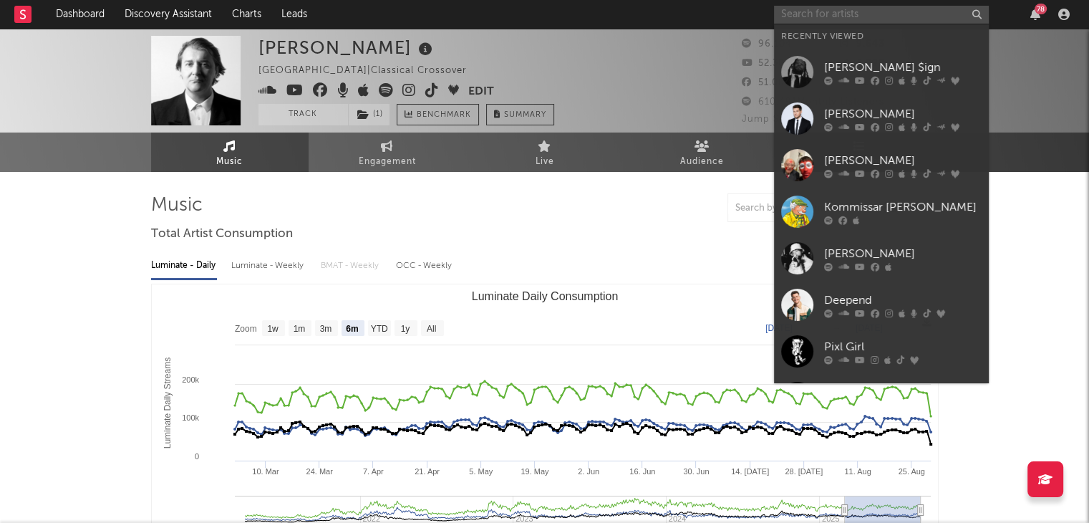
click at [837, 18] on input "text" at bounding box center [881, 15] width 215 height 18
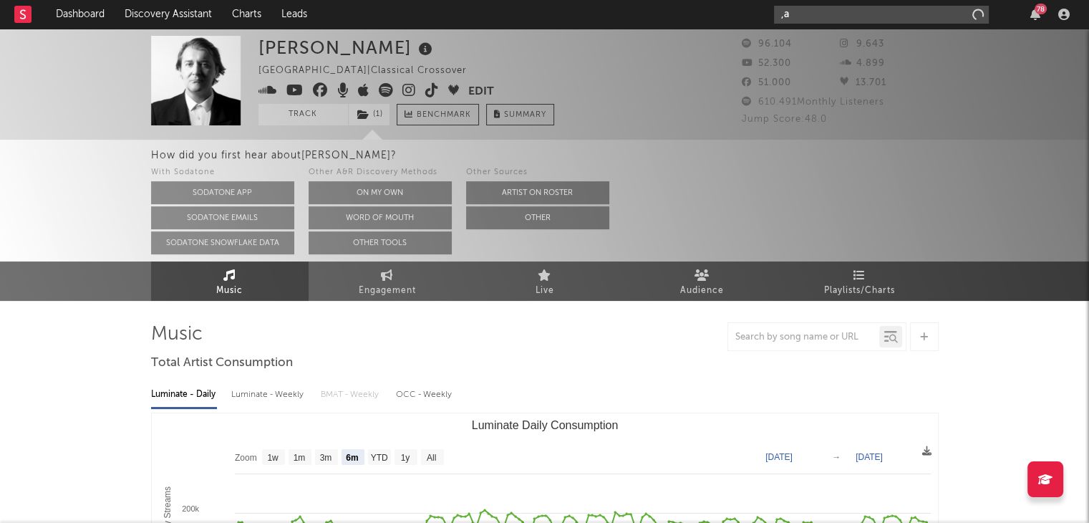
type input ","
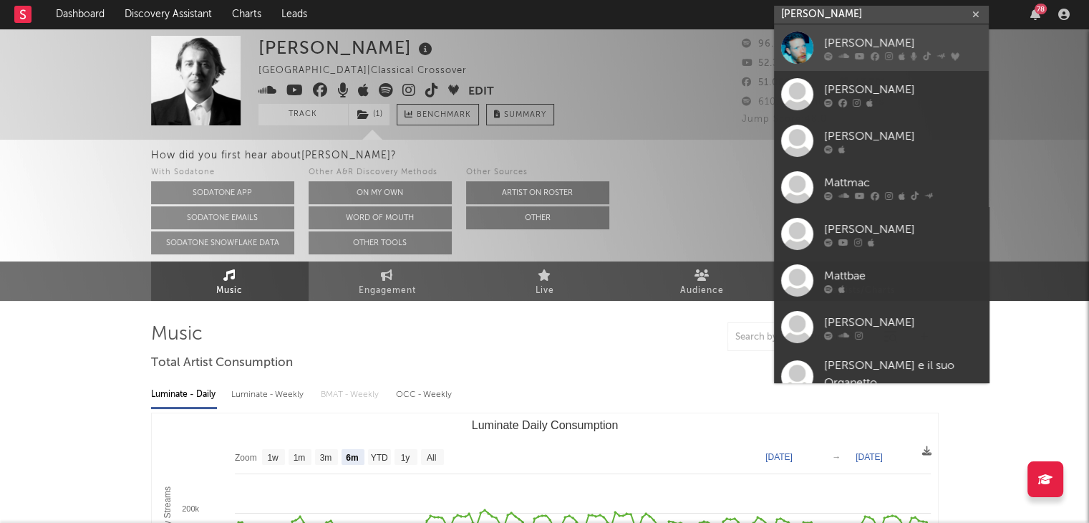
type input "matt maes"
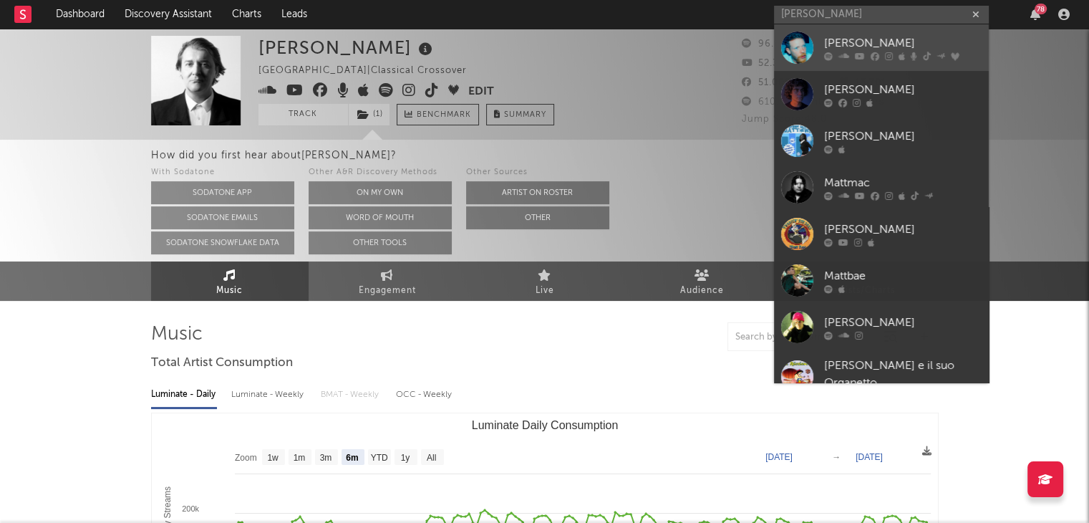
click at [853, 38] on div "[PERSON_NAME]" at bounding box center [903, 42] width 158 height 17
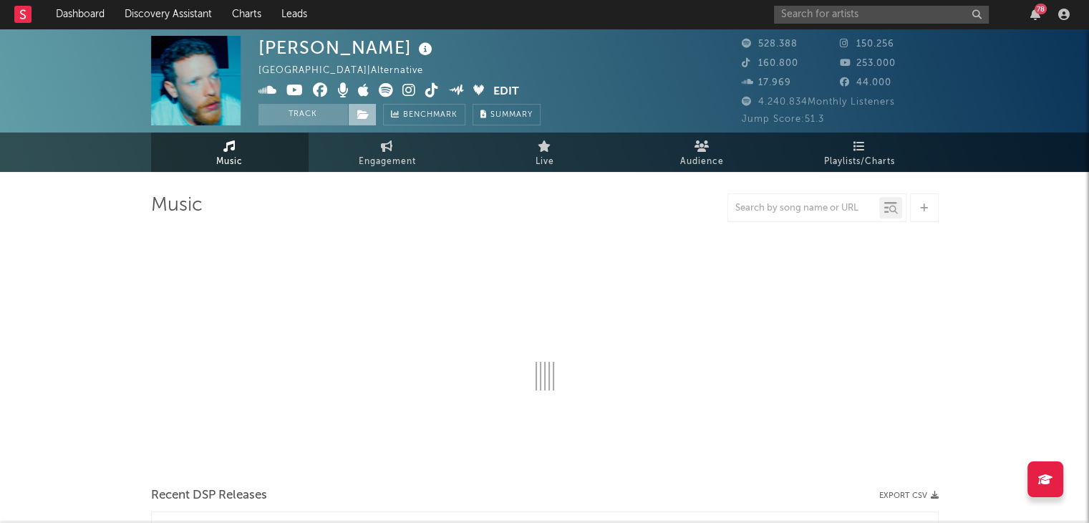
click at [367, 118] on span at bounding box center [362, 114] width 29 height 21
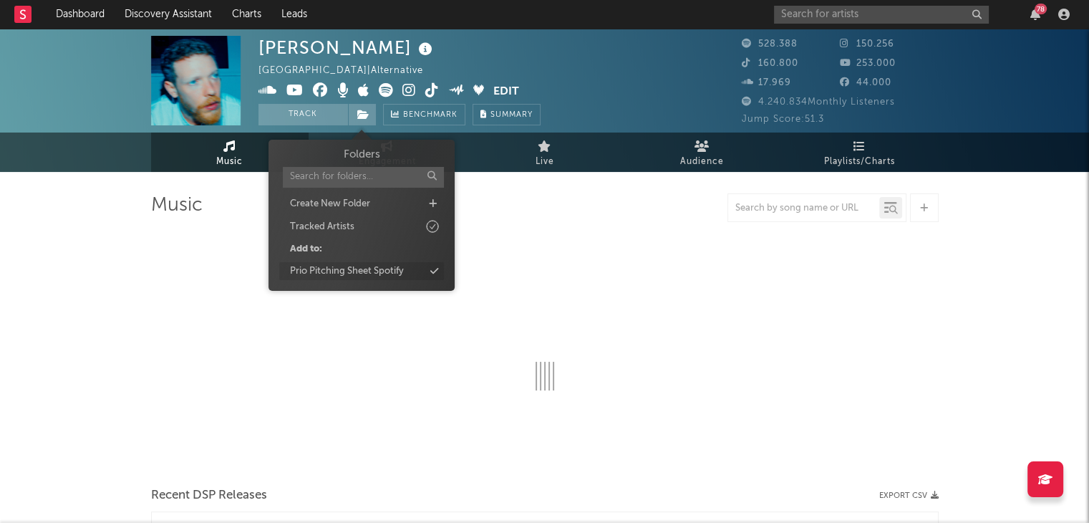
click at [404, 272] on div "Prio Pitching Sheet Spotify" at bounding box center [361, 271] width 165 height 19
select select "6m"
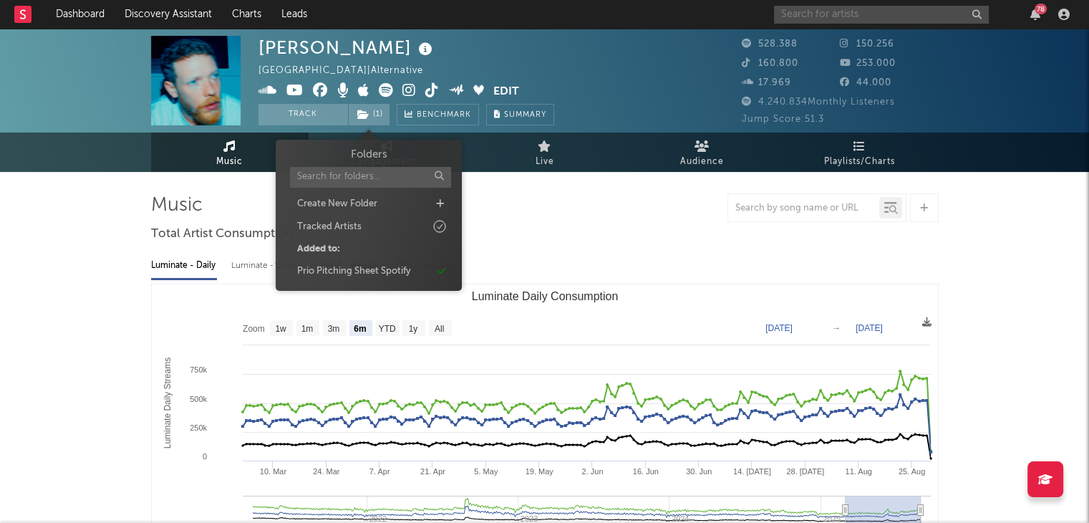
click at [799, 12] on input "text" at bounding box center [881, 15] width 215 height 18
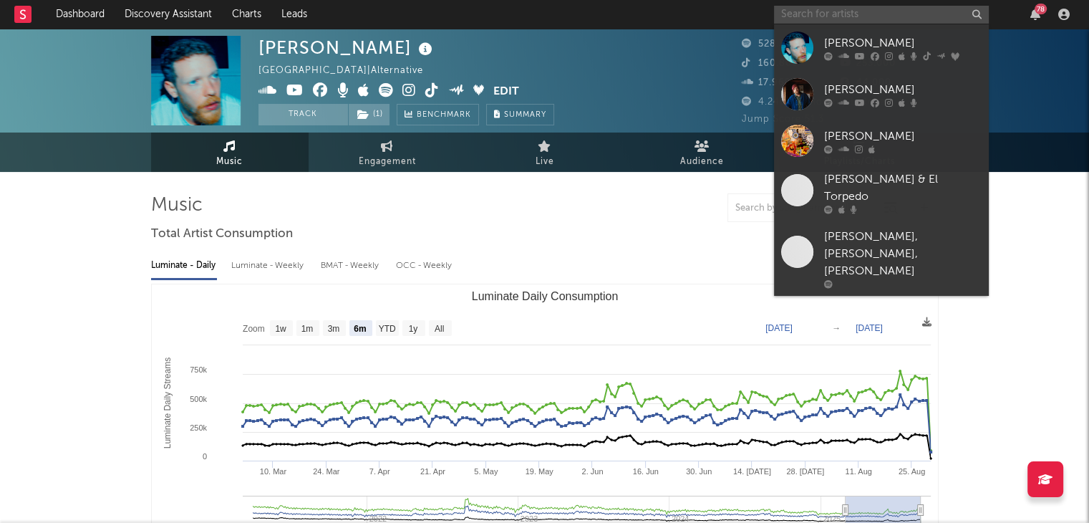
type input "a"
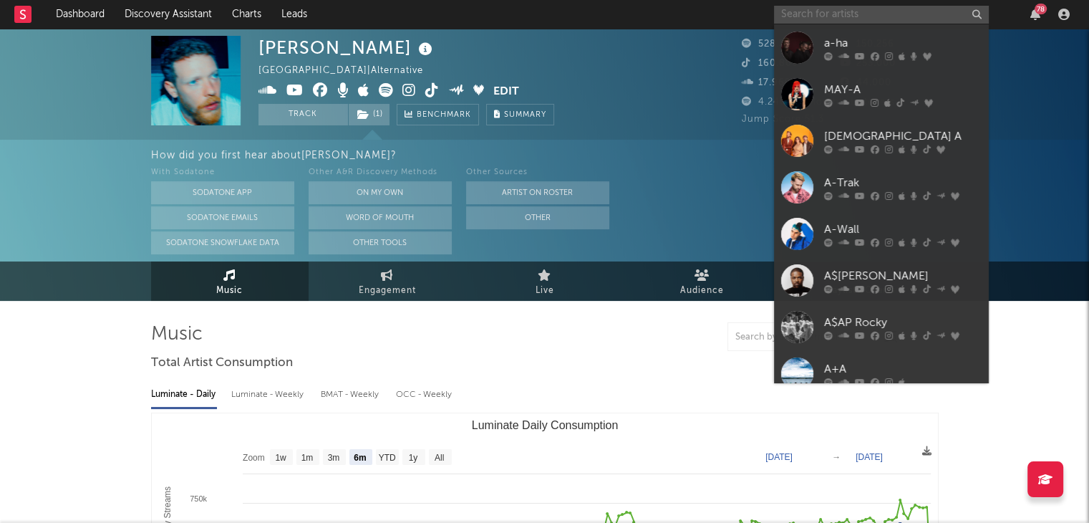
type input "a"
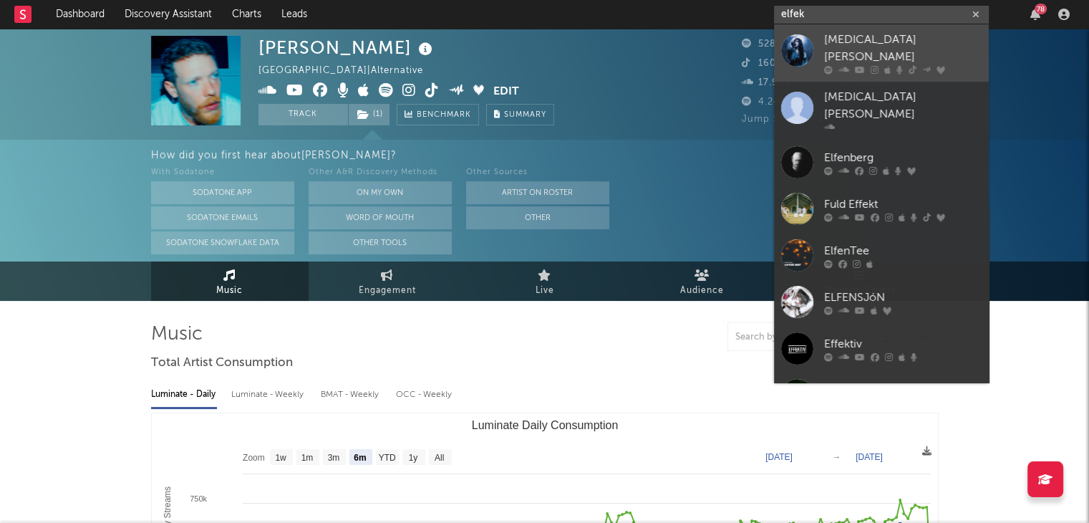
type input "elfek"
click at [851, 47] on div "[PERSON_NAME]" at bounding box center [903, 49] width 158 height 34
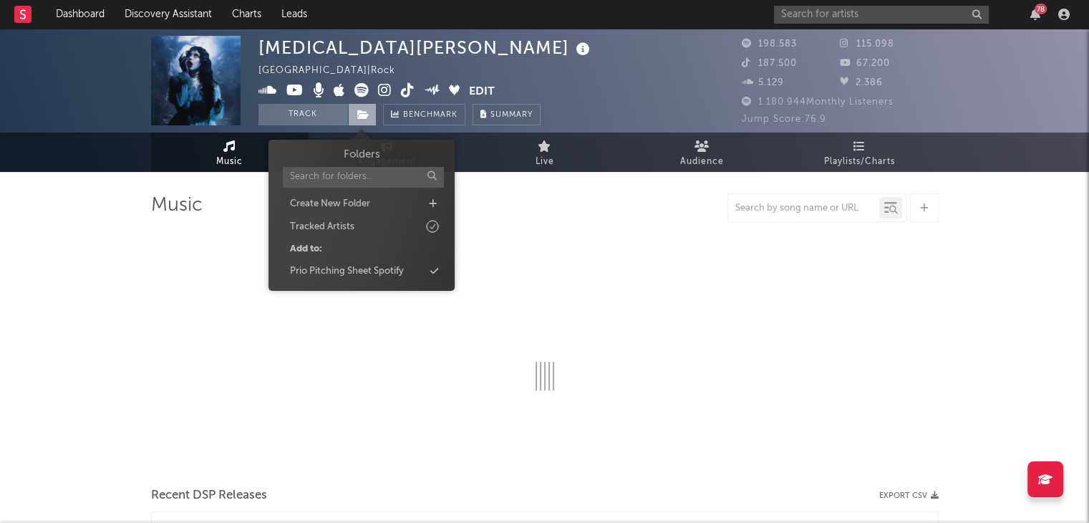
click at [359, 117] on icon at bounding box center [363, 115] width 12 height 10
select select "6m"
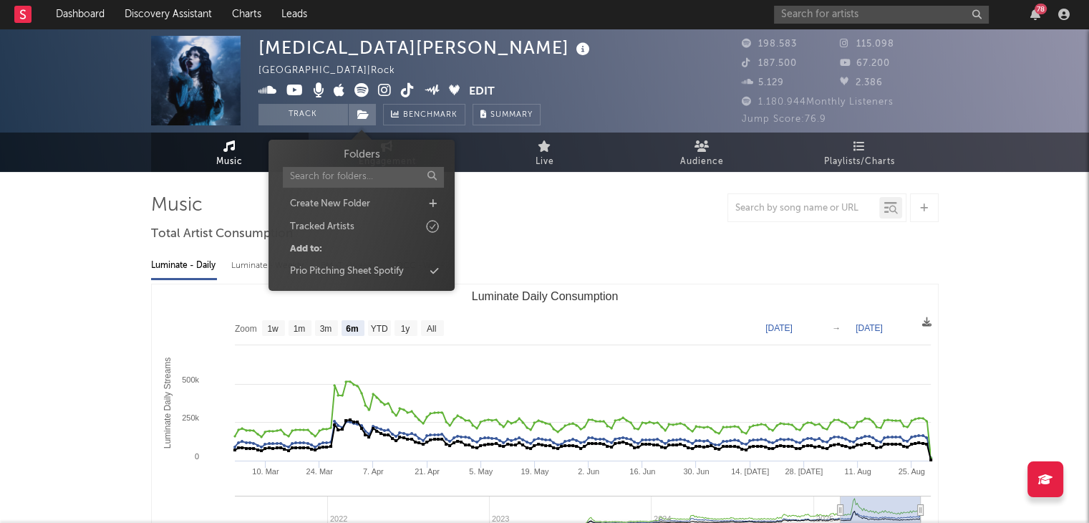
click at [420, 262] on div "Prio Pitching Sheet Spotify" at bounding box center [361, 271] width 165 height 19
click at [418, 274] on div "Prio Pitching Sheet Spotify" at bounding box center [361, 271] width 165 height 19
click at [850, 11] on input "text" at bounding box center [881, 15] width 215 height 18
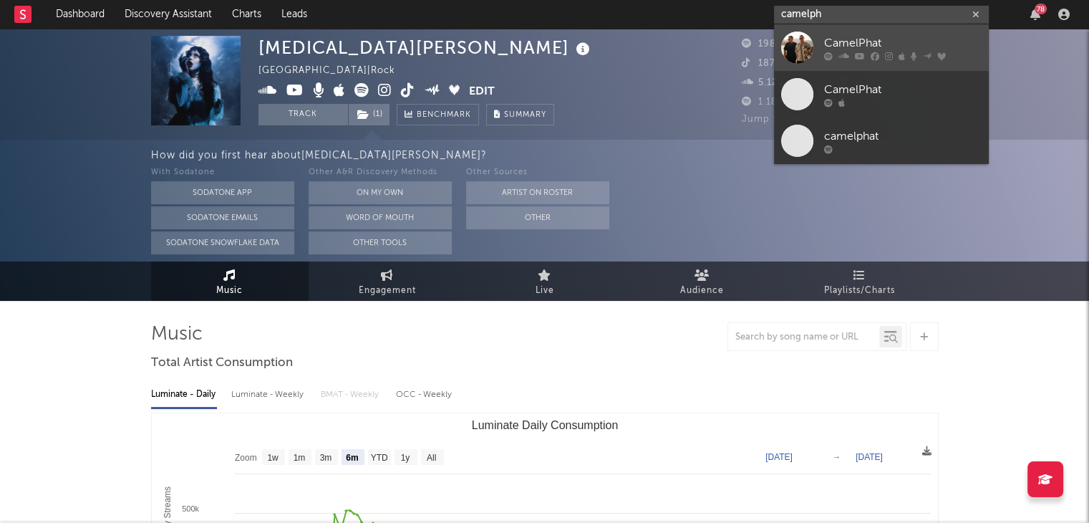
type input "camelph"
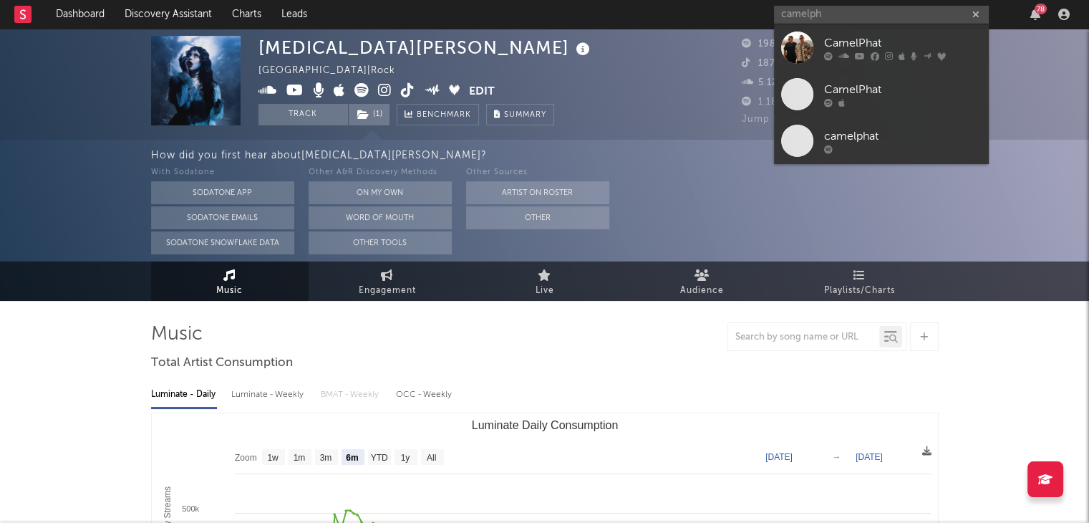
drag, startPoint x: 842, startPoint y: 44, endPoint x: 708, endPoint y: 165, distance: 181.0
click at [842, 44] on div "CamelPhat" at bounding box center [903, 42] width 158 height 17
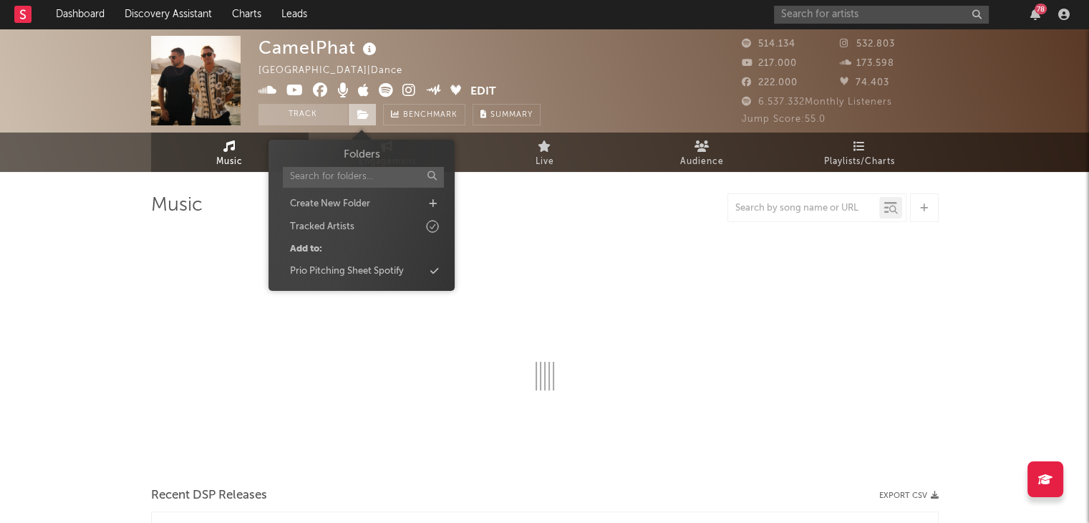
click at [366, 115] on icon at bounding box center [363, 115] width 12 height 10
click at [411, 270] on div "Prio Pitching Sheet Spotify" at bounding box center [361, 271] width 165 height 19
select select "6m"
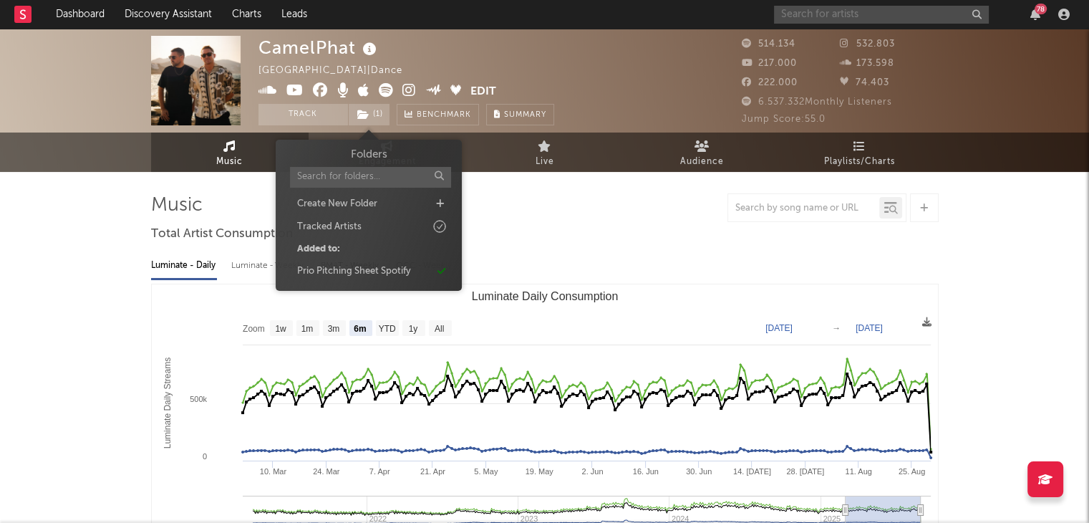
click at [879, 14] on input "text" at bounding box center [881, 15] width 215 height 18
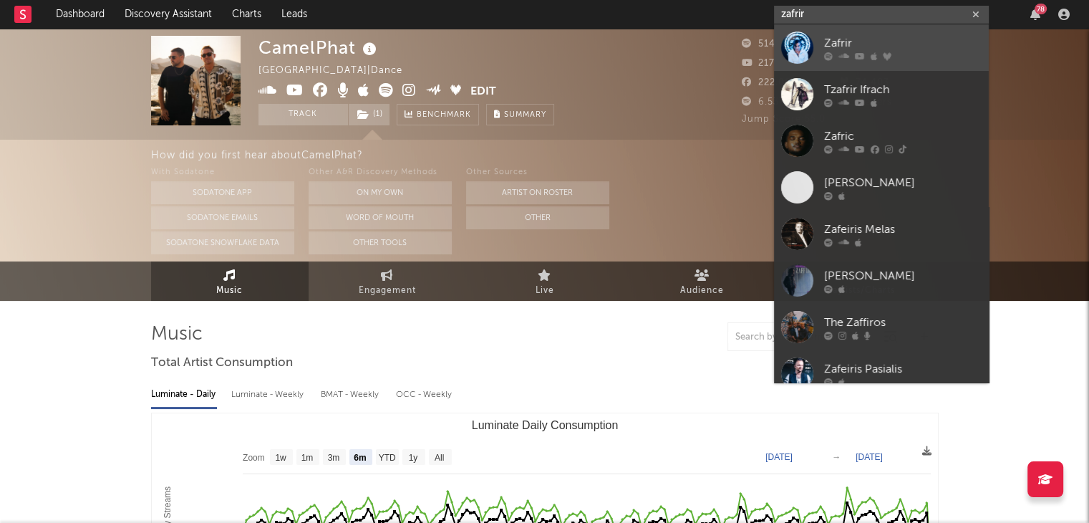
type input "zafrir"
click at [842, 39] on div "Zafrir" at bounding box center [903, 42] width 158 height 17
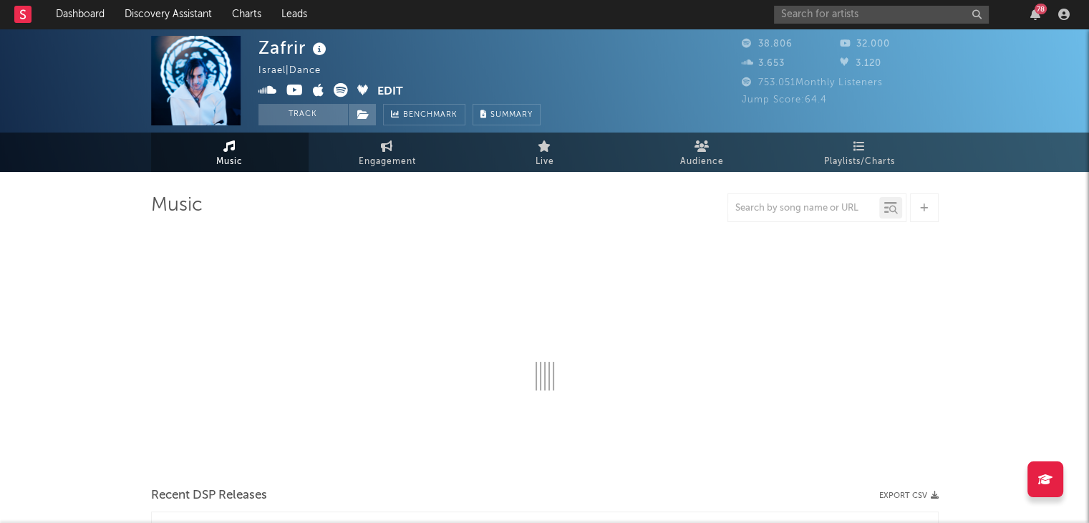
select select "6m"
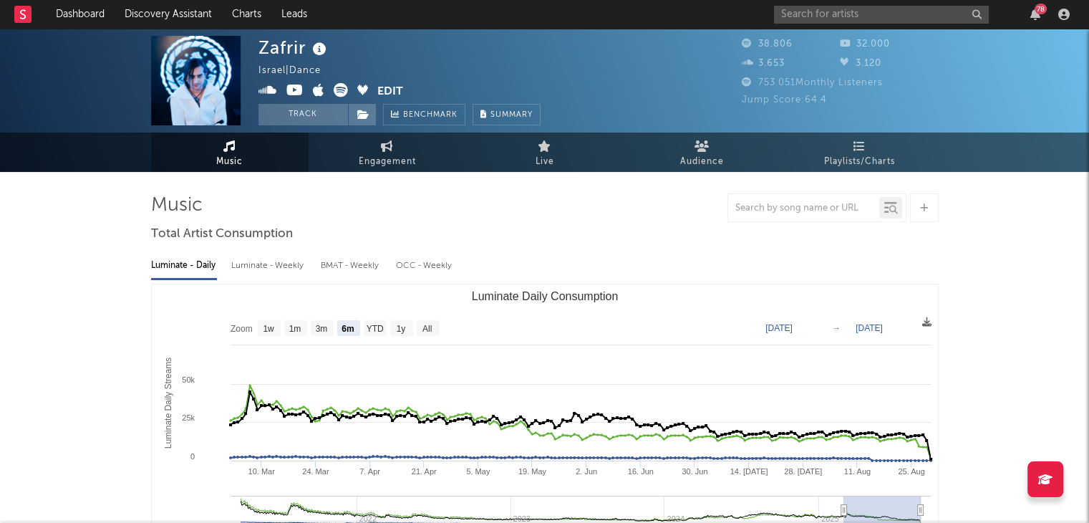
click at [869, 34] on div "Zafrir Israel | Dance Edit Track Benchmark Summary 38.806 32.000 3.653 3.120 75…" at bounding box center [544, 81] width 1089 height 104
click at [874, 18] on input "text" at bounding box center [881, 15] width 215 height 18
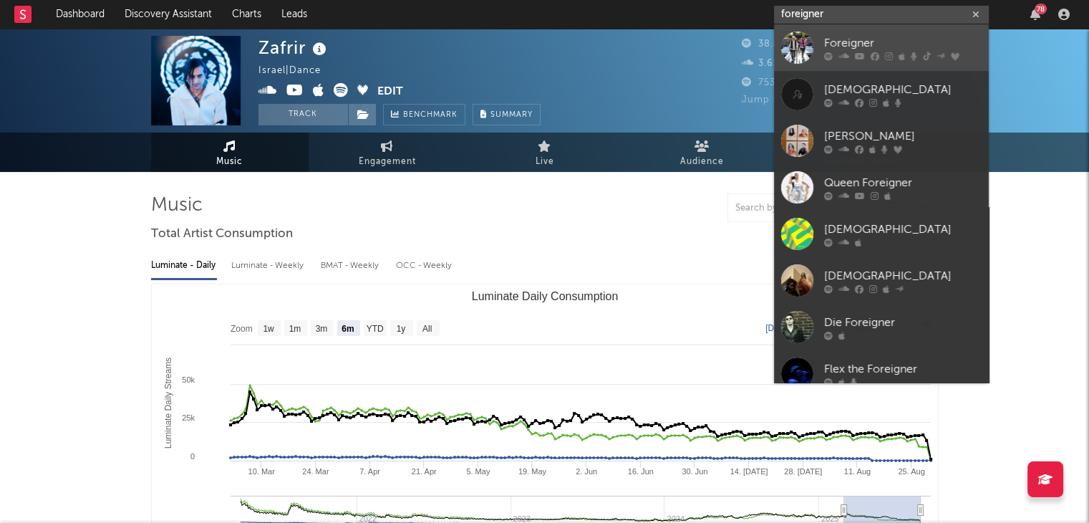
type input "foreigner"
click at [847, 43] on div "Foreigner" at bounding box center [903, 42] width 158 height 17
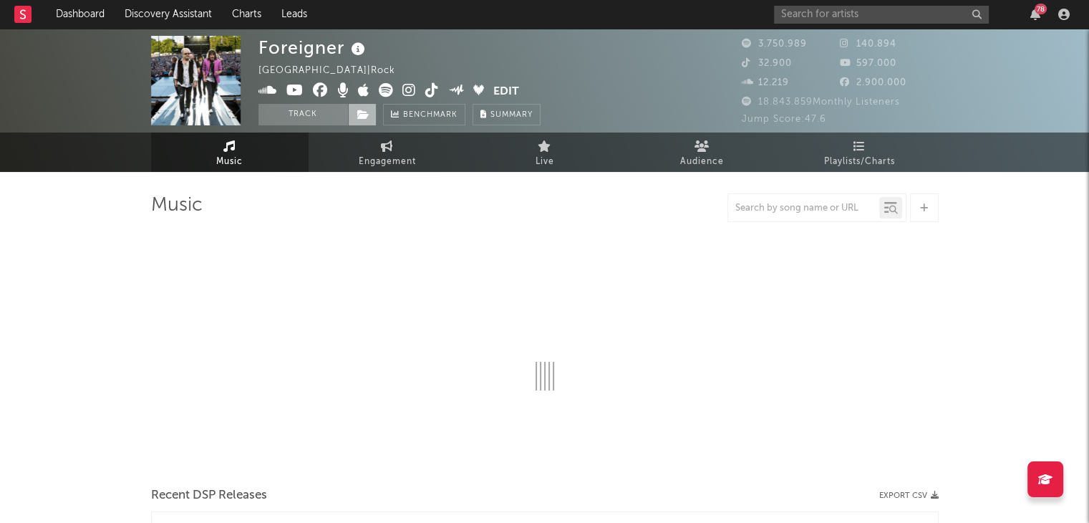
click at [362, 120] on span at bounding box center [362, 114] width 29 height 21
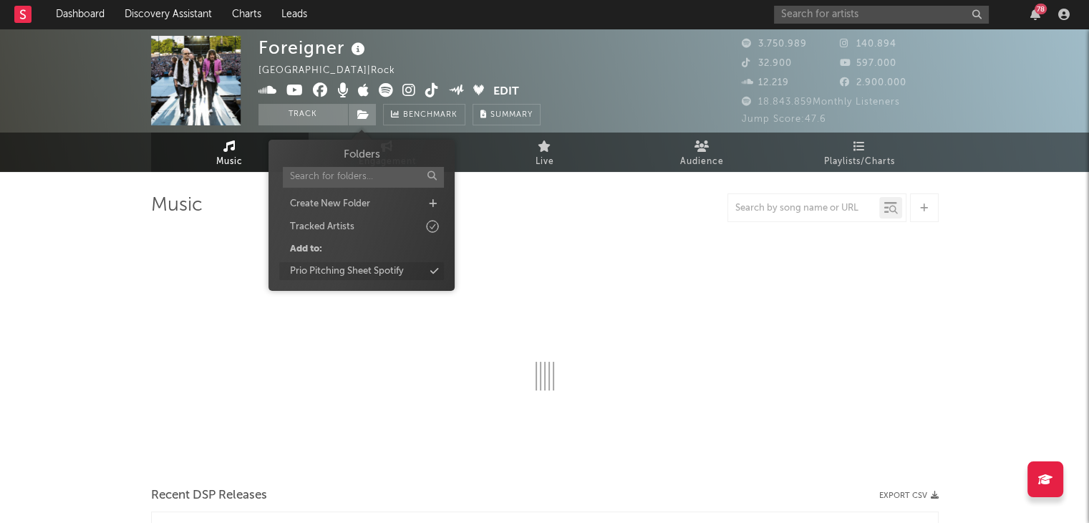
click at [418, 271] on div "Prio Pitching Sheet Spotify" at bounding box center [361, 271] width 165 height 19
select select "6m"
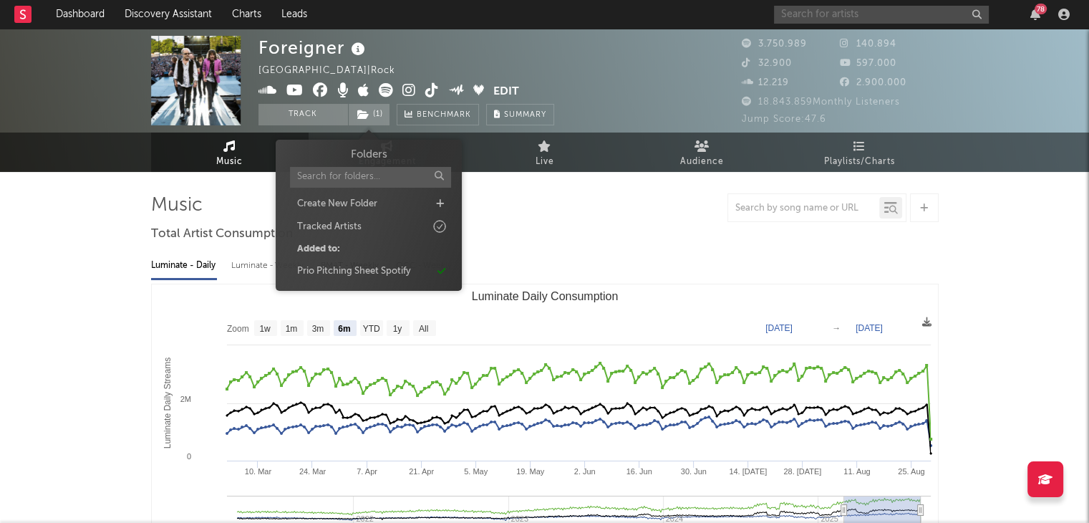
click at [817, 19] on input "text" at bounding box center [881, 15] width 215 height 18
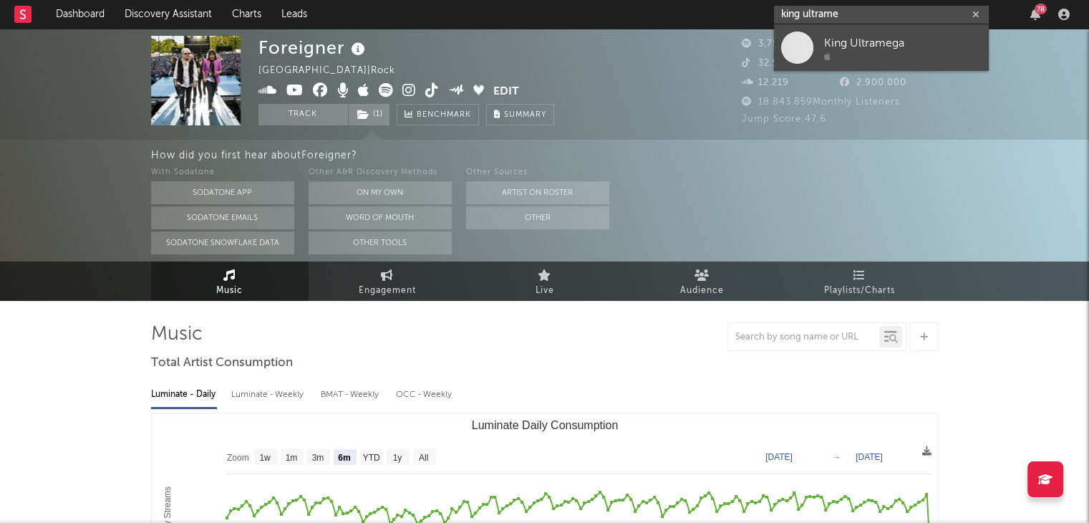
type input "king ultrame"
click at [852, 40] on div "King Ultramega" at bounding box center [903, 42] width 158 height 17
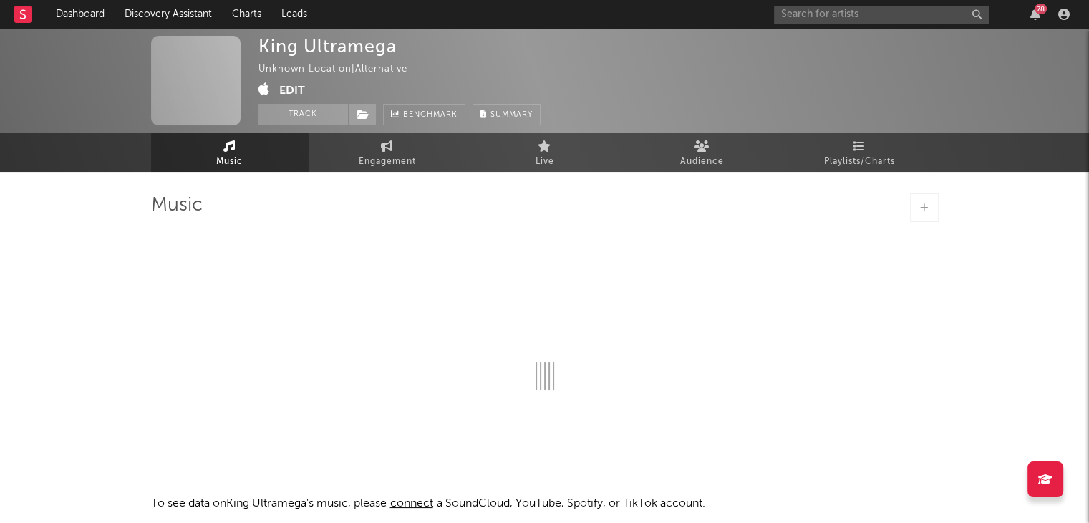
select select "1w"
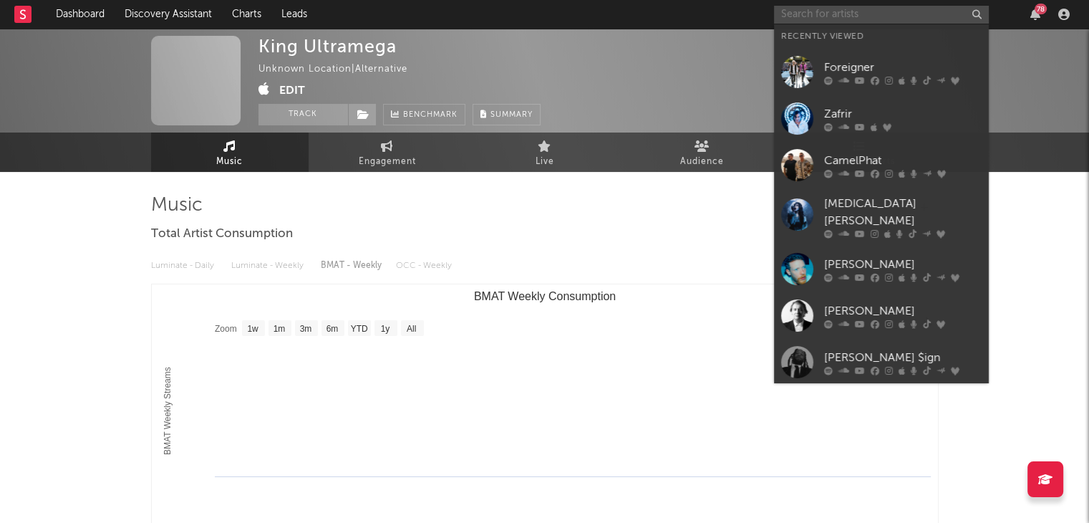
click at [815, 17] on input "text" at bounding box center [881, 15] width 215 height 18
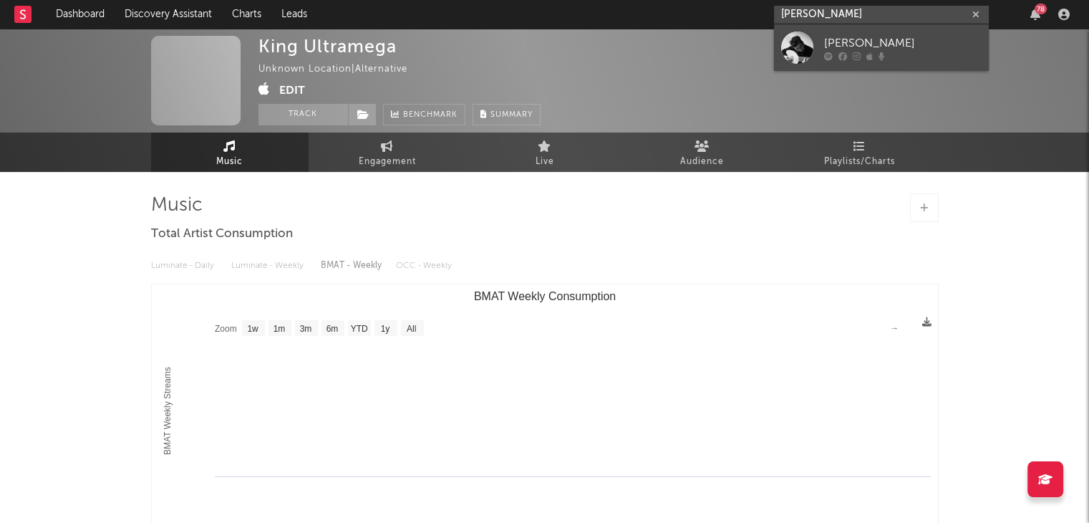
type input "thomas dunfo"
click at [852, 52] on div at bounding box center [903, 56] width 158 height 9
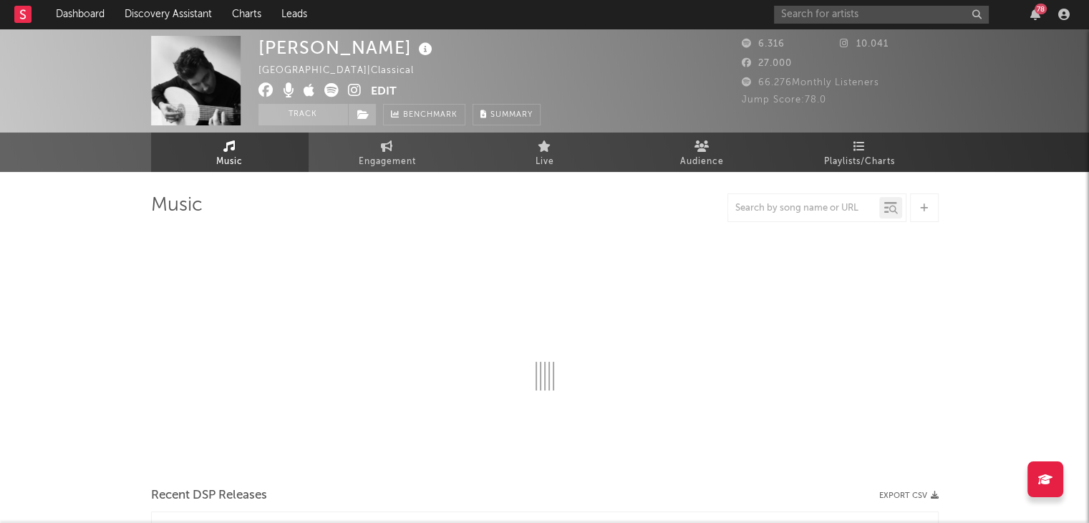
select select "6m"
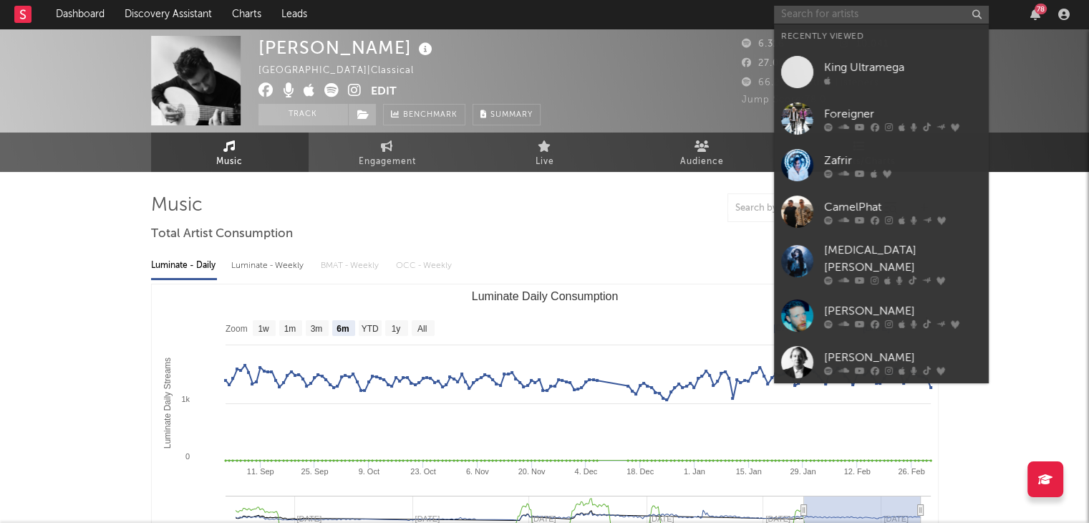
click at [882, 6] on input "text" at bounding box center [881, 15] width 215 height 18
type input "l"
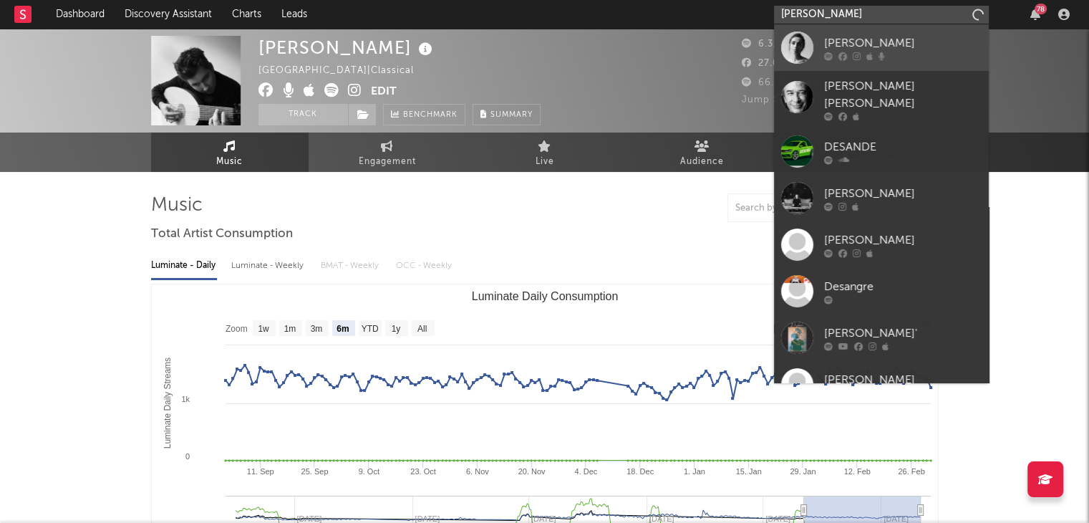
type input "desandre"
click at [842, 49] on div "[PERSON_NAME]" at bounding box center [903, 42] width 158 height 17
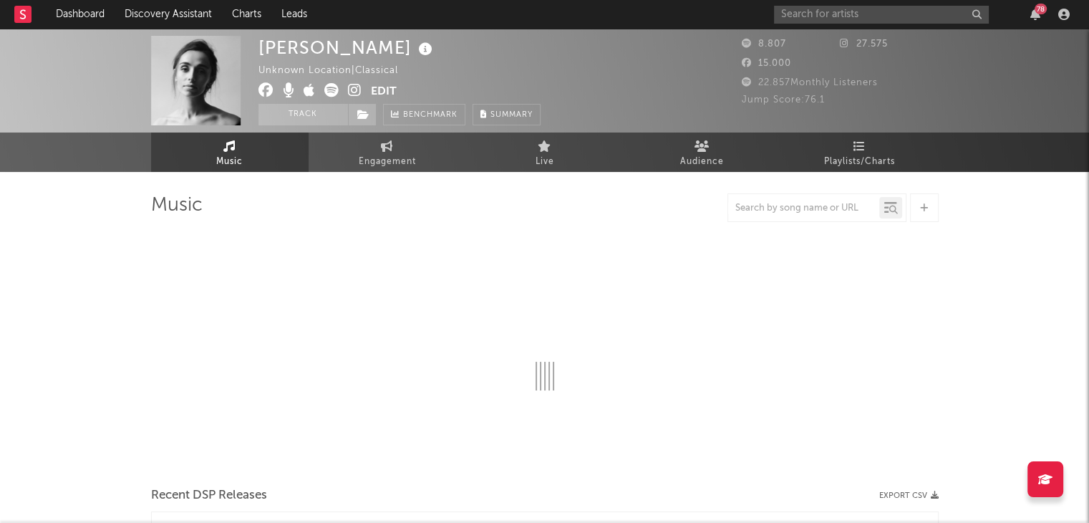
select select "1w"
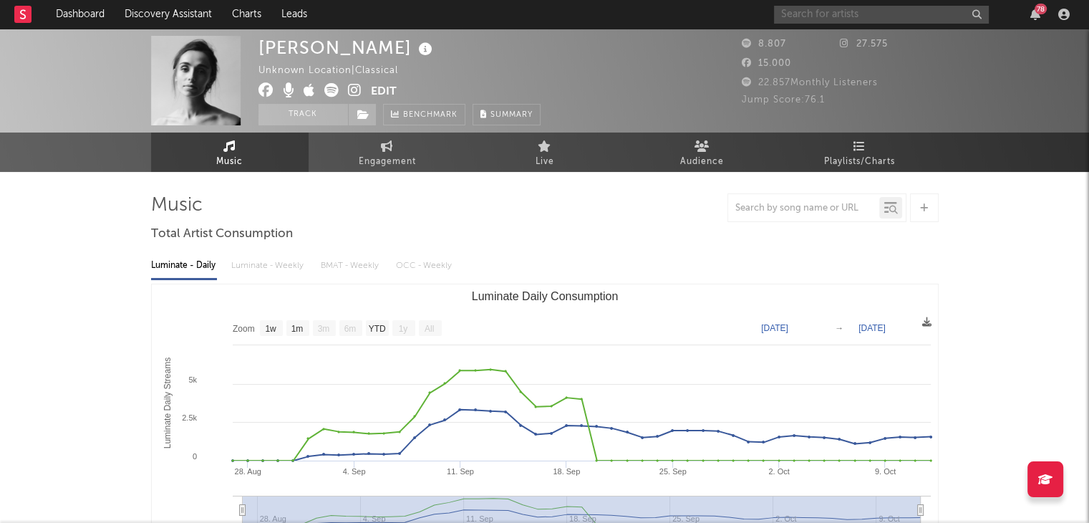
click at [901, 14] on input "text" at bounding box center [881, 15] width 215 height 18
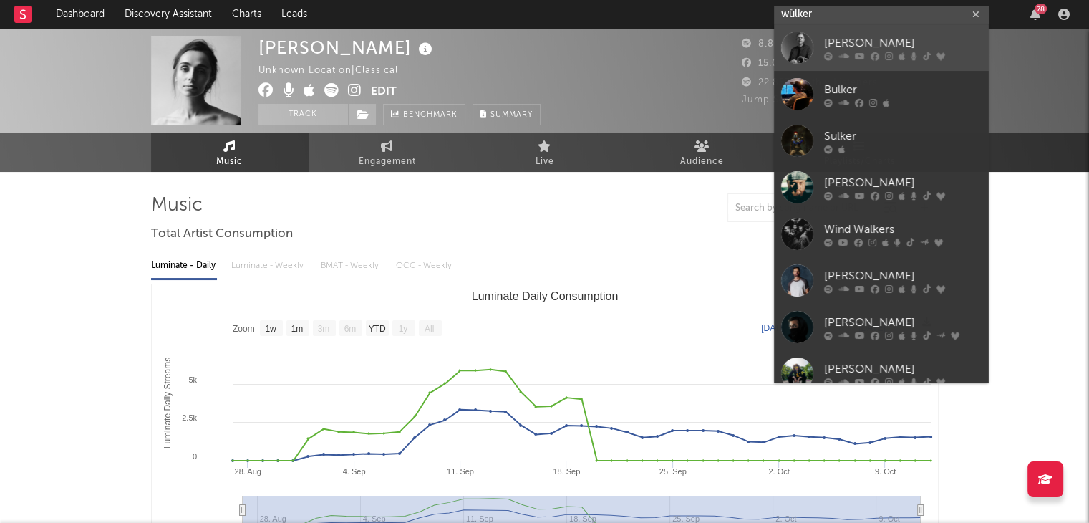
type input "wülker"
click at [879, 37] on div "[PERSON_NAME]" at bounding box center [903, 42] width 158 height 17
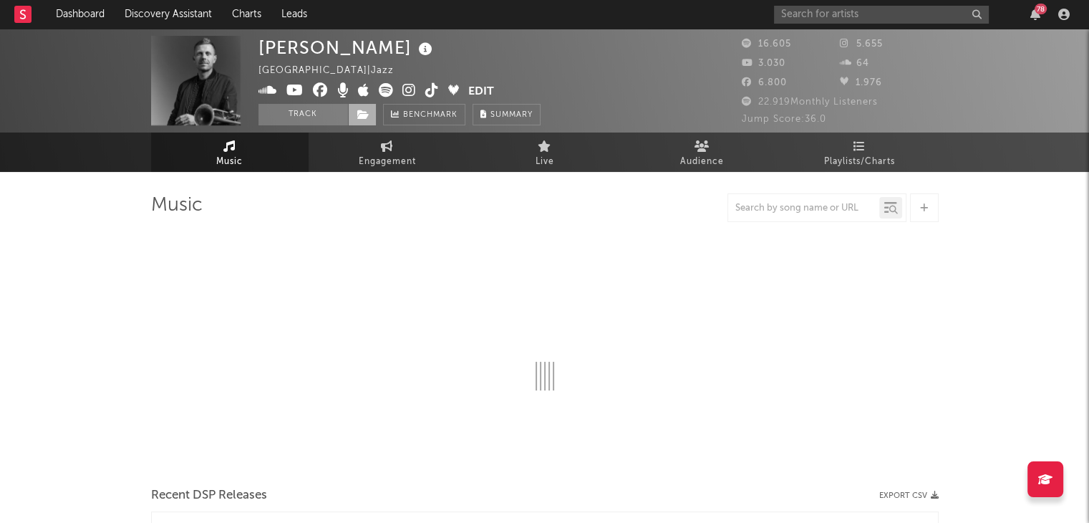
click at [365, 111] on icon at bounding box center [363, 115] width 12 height 10
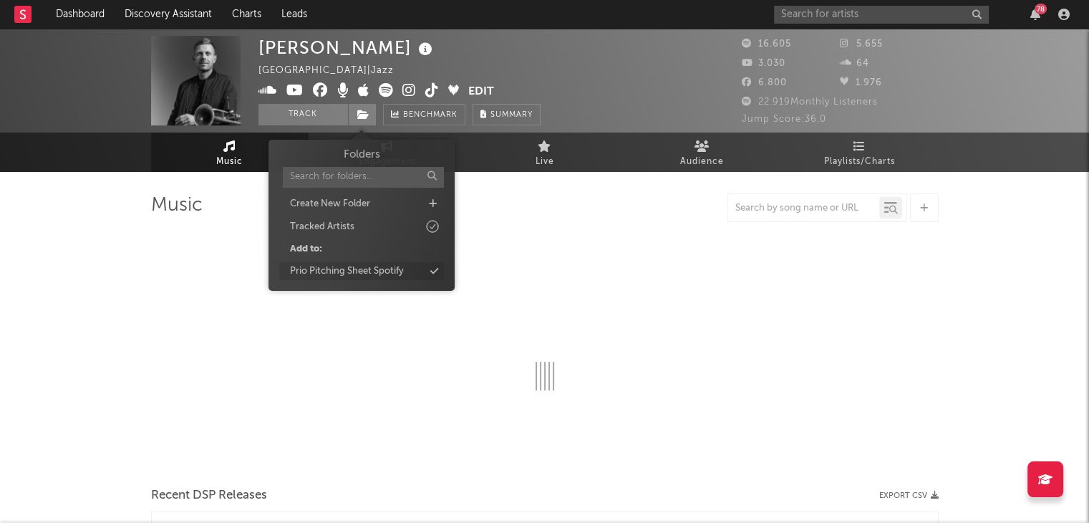
click at [422, 264] on div "Prio Pitching Sheet Spotify" at bounding box center [361, 271] width 165 height 19
select select "6m"
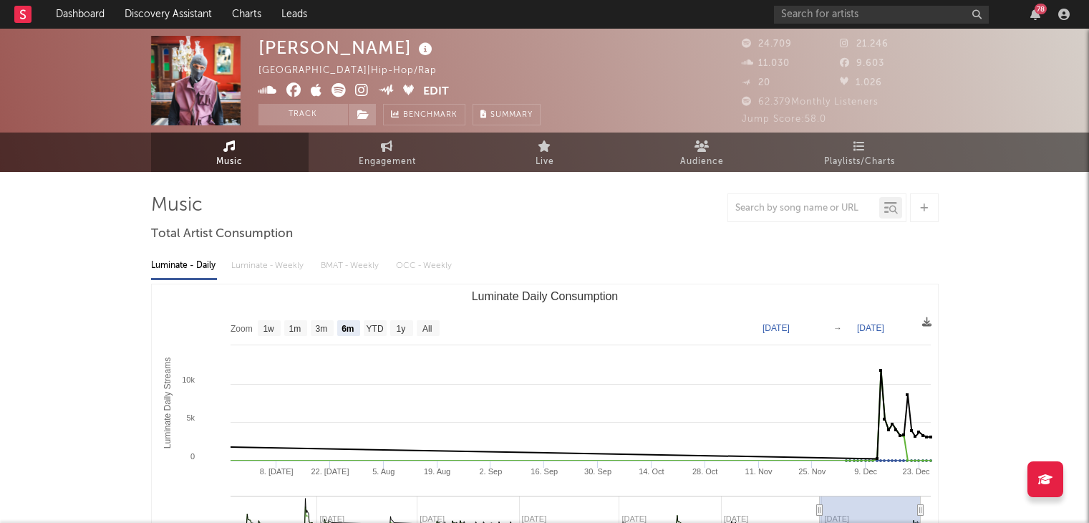
select select "6m"
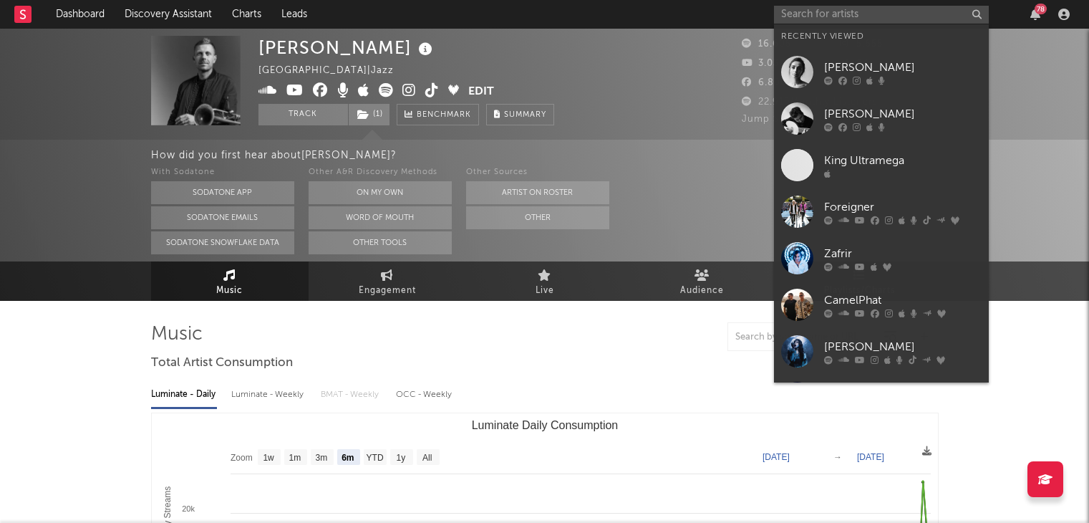
select select "6m"
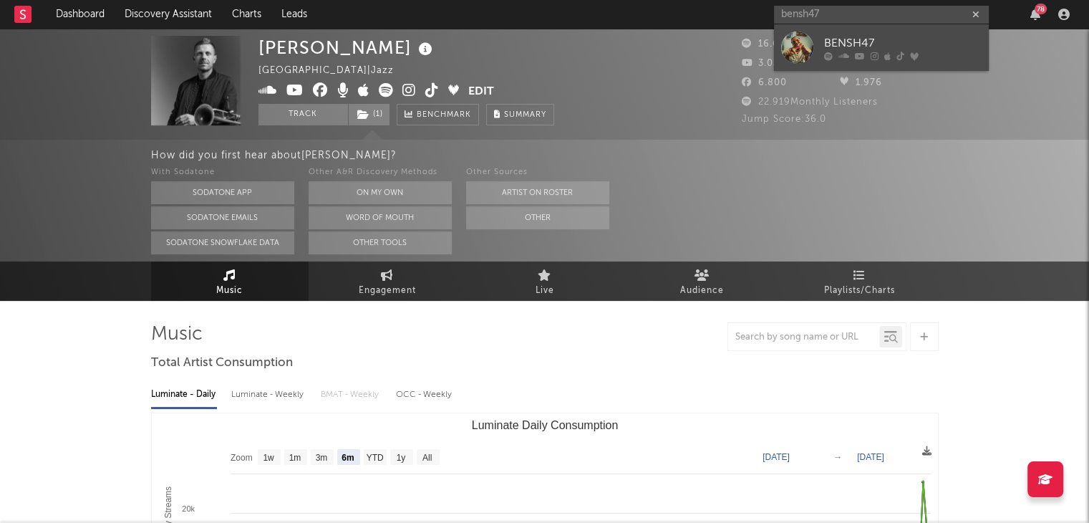
type input "bensh47"
click at [874, 38] on div "BENSH47" at bounding box center [903, 42] width 158 height 17
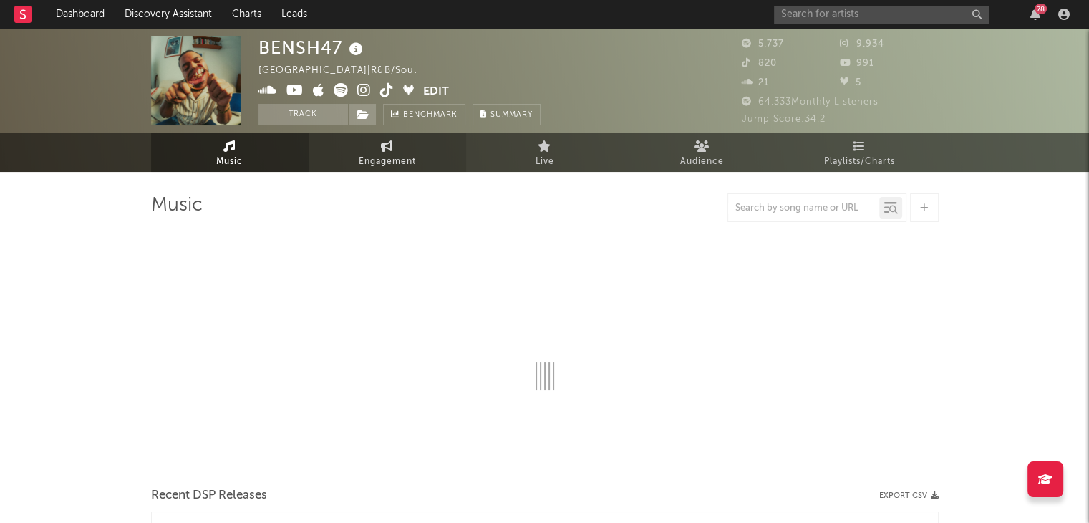
select select "1w"
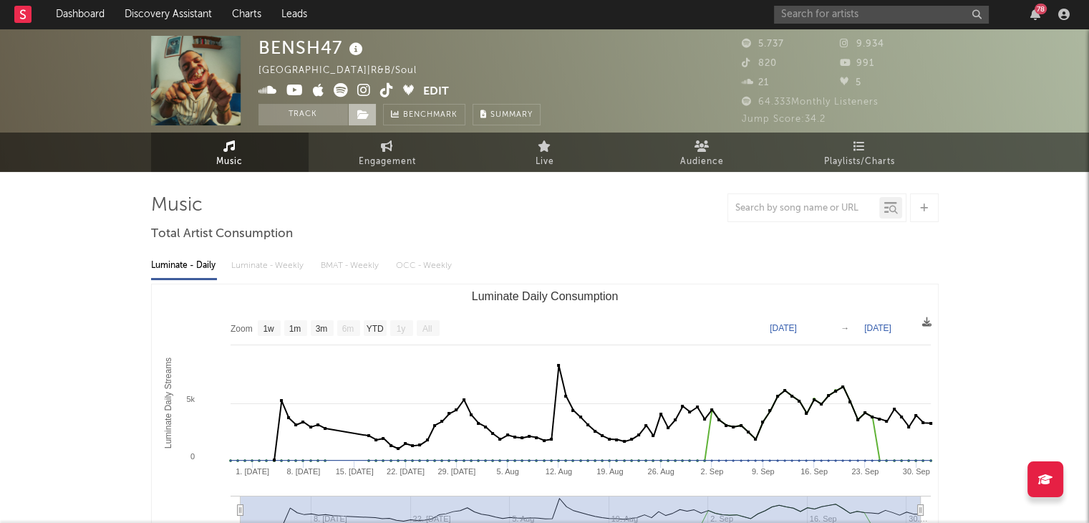
click at [352, 120] on span at bounding box center [362, 114] width 29 height 21
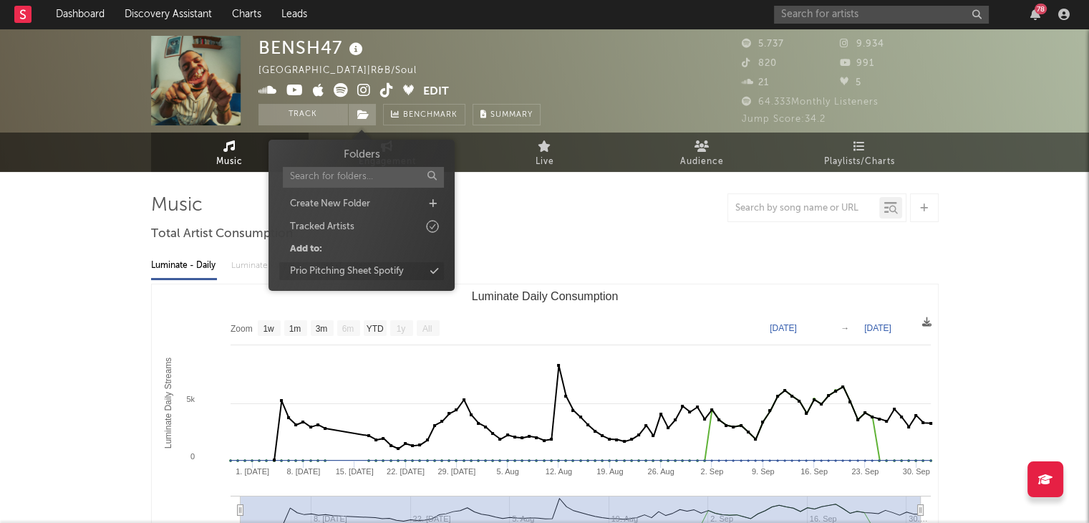
click at [390, 271] on div "Prio Pitching Sheet Spotify" at bounding box center [347, 271] width 114 height 14
click at [834, 18] on input "text" at bounding box center [881, 15] width 215 height 18
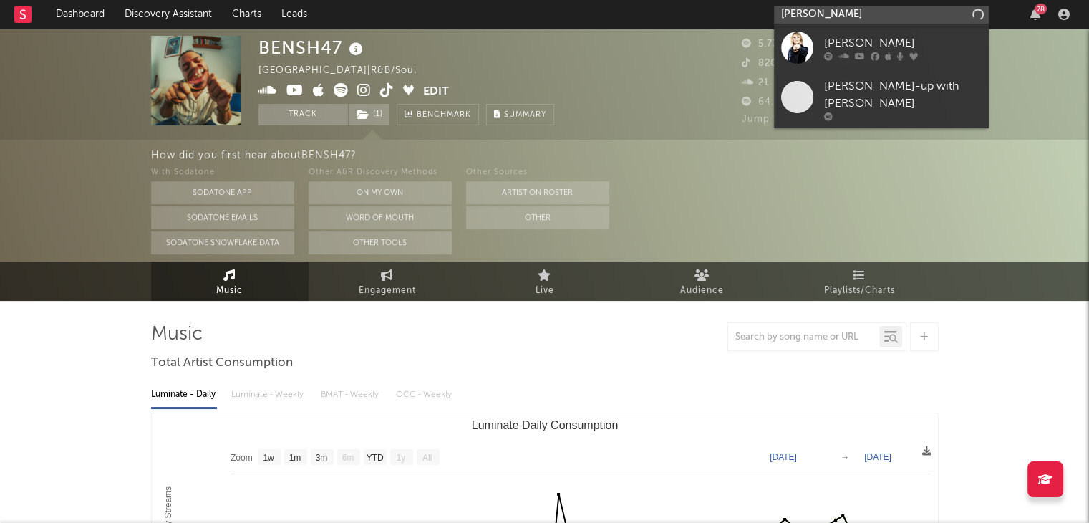
type input "[PERSON_NAME]"
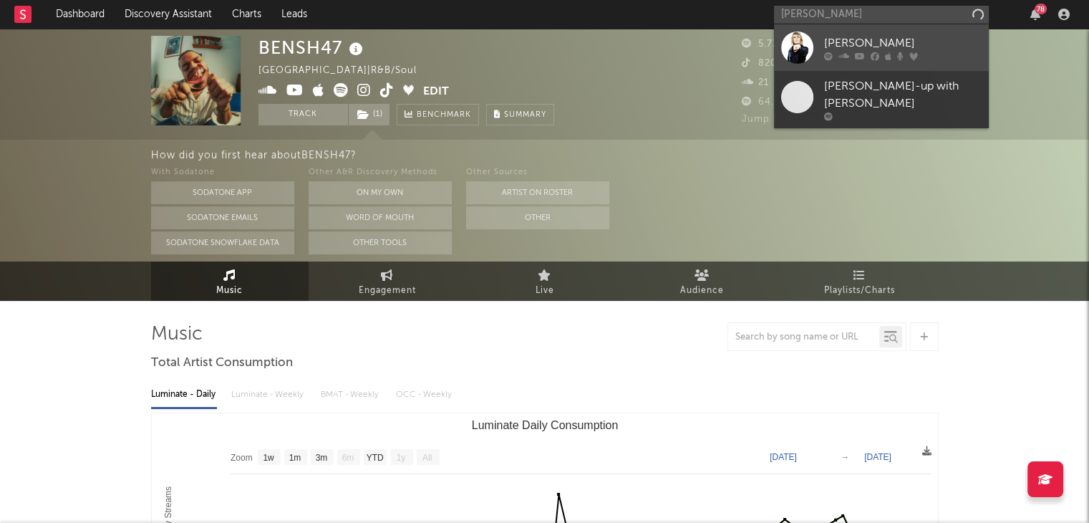
click at [858, 44] on div "[PERSON_NAME]" at bounding box center [903, 42] width 158 height 17
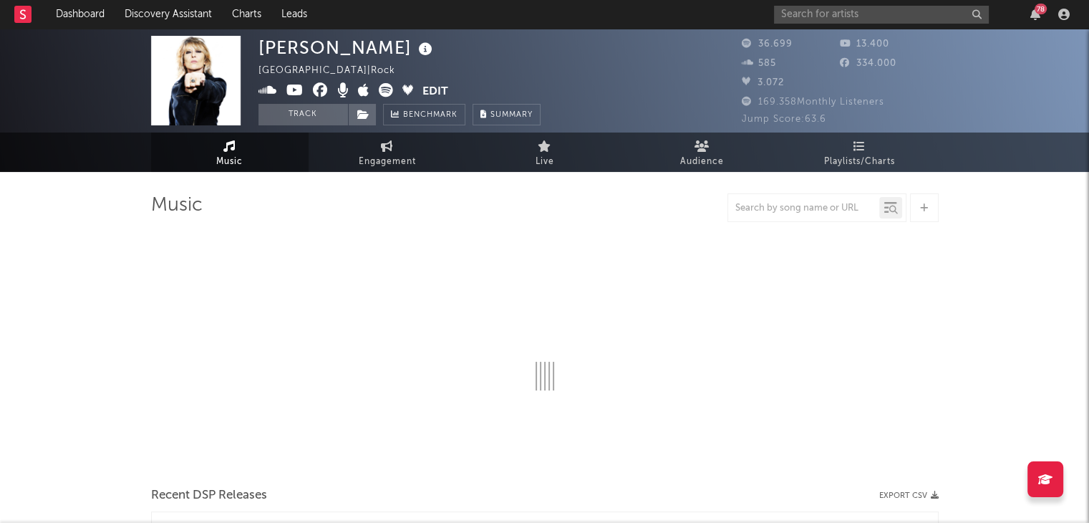
select select "6m"
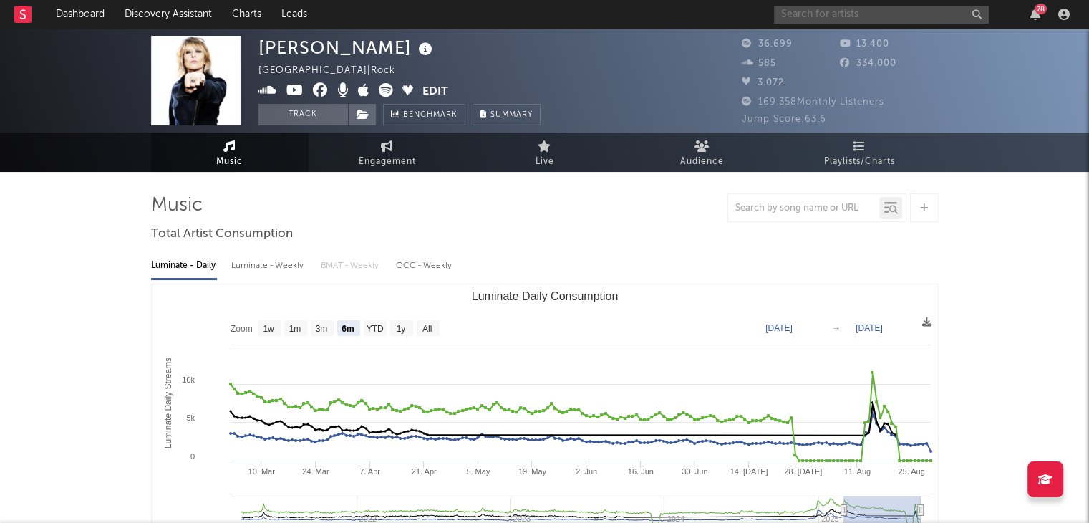
click at [828, 16] on input "text" at bounding box center [881, 15] width 215 height 18
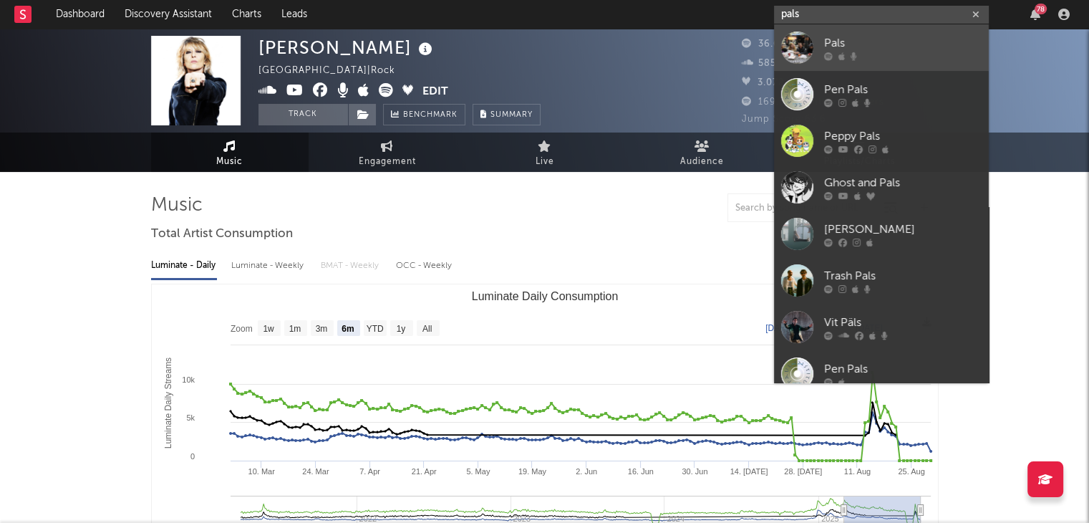
type input "pals"
click at [850, 41] on div "Pals" at bounding box center [903, 42] width 158 height 17
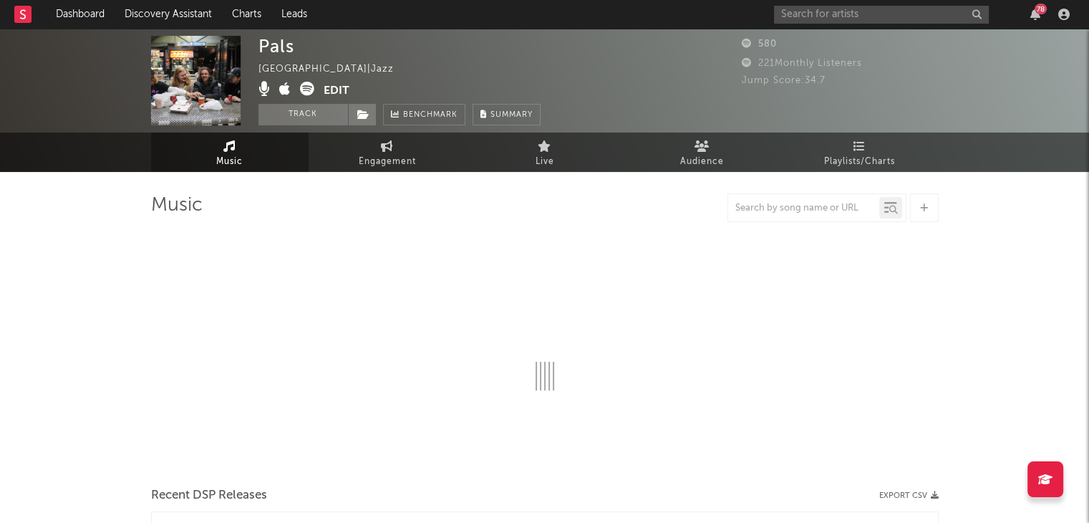
select select "1w"
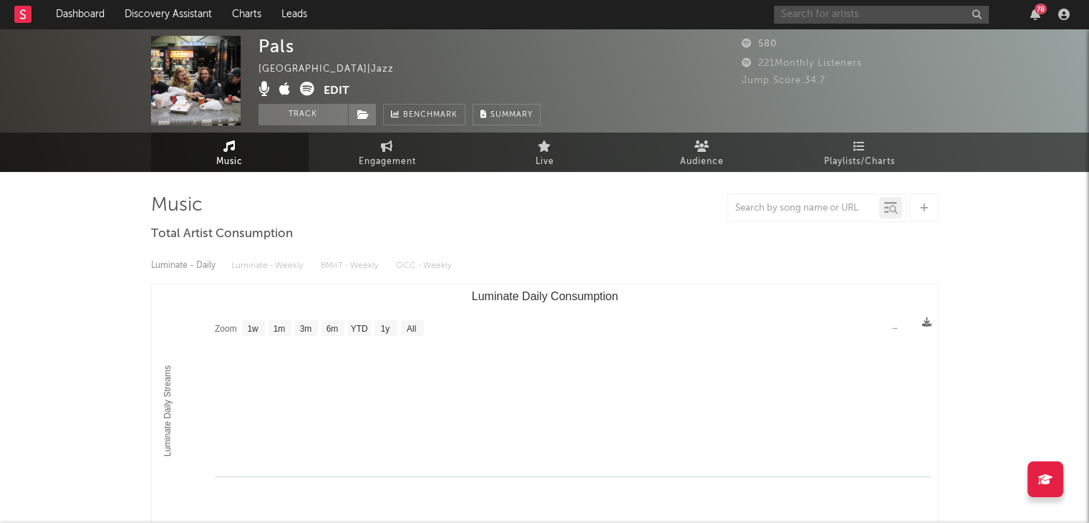
click at [794, 20] on input "text" at bounding box center [881, 15] width 215 height 18
type input "t"
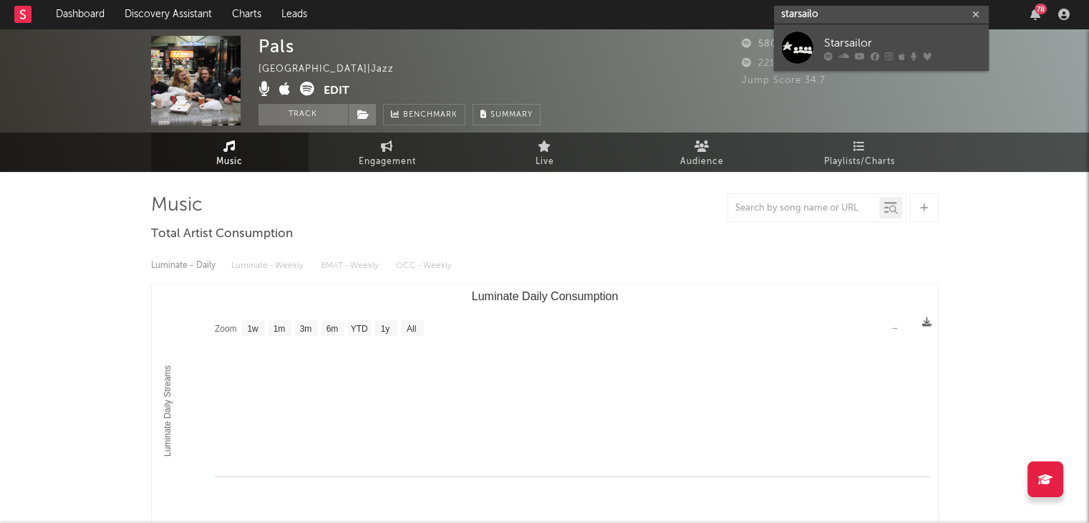
type input "starsailo"
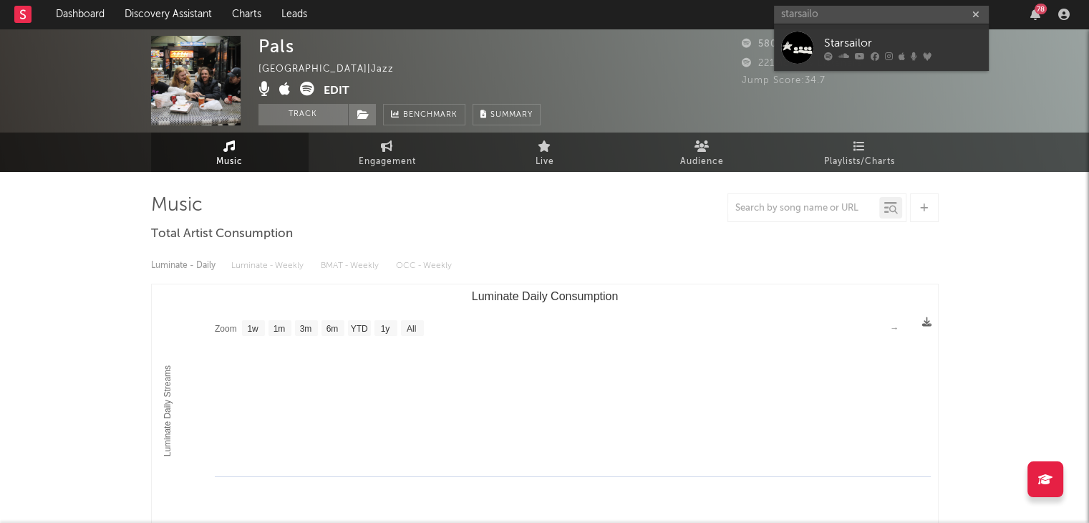
click at [842, 44] on div "Starsailor" at bounding box center [903, 42] width 158 height 17
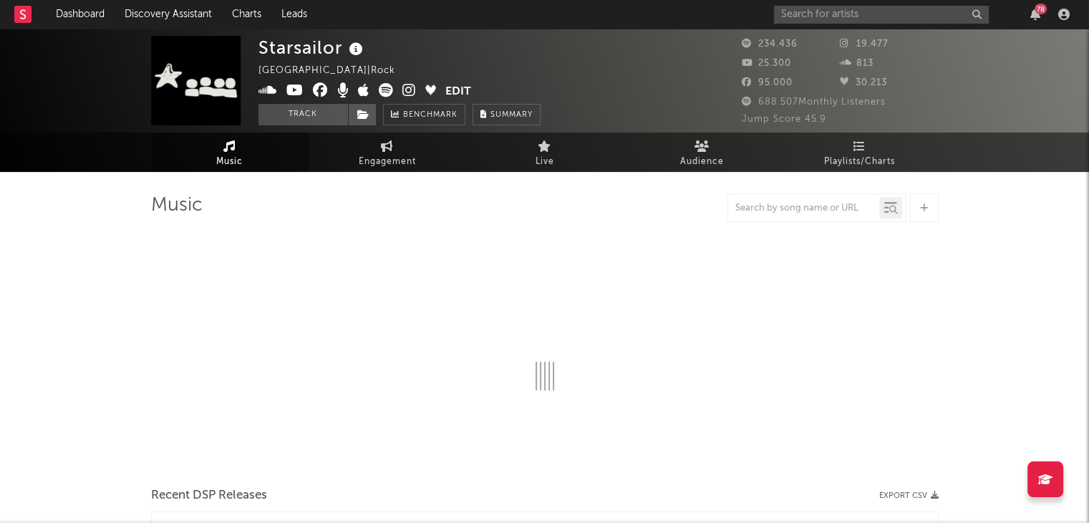
select select "6m"
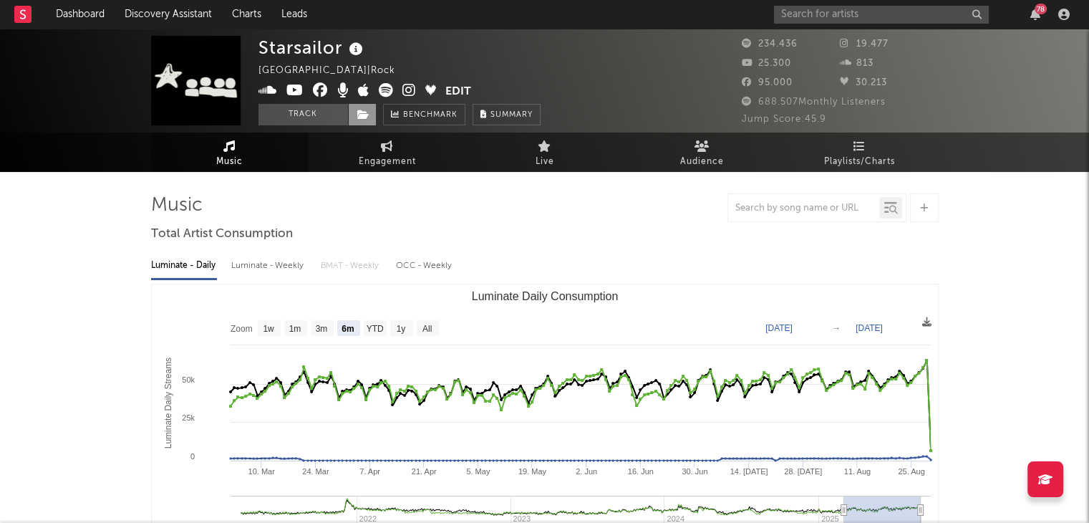
click at [367, 115] on icon at bounding box center [363, 115] width 12 height 10
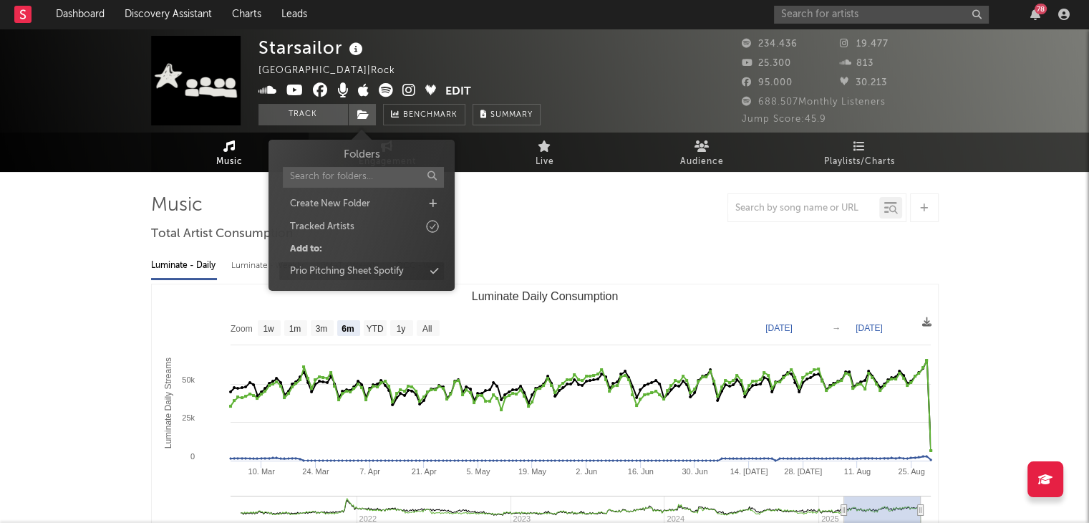
click at [389, 267] on div "Prio Pitching Sheet Spotify" at bounding box center [347, 271] width 114 height 14
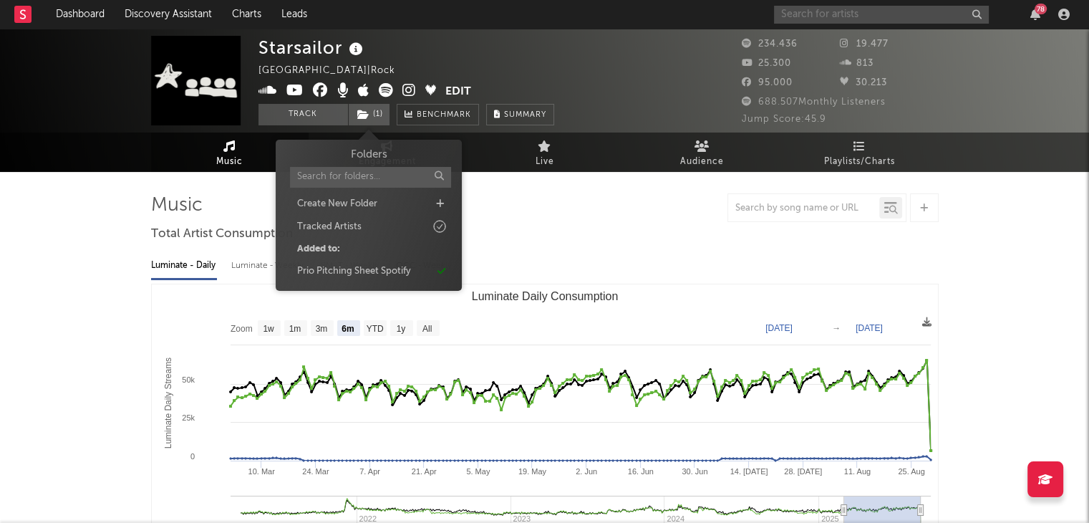
click at [822, 10] on input "text" at bounding box center [881, 15] width 215 height 18
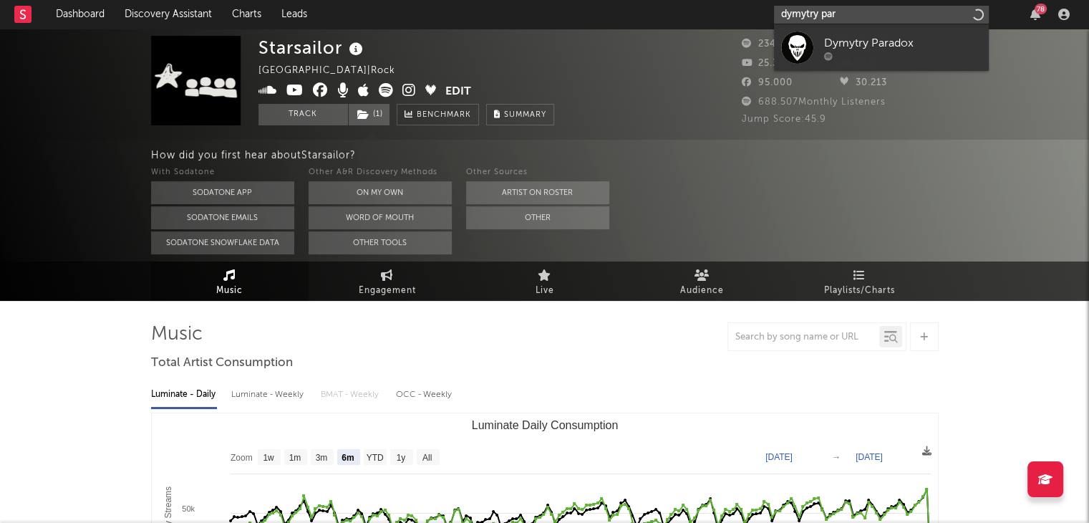
type input "dymytry par"
click at [859, 38] on div "Dymytry Paradox" at bounding box center [903, 42] width 158 height 17
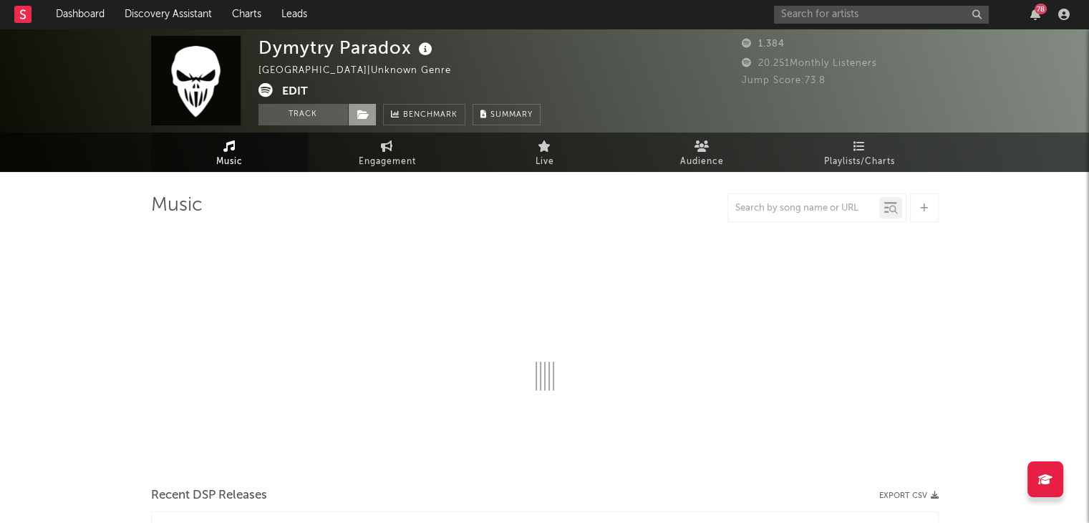
select select "6m"
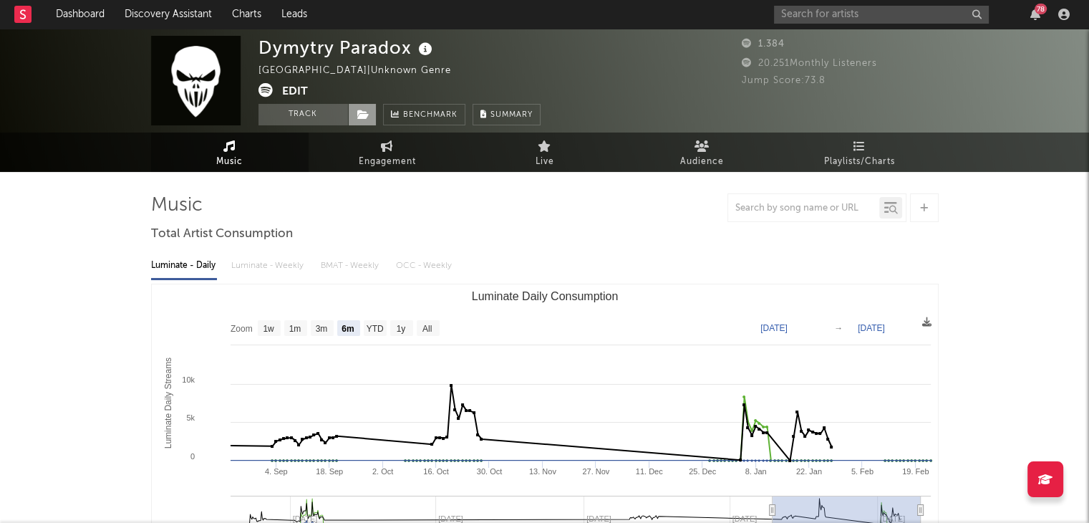
click at [364, 112] on icon at bounding box center [363, 115] width 12 height 10
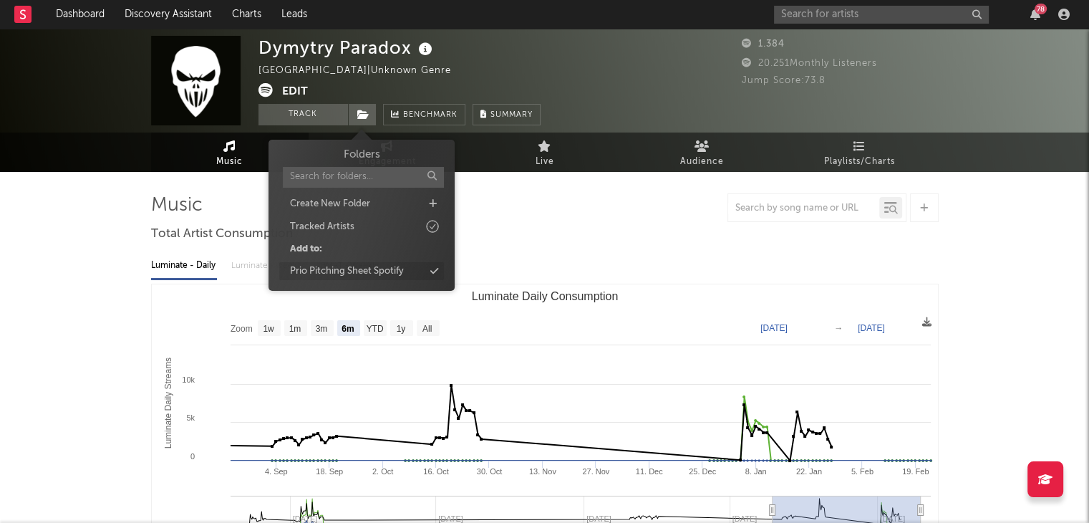
click at [398, 271] on div "Prio Pitching Sheet Spotify" at bounding box center [347, 271] width 114 height 14
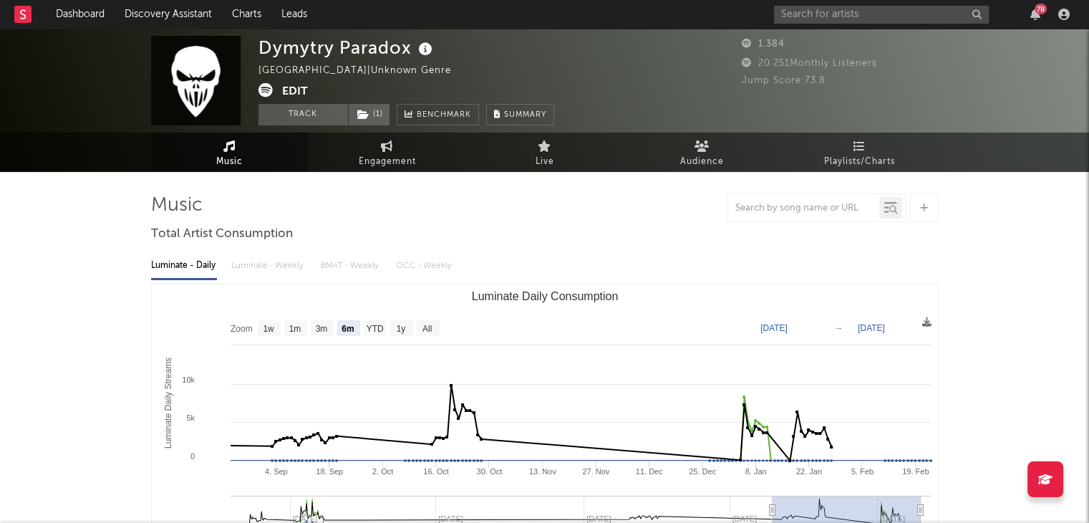
click at [837, 1] on div "78" at bounding box center [924, 14] width 301 height 29
click at [837, 9] on input "text" at bounding box center [881, 15] width 215 height 18
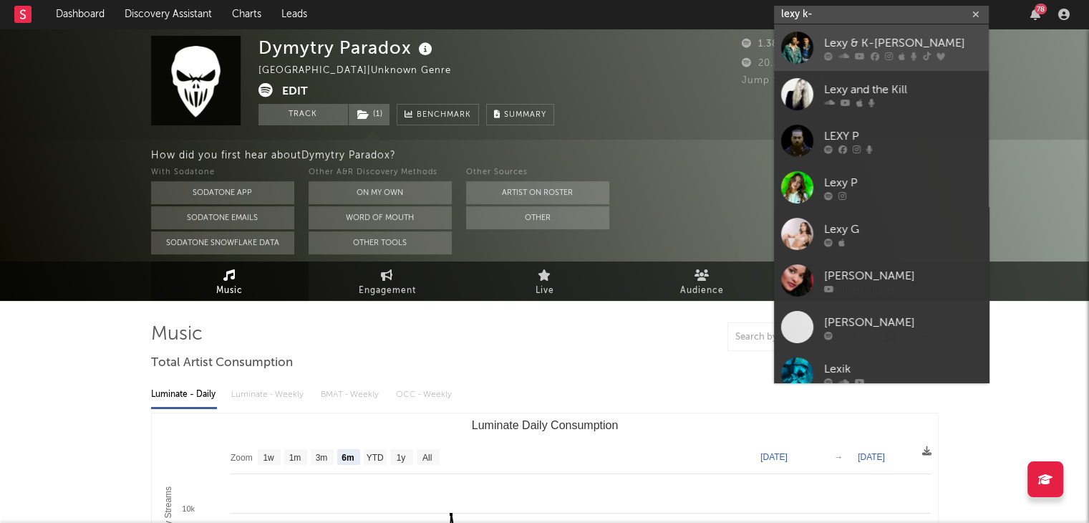
type input "lexy k-"
click at [867, 42] on div "Lexy & K-[PERSON_NAME]" at bounding box center [903, 42] width 158 height 17
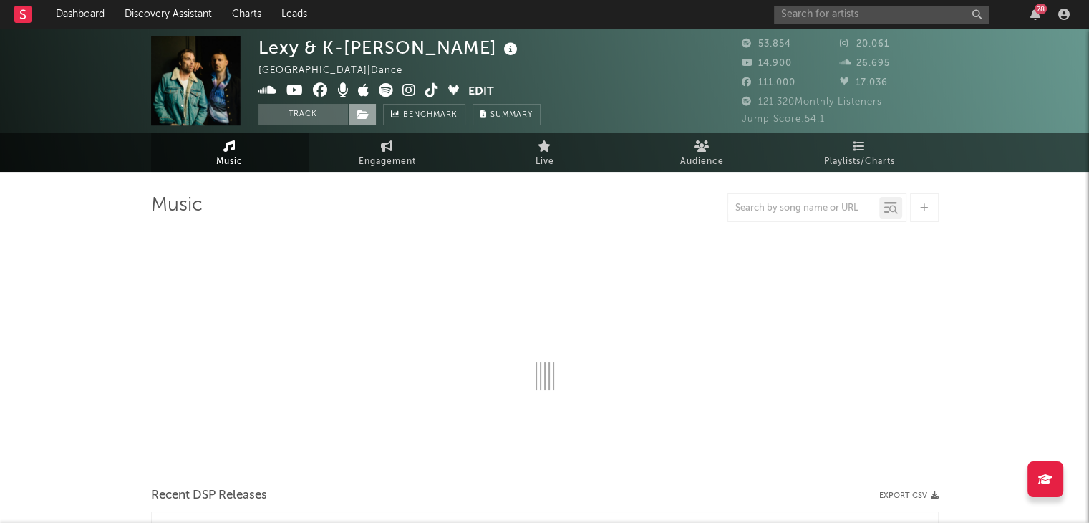
click at [360, 118] on icon at bounding box center [363, 115] width 12 height 10
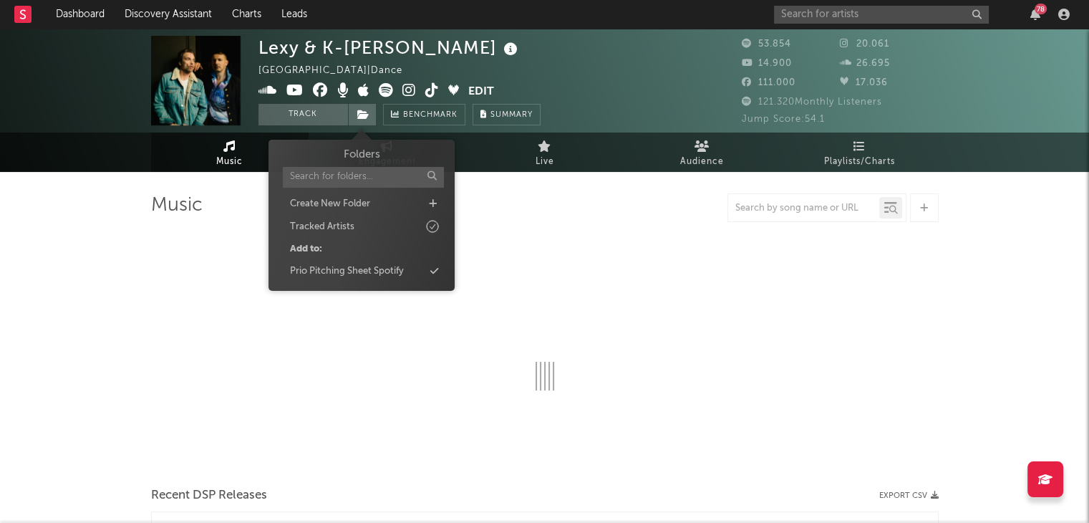
select select "6m"
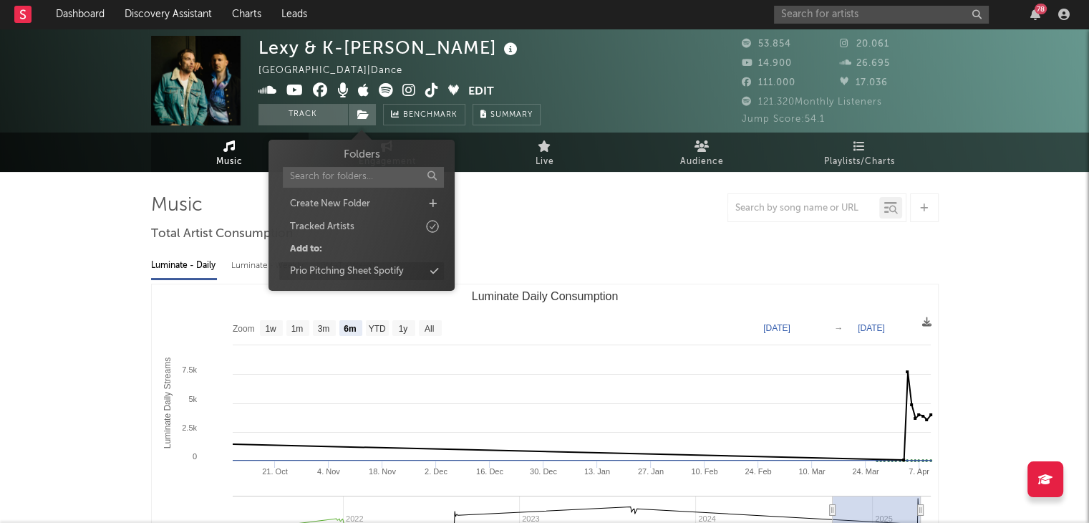
click at [433, 276] on div "Prio Pitching Sheet Spotify" at bounding box center [361, 271] width 165 height 19
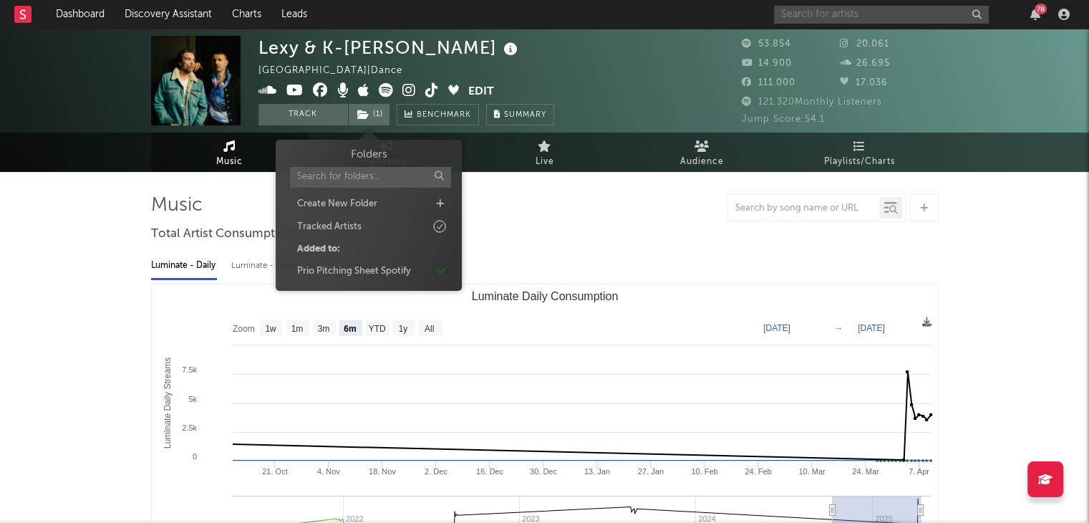
click at [838, 6] on input "text" at bounding box center [881, 15] width 215 height 18
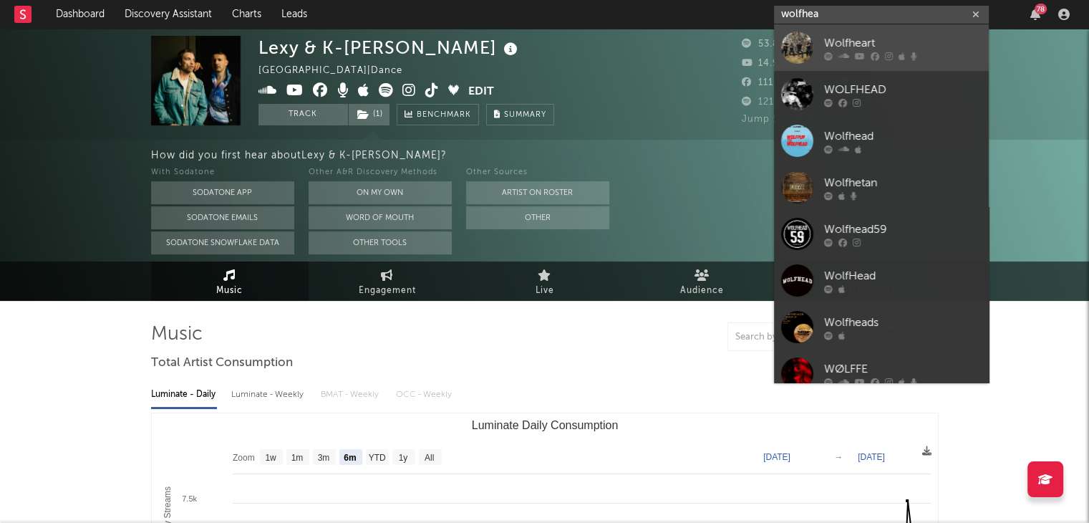
type input "wolfhea"
click at [842, 41] on div "Wolfheart" at bounding box center [903, 42] width 158 height 17
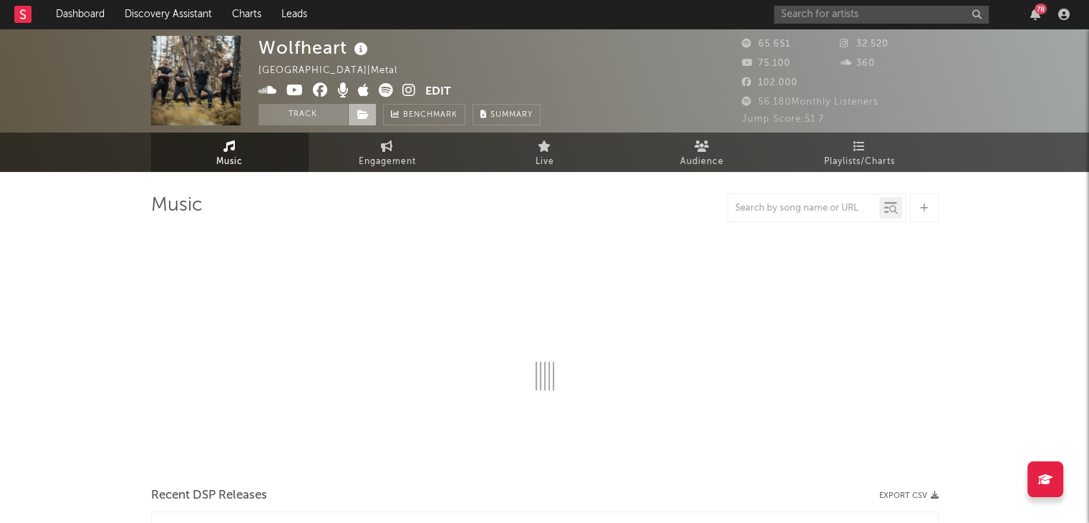
click at [367, 121] on span at bounding box center [362, 114] width 29 height 21
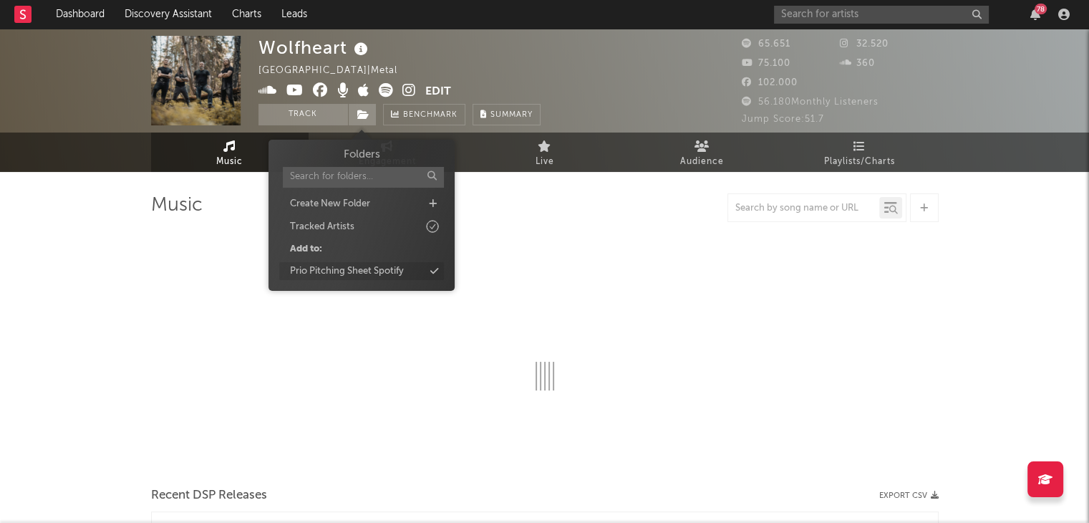
click at [433, 271] on icon at bounding box center [434, 270] width 8 height 9
select select "6m"
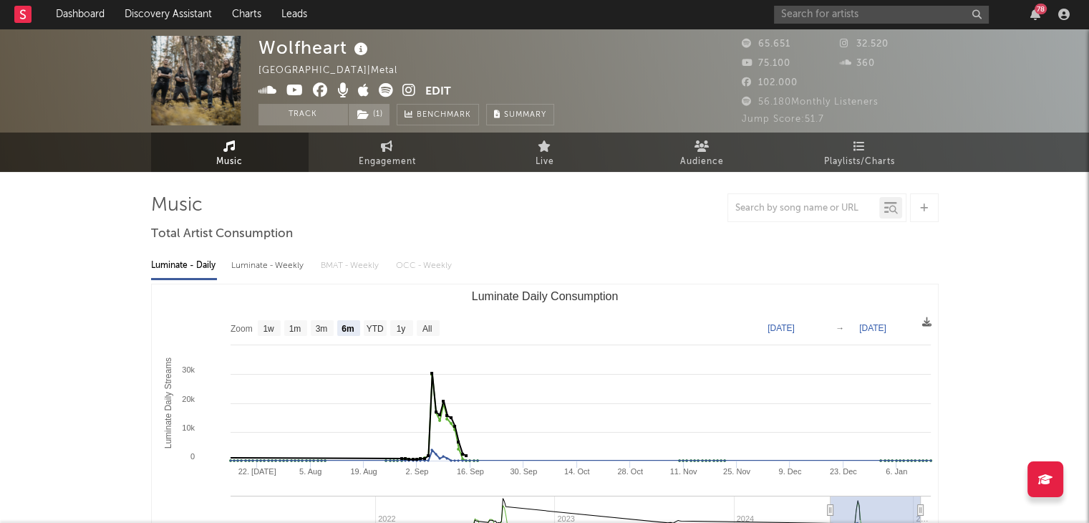
click at [860, 26] on div "78" at bounding box center [924, 14] width 301 height 29
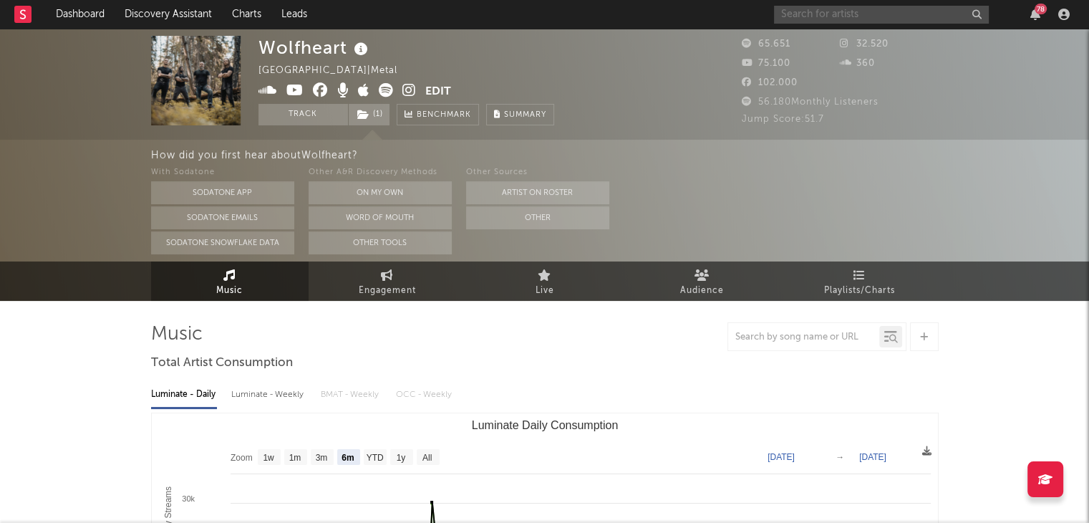
click at [943, 9] on input "text" at bounding box center [881, 15] width 215 height 18
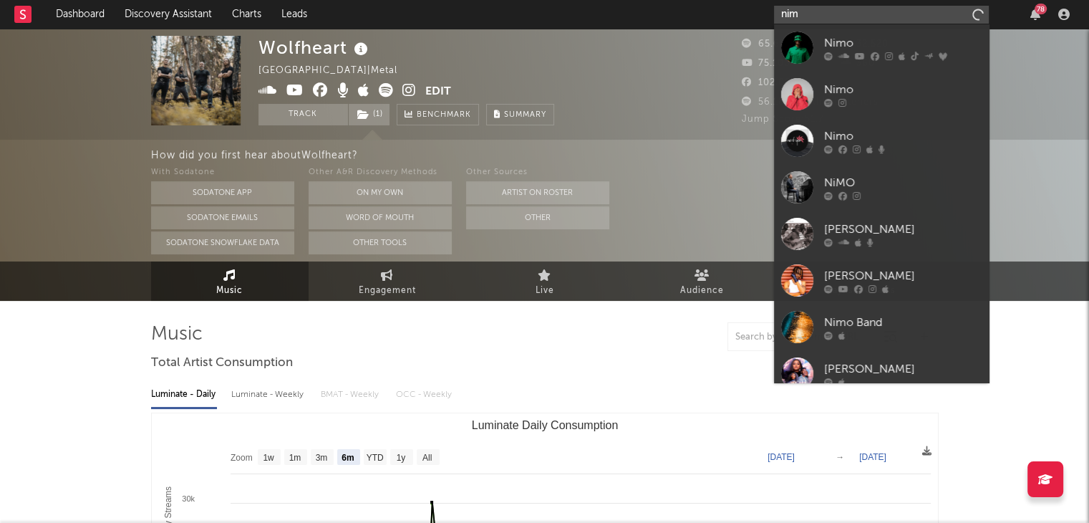
type input "nim"
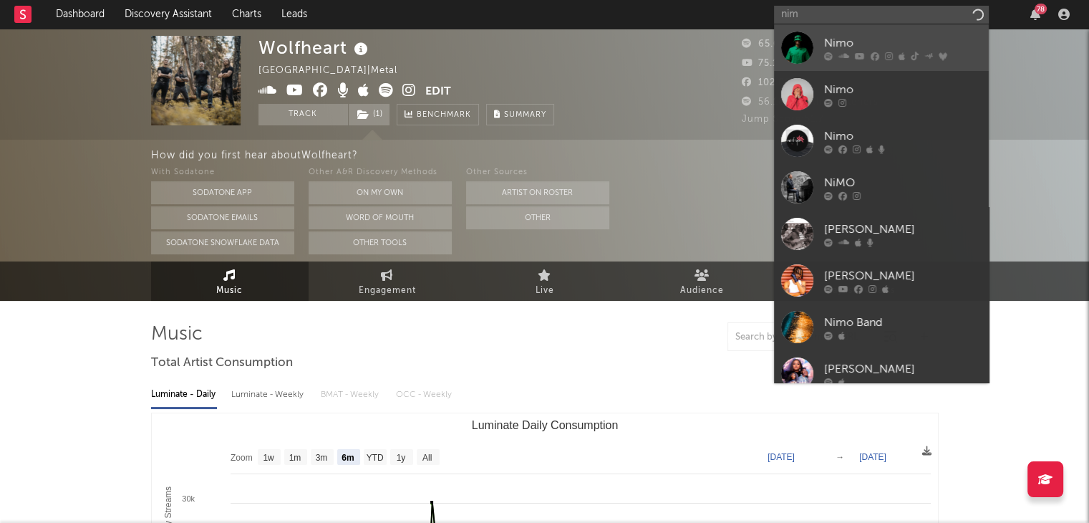
click at [808, 52] on div at bounding box center [797, 48] width 32 height 32
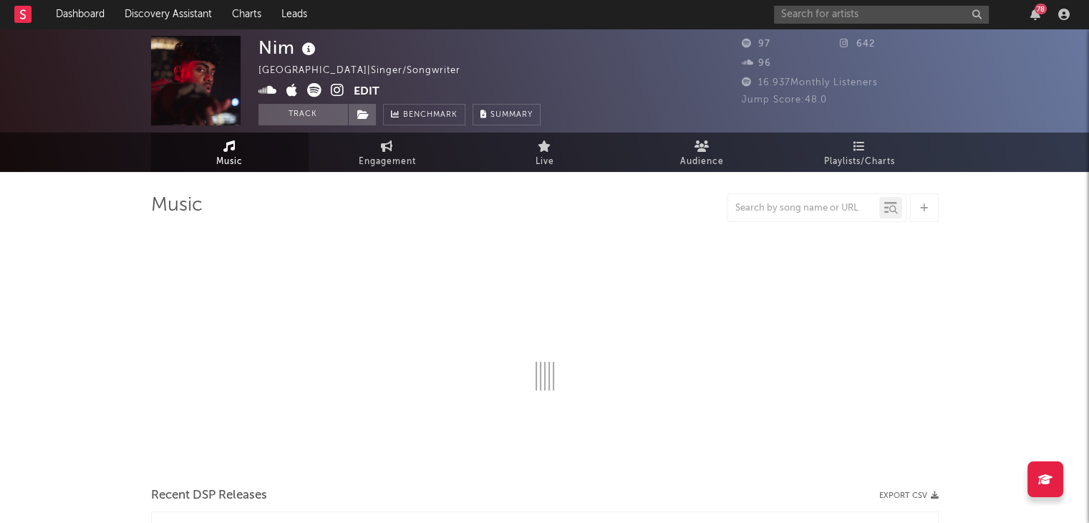
select select "1w"
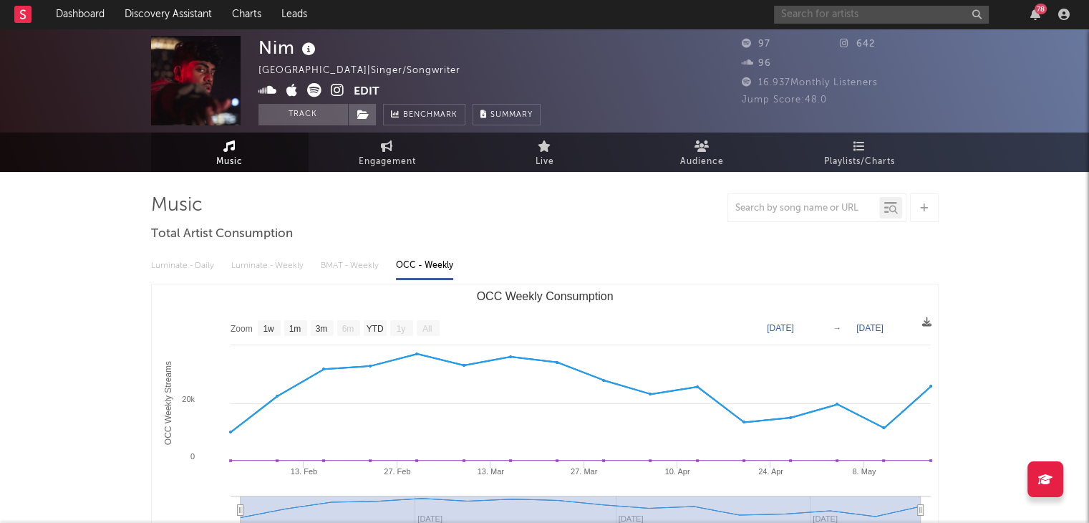
click at [842, 9] on input "text" at bounding box center [881, 15] width 215 height 18
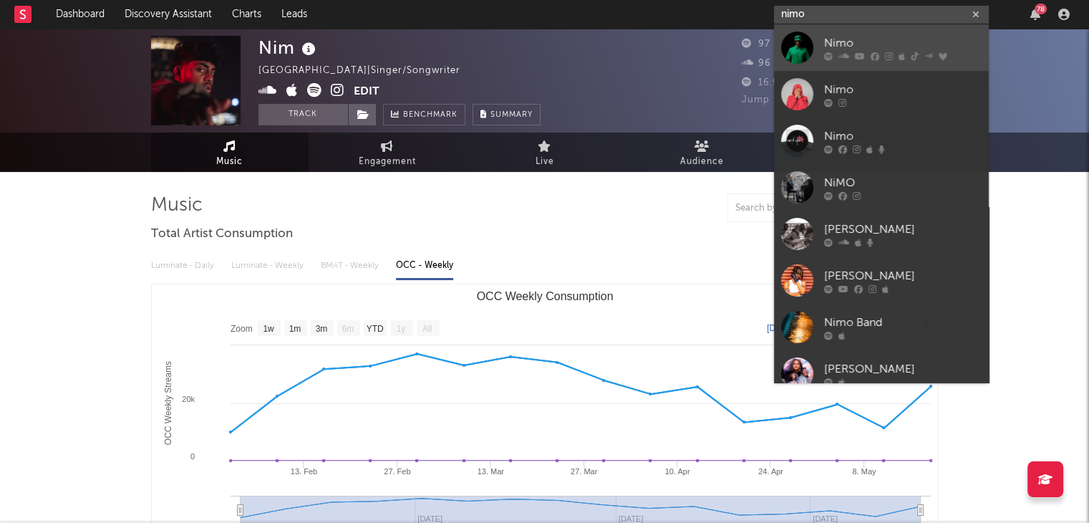
type input "nimo"
click at [830, 38] on div "Nimo" at bounding box center [903, 42] width 158 height 17
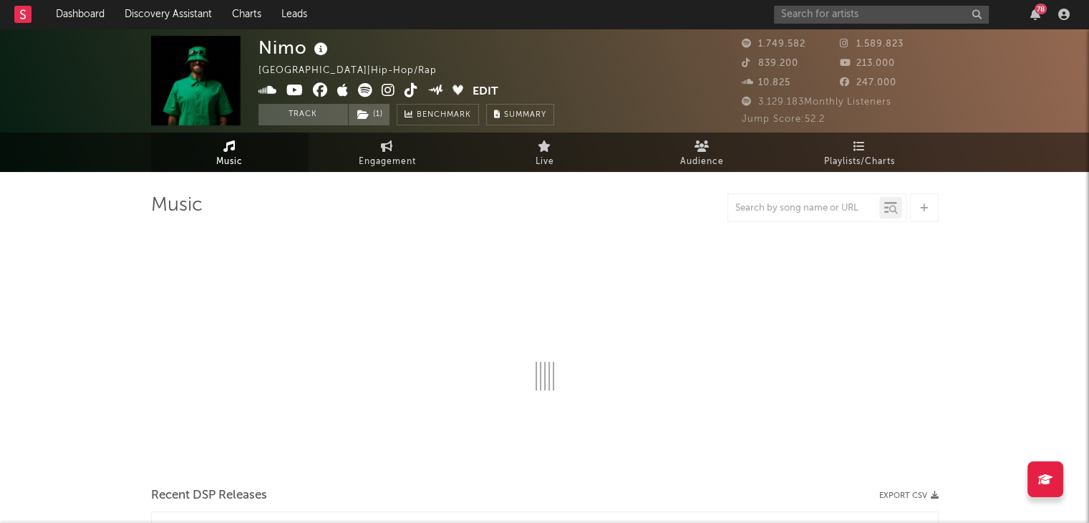
select select "6m"
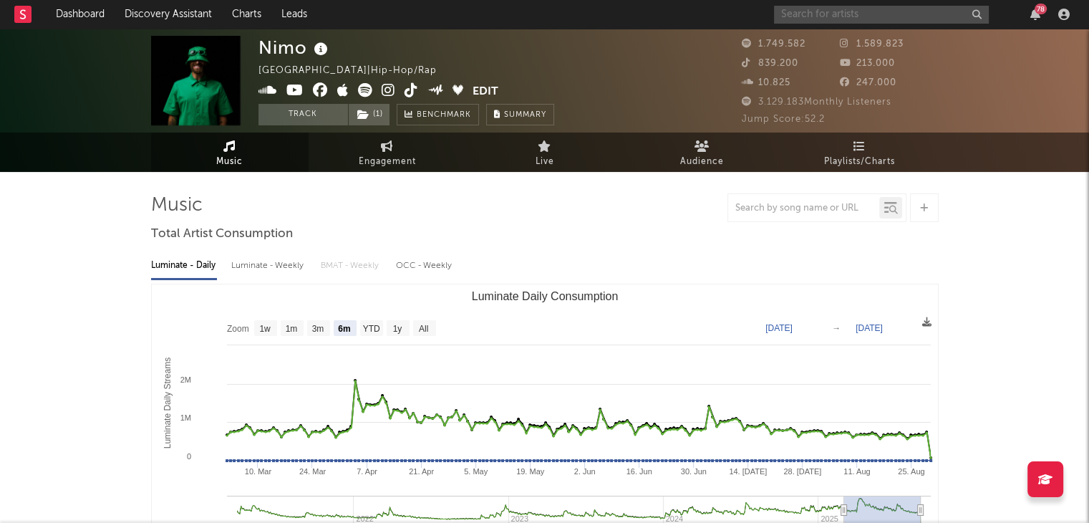
click at [890, 9] on input "text" at bounding box center [881, 15] width 215 height 18
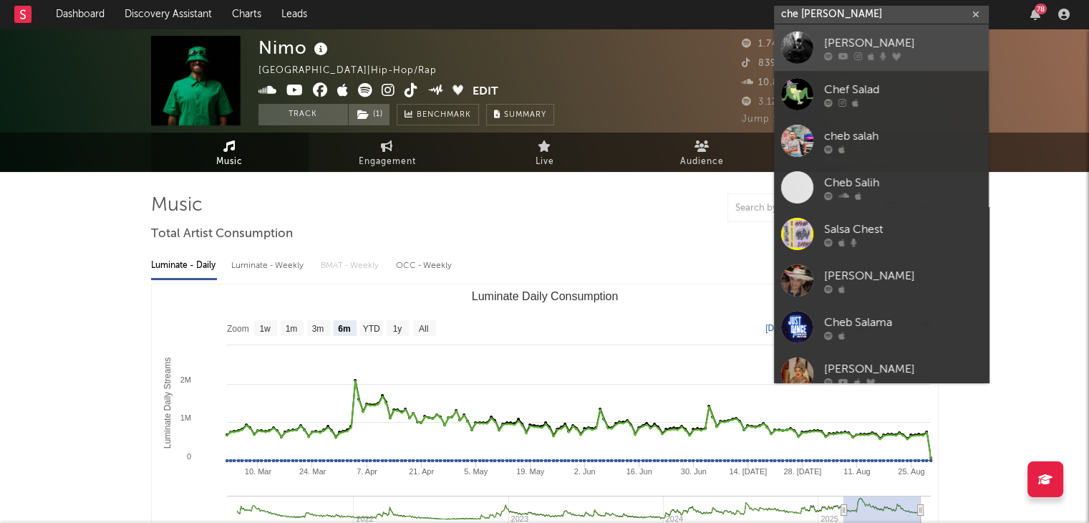
type input "che [PERSON_NAME]"
click at [869, 41] on div "[PERSON_NAME]" at bounding box center [903, 42] width 158 height 17
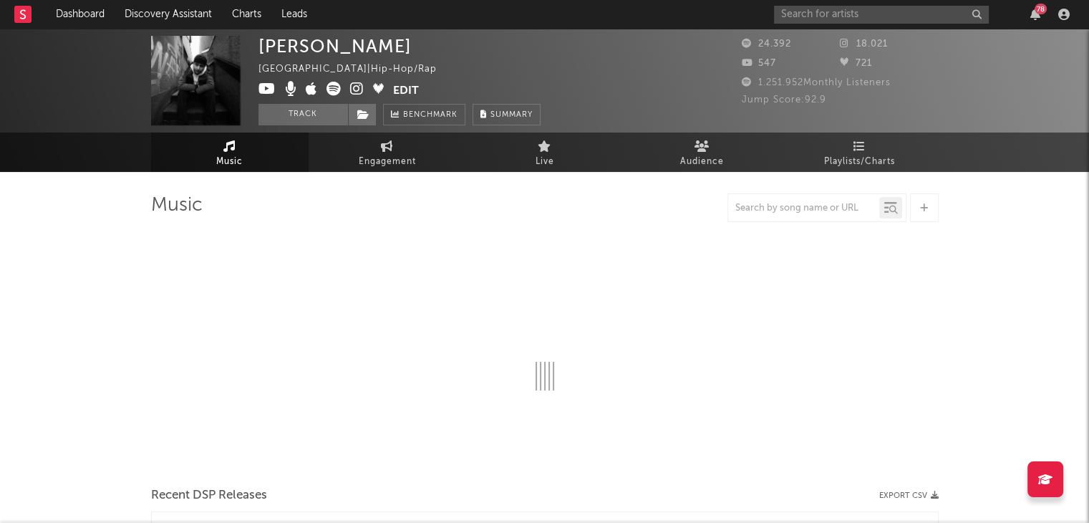
select select "6m"
